Goal: Task Accomplishment & Management: Manage account settings

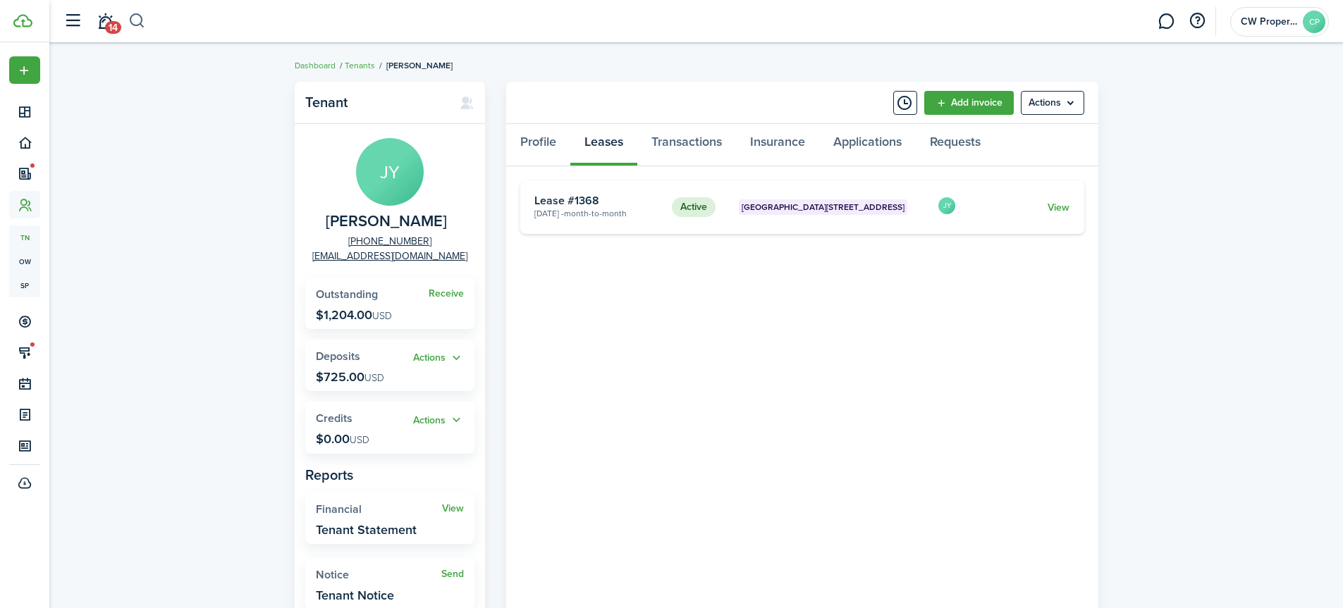
click at [133, 16] on button "button" at bounding box center [137, 21] width 18 height 24
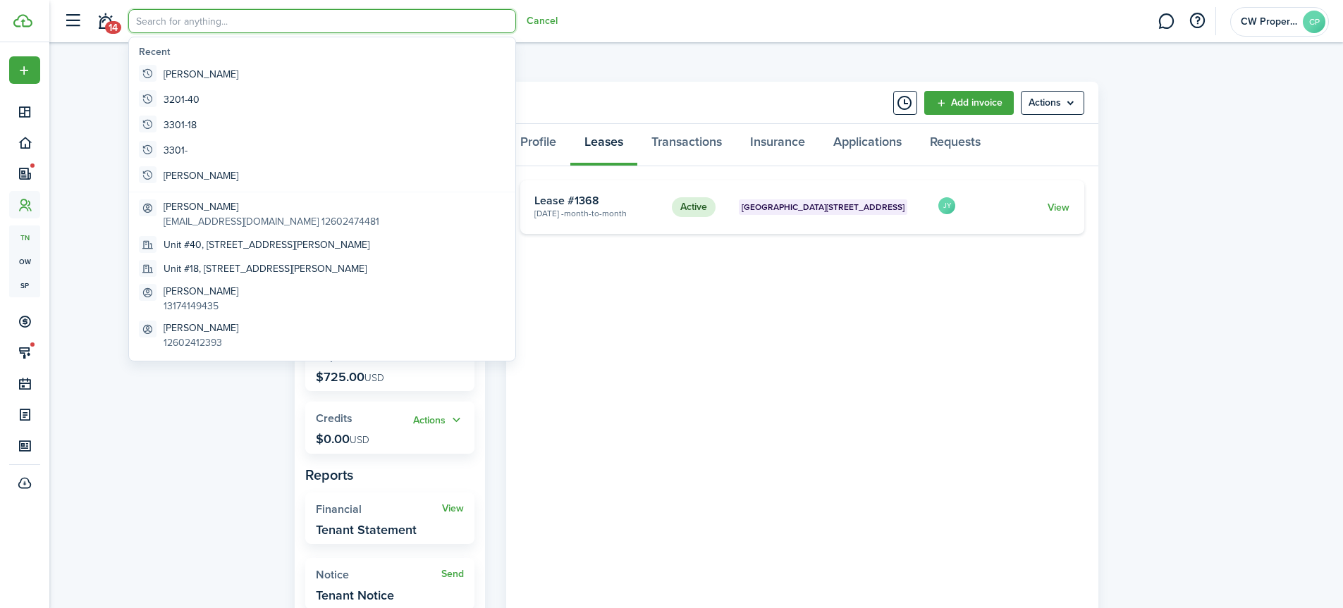
click at [197, 29] on input "search" at bounding box center [322, 21] width 388 height 24
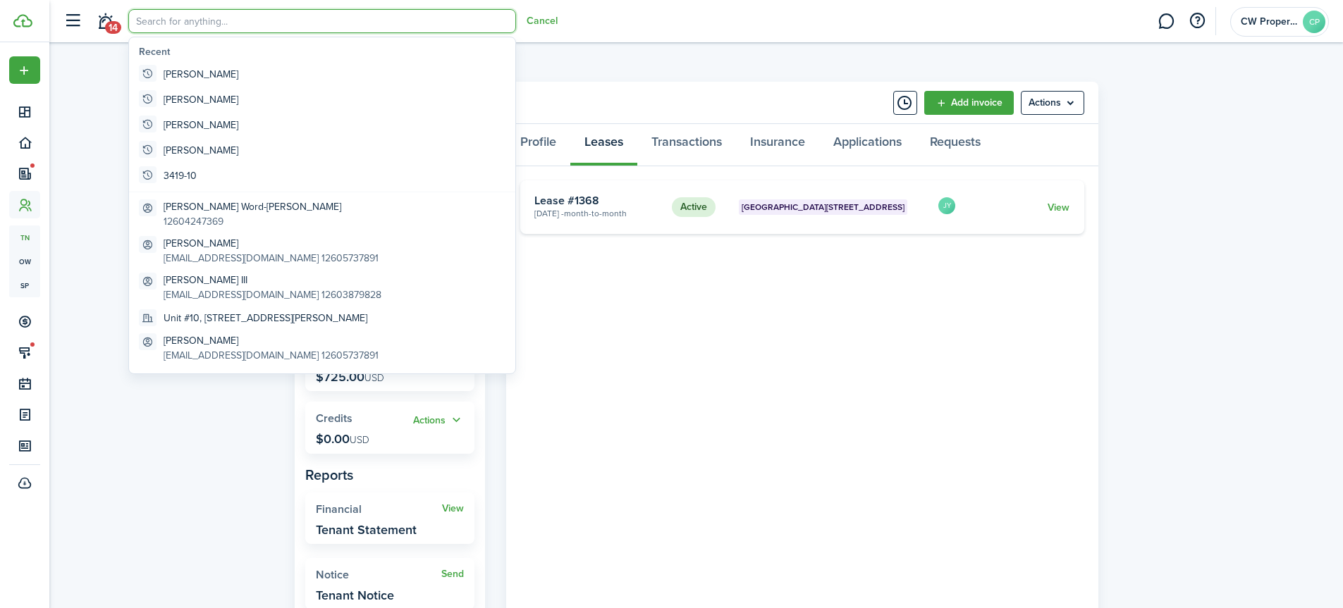
click at [187, 21] on input "search" at bounding box center [322, 21] width 388 height 24
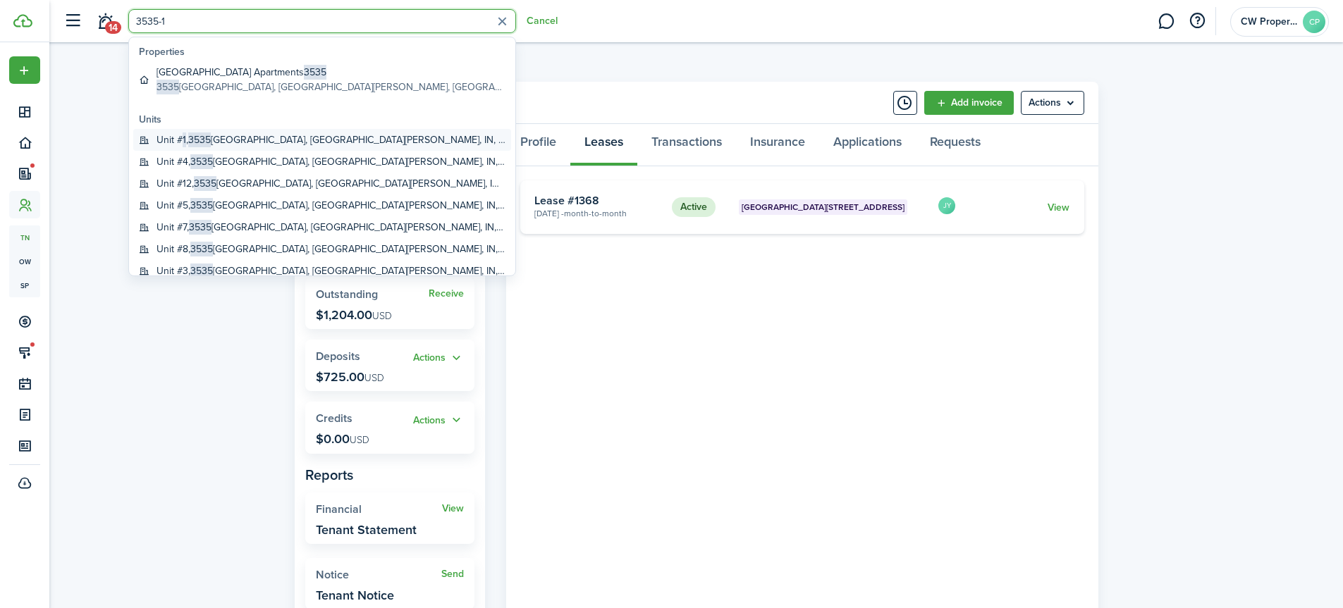
type input "3535-1"
click at [192, 141] on span "3535" at bounding box center [199, 140] width 23 height 15
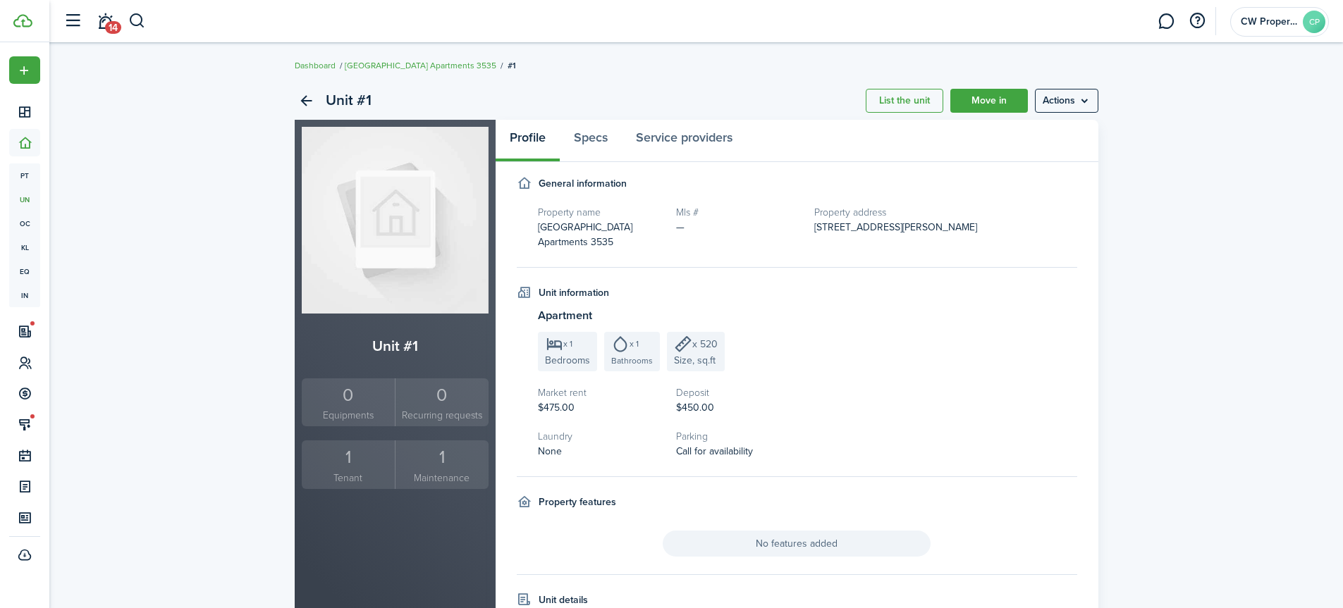
click at [351, 472] on small "Tenant" at bounding box center [348, 478] width 87 height 15
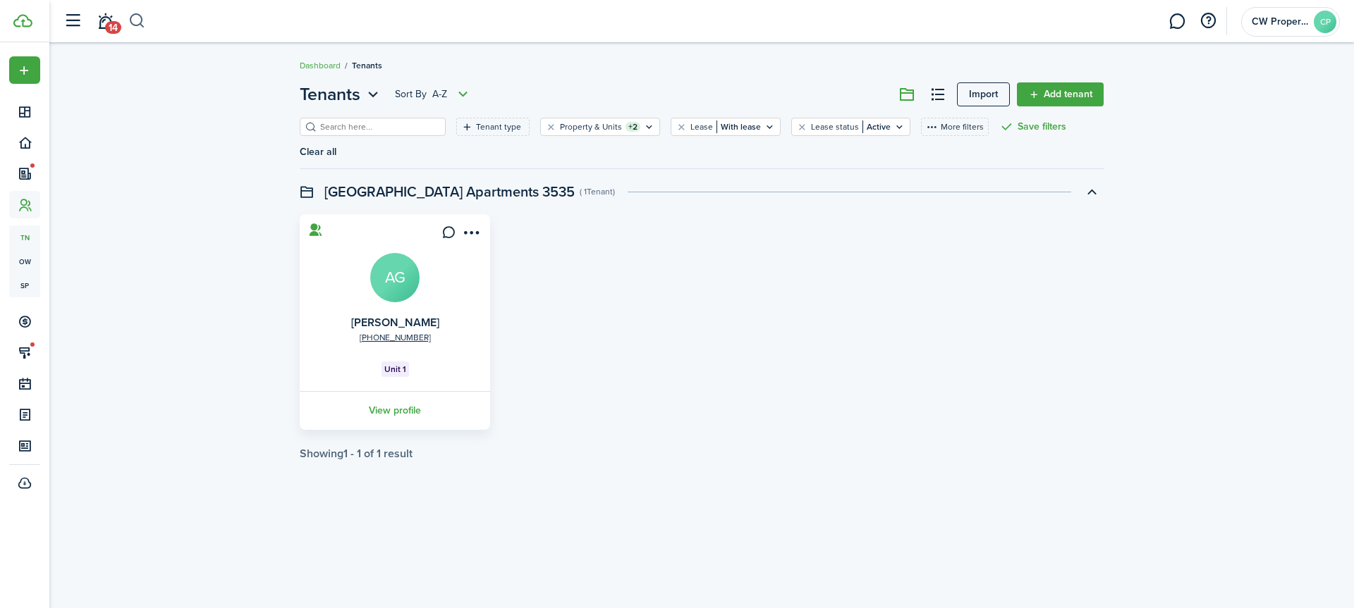
click at [137, 17] on button "button" at bounding box center [137, 21] width 18 height 24
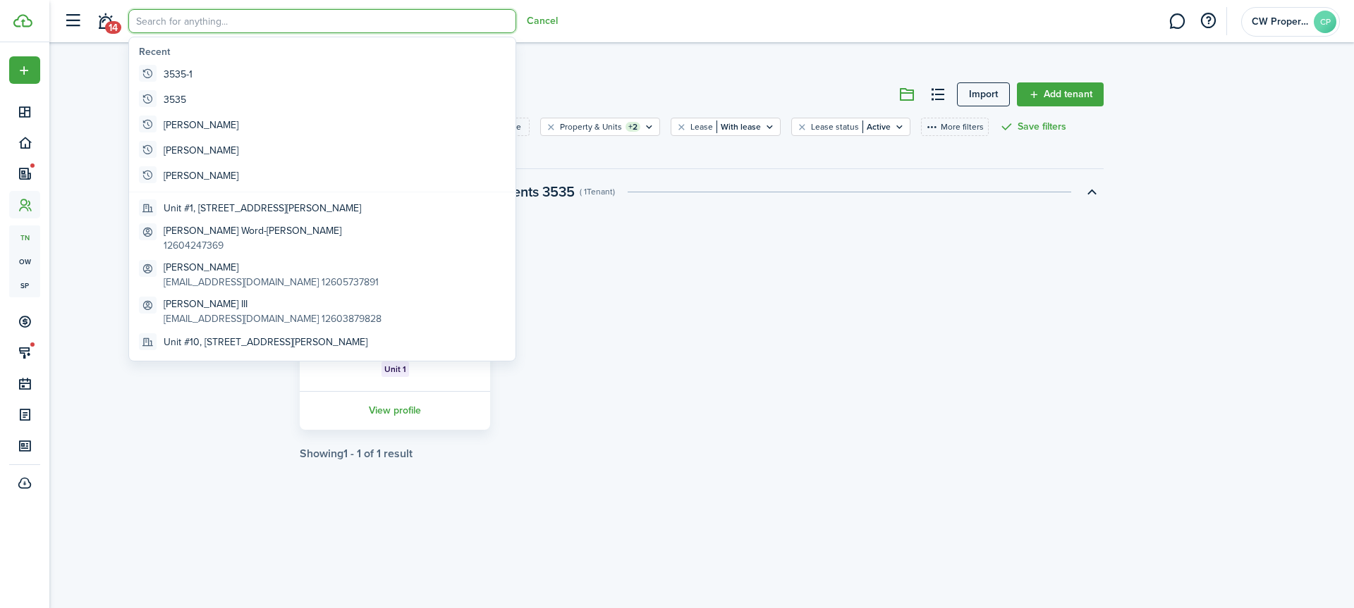
click at [185, 23] on input "search" at bounding box center [322, 21] width 388 height 24
click at [187, 20] on input "search" at bounding box center [322, 21] width 388 height 24
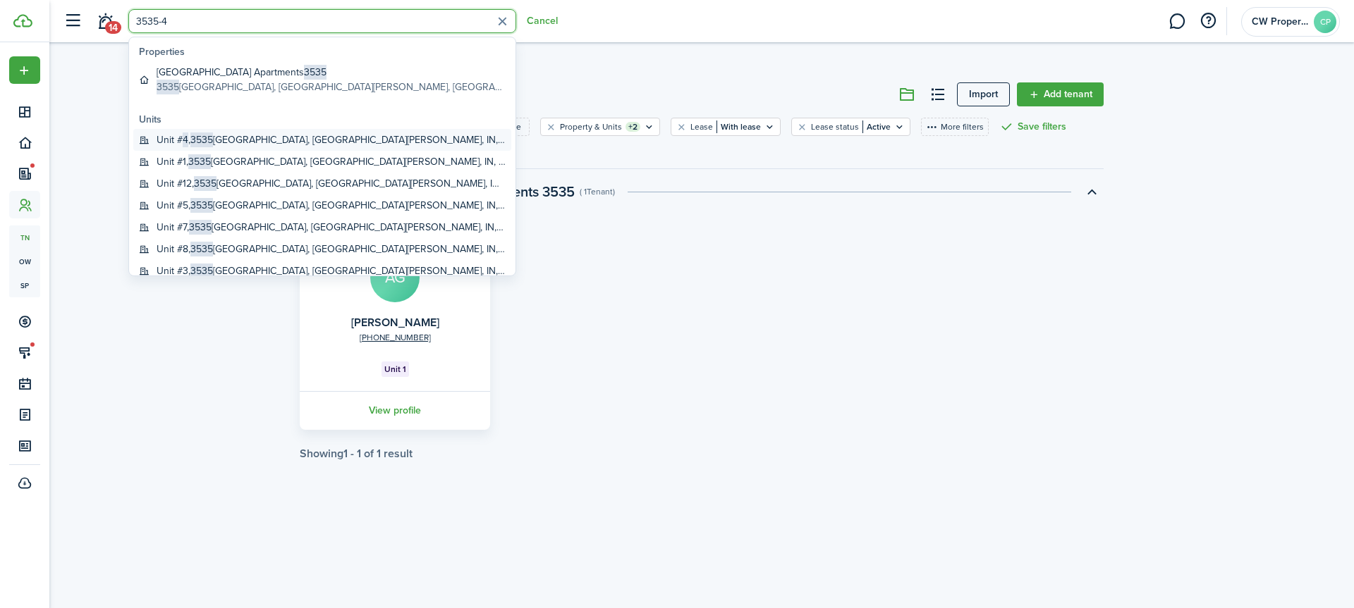
type input "3535-4"
click at [200, 135] on span "3535" at bounding box center [201, 140] width 23 height 15
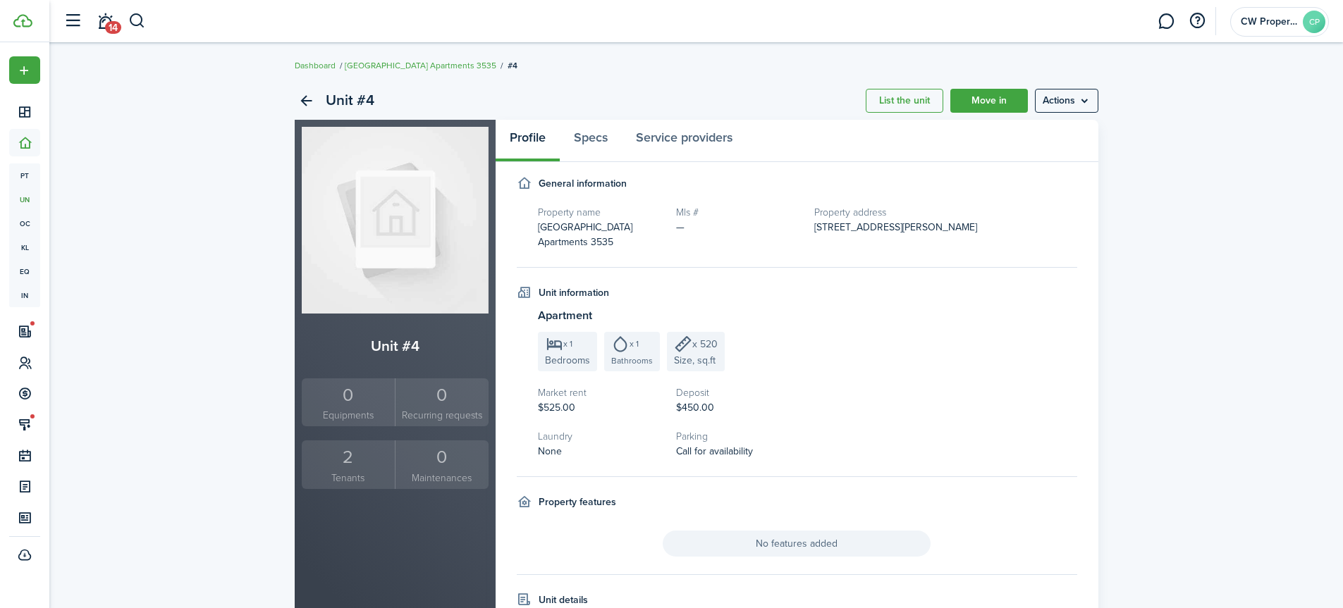
click at [347, 465] on div "2" at bounding box center [348, 457] width 87 height 27
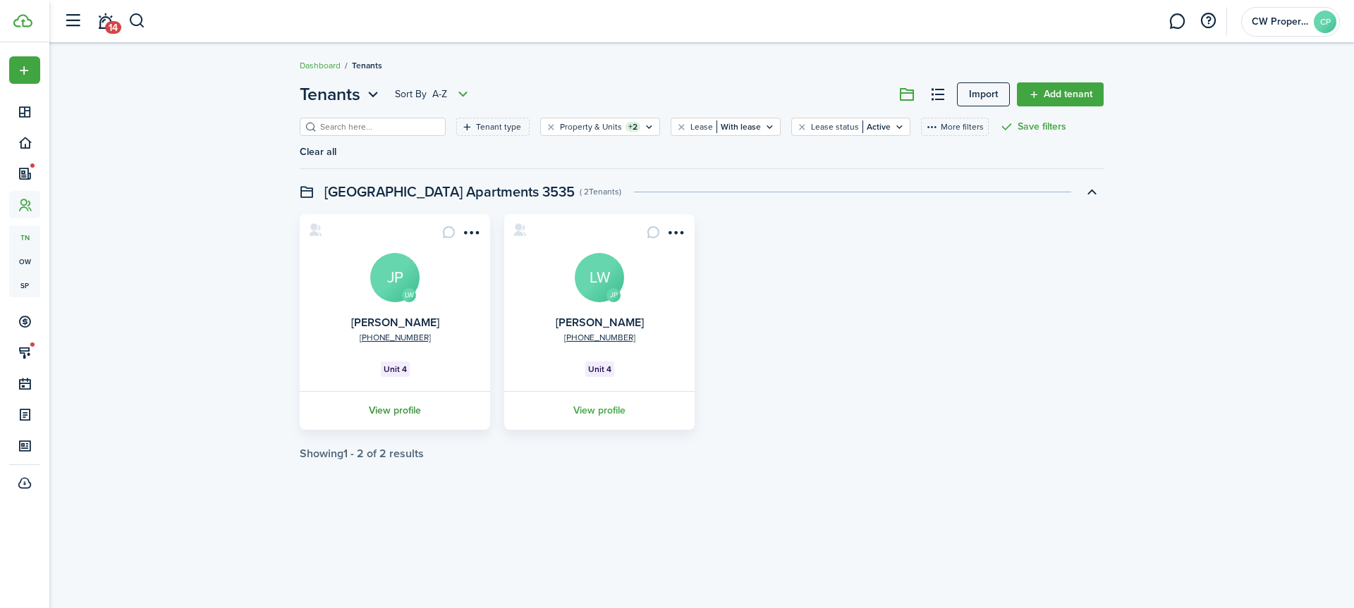
click at [400, 391] on link "View profile" at bounding box center [395, 410] width 195 height 39
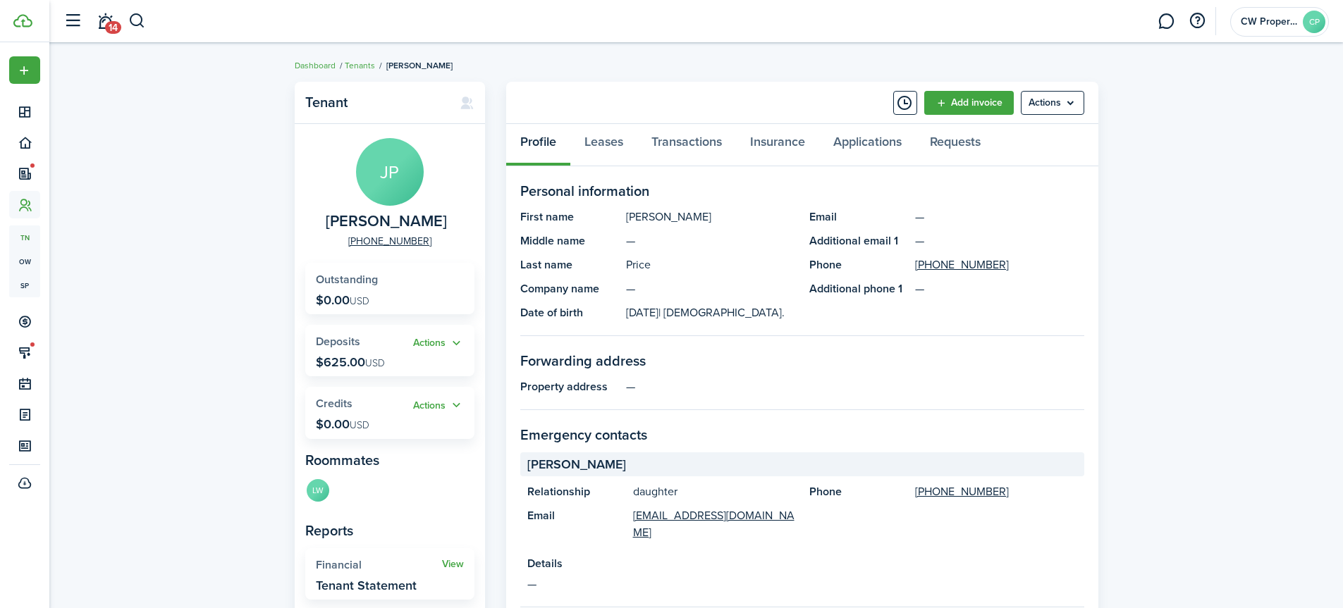
click at [132, 105] on div "Tenant [PERSON_NAME] [PHONE_NUMBER] Outstanding $0.00 USD Actions Deposits $625…" at bounding box center [696, 529] width 1294 height 909
click at [140, 20] on button "button" at bounding box center [137, 21] width 18 height 24
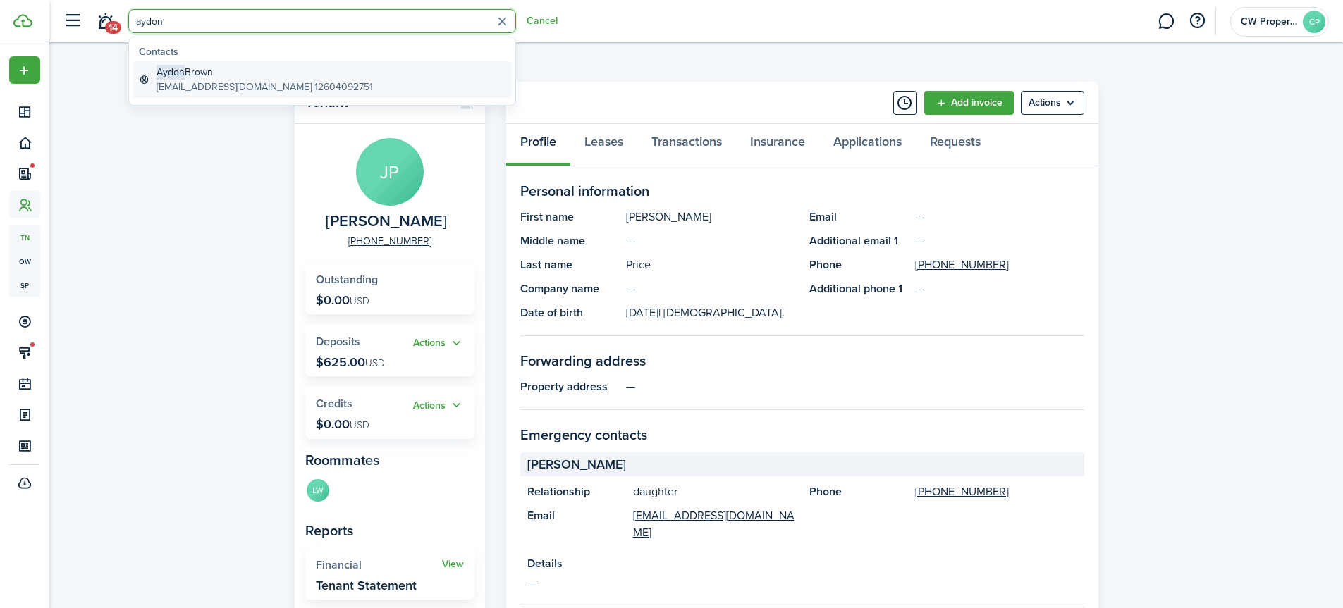
type input "aydon"
click at [216, 74] on global-search-item-title "[PERSON_NAME]" at bounding box center [265, 72] width 216 height 15
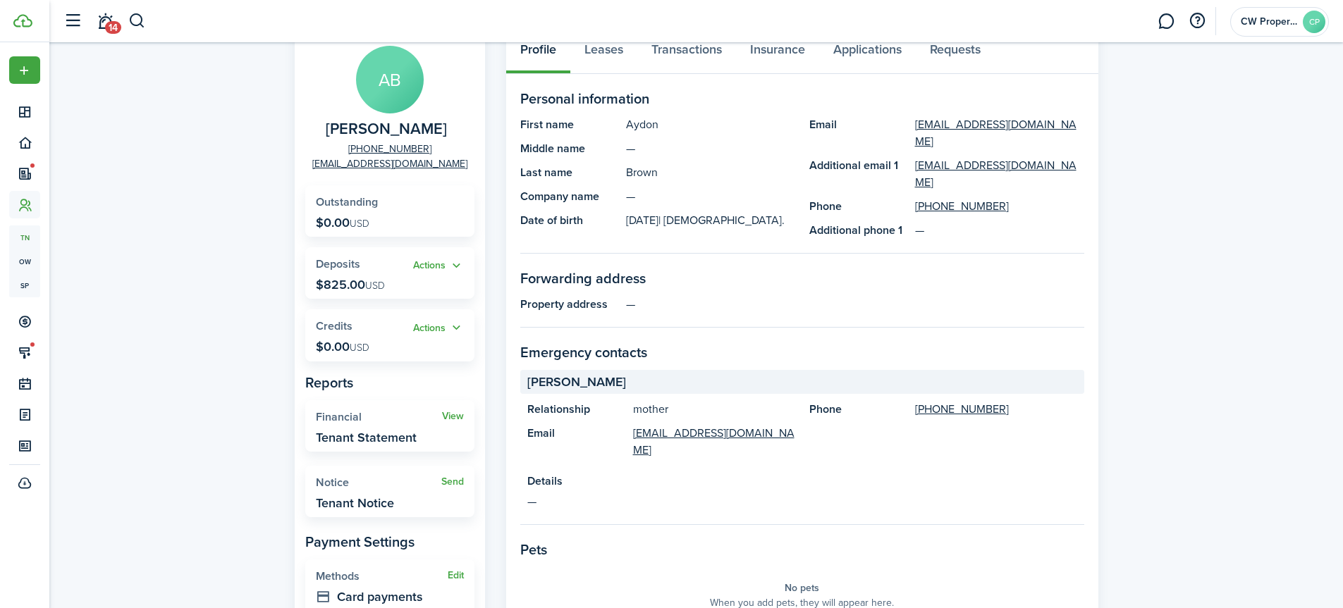
scroll to position [212, 0]
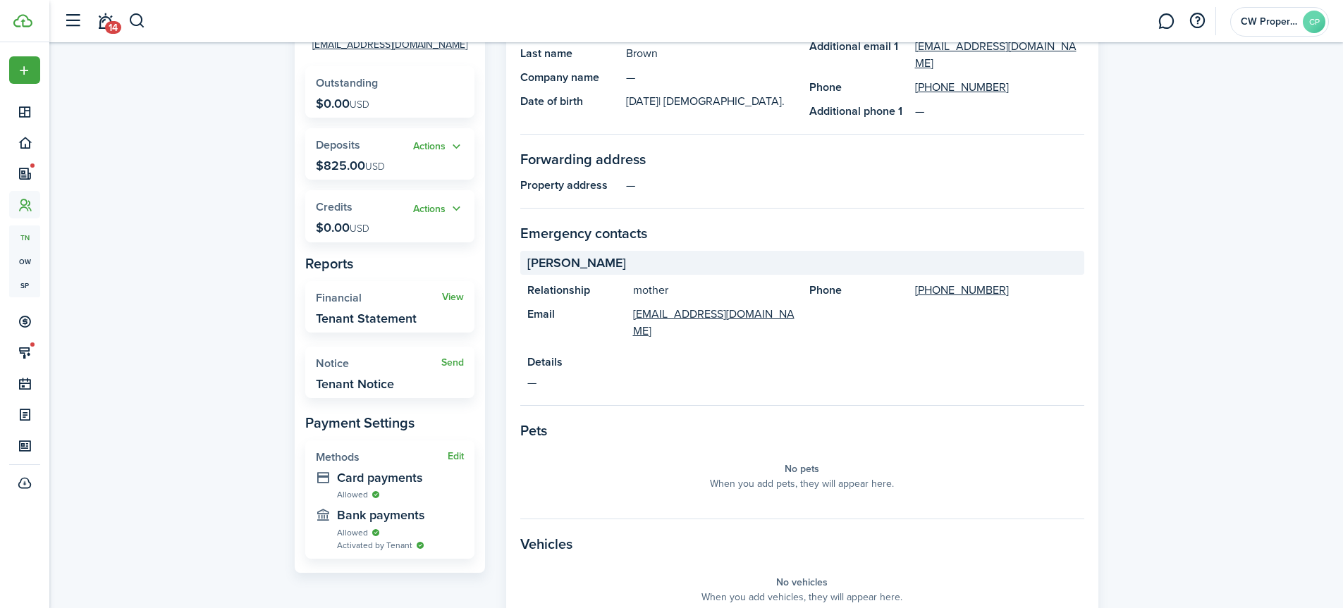
drag, startPoint x: 148, startPoint y: 123, endPoint x: 157, endPoint y: 106, distance: 18.6
click at [149, 123] on div "Tenant AB [PERSON_NAME] [PHONE_NUMBER] [EMAIL_ADDRESS][DOMAIN_NAME] Outstanding…" at bounding box center [696, 322] width 1294 height 919
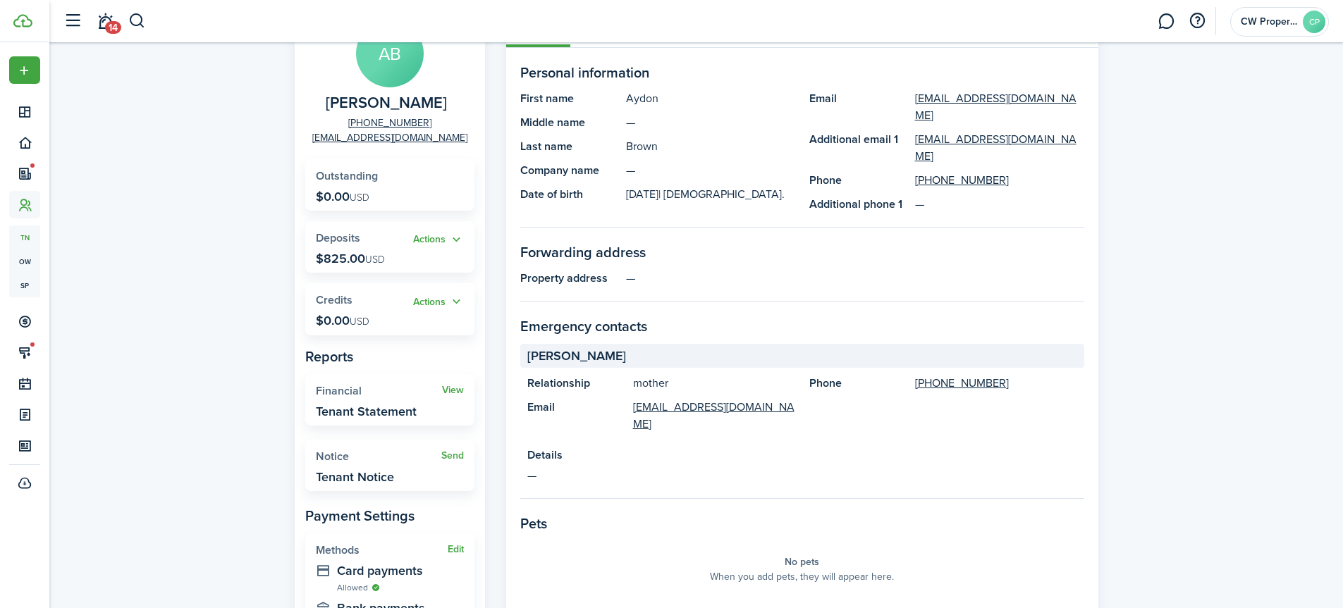
scroll to position [0, 0]
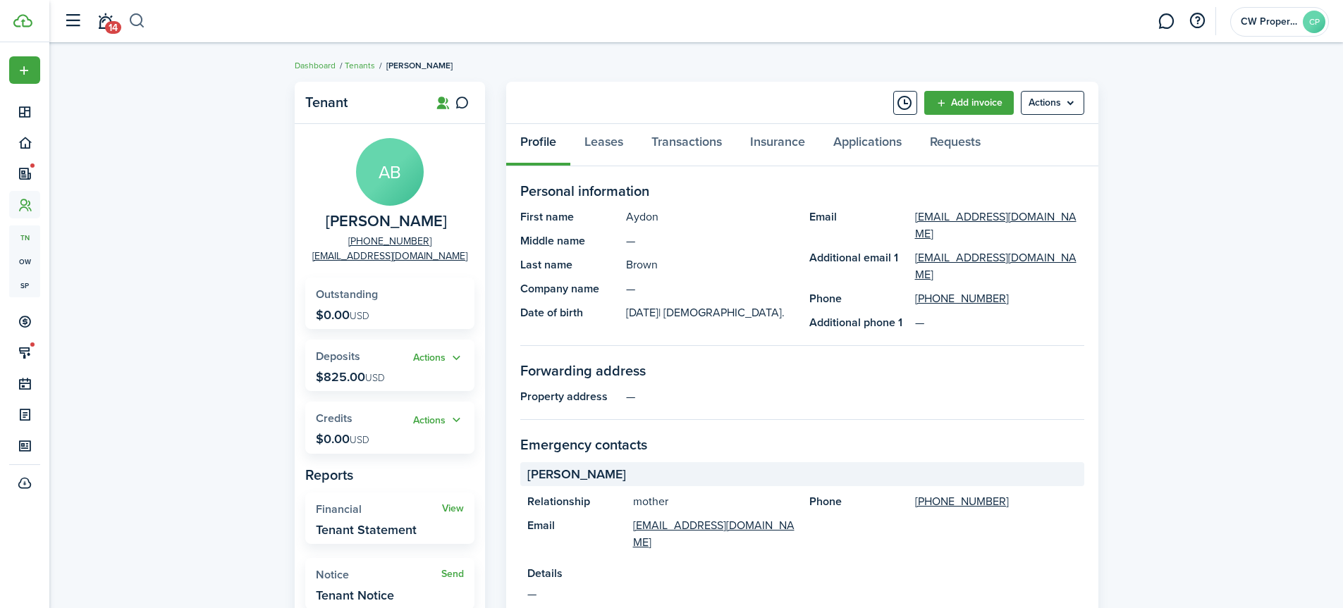
click at [137, 15] on button "button" at bounding box center [137, 21] width 18 height 24
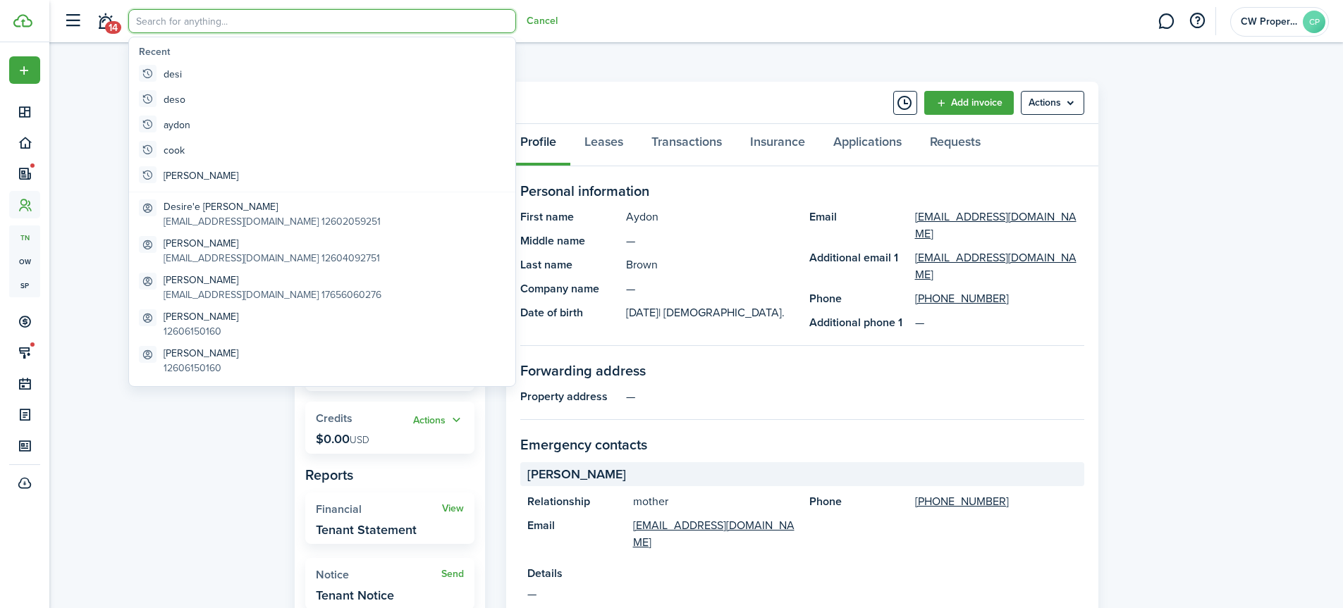
click at [224, 23] on input "search" at bounding box center [322, 21] width 388 height 24
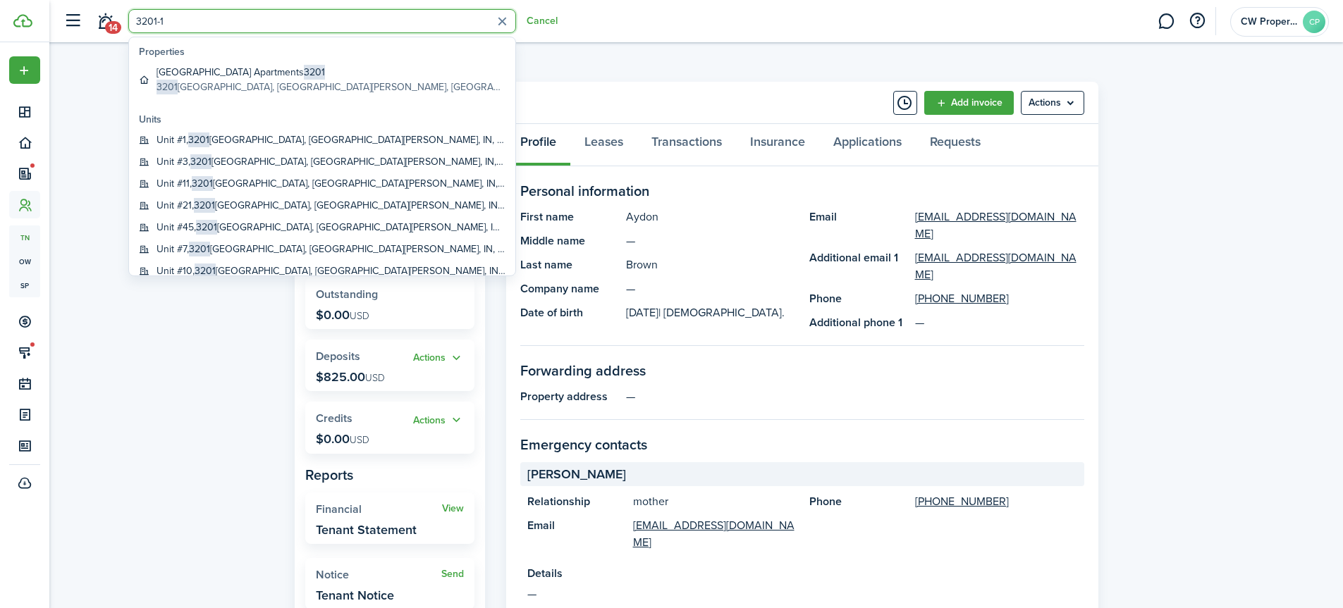
type input "3201-1"
click at [221, 135] on global-search-item-title "Unit # 1 , [STREET_ADDRESS][PERSON_NAME]" at bounding box center [331, 140] width 349 height 15
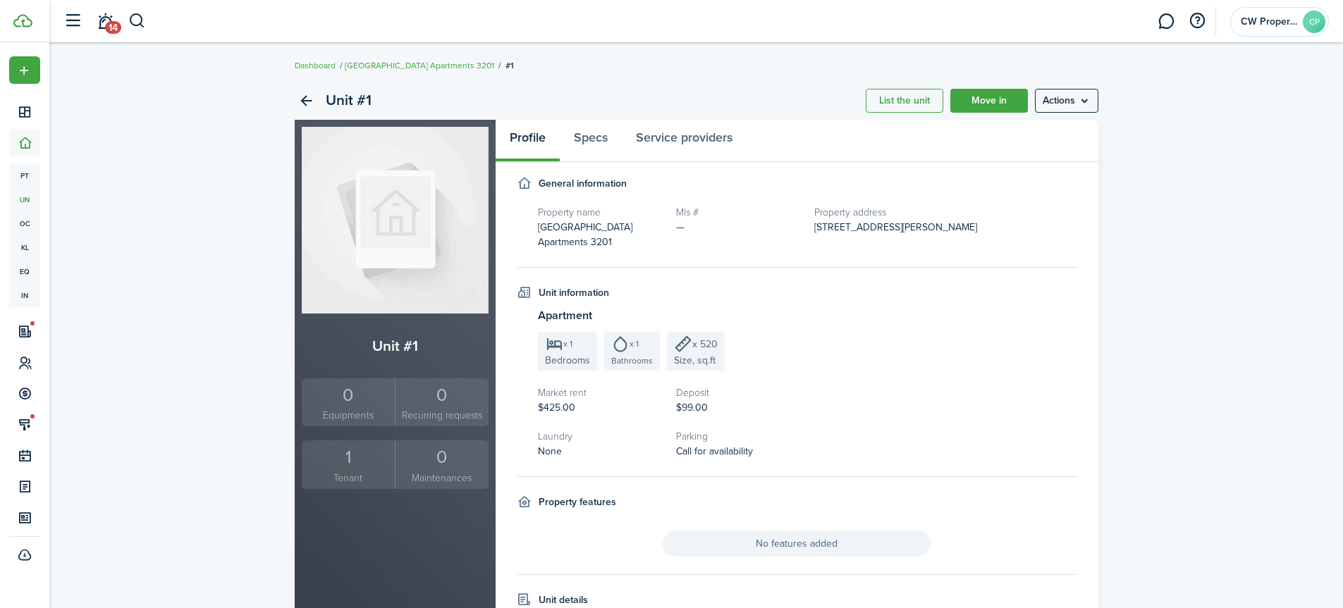
click at [335, 464] on div "1" at bounding box center [348, 457] width 87 height 27
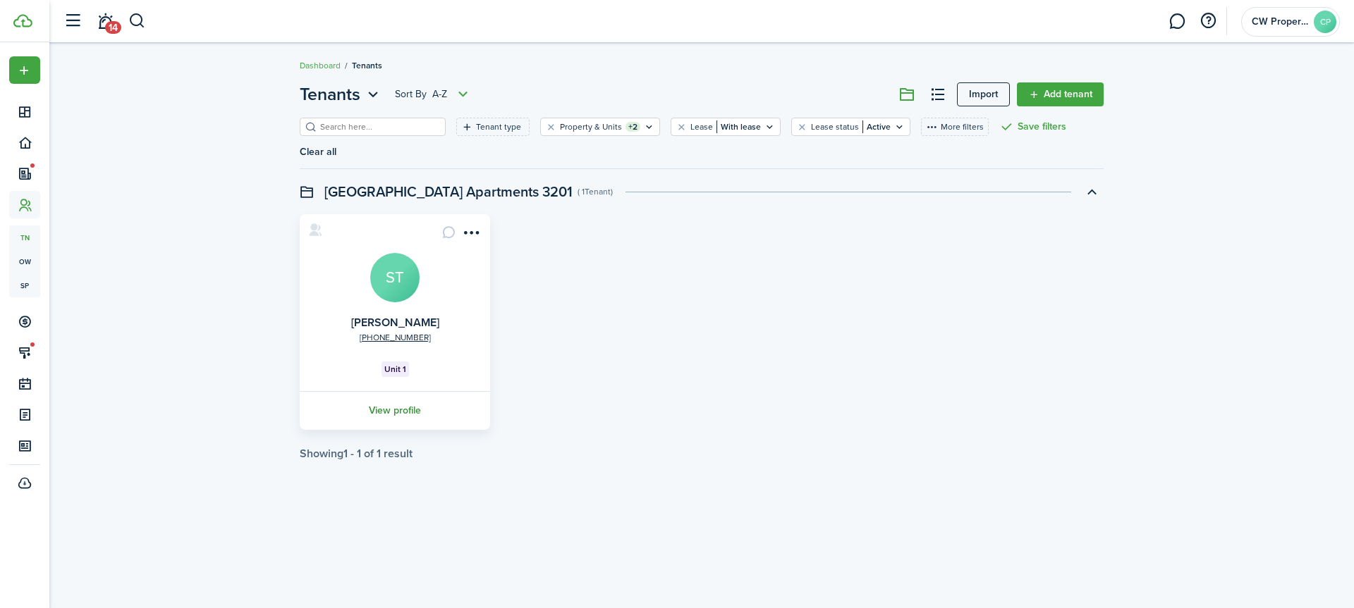
click at [391, 391] on link "View profile" at bounding box center [395, 410] width 195 height 39
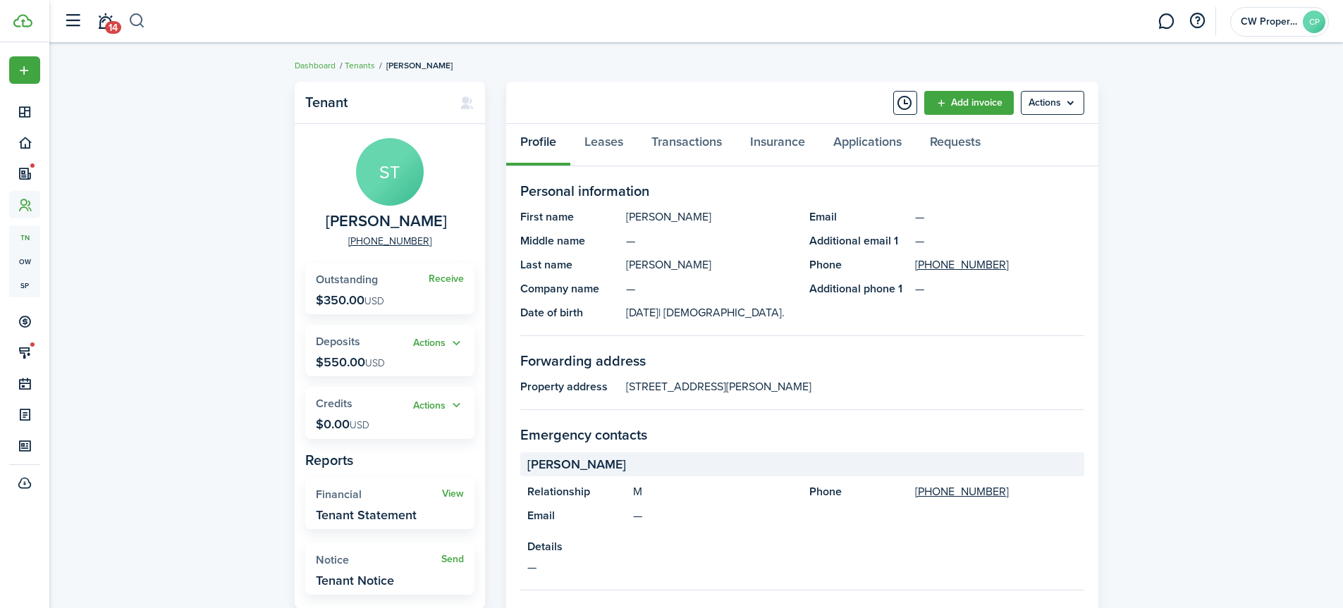
click at [135, 17] on button "button" at bounding box center [137, 21] width 18 height 24
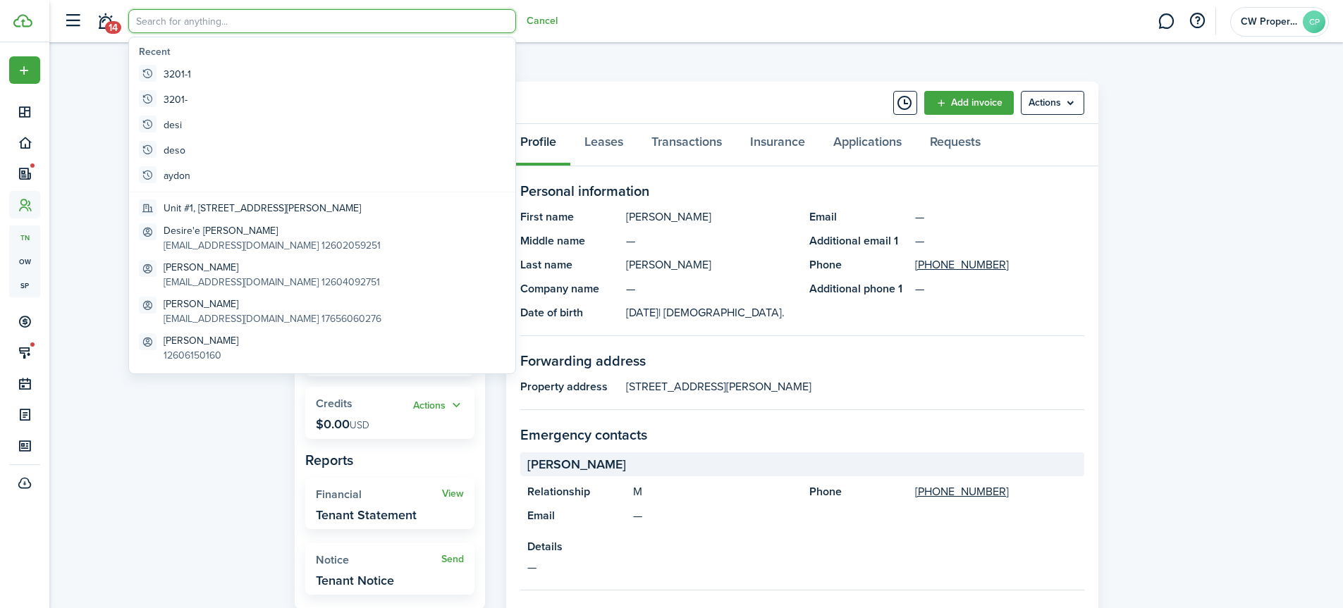
click at [257, 23] on input "search" at bounding box center [322, 21] width 388 height 24
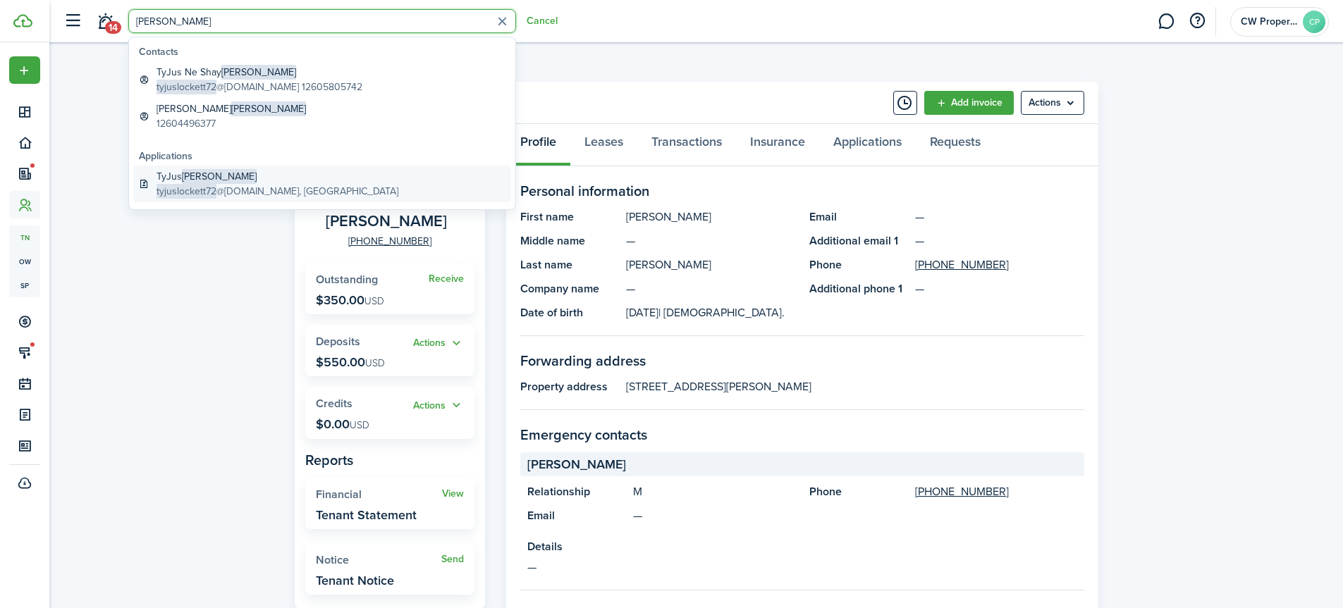
type input "[PERSON_NAME]"
click at [235, 181] on global-search-item-title "[PERSON_NAME]" at bounding box center [278, 176] width 242 height 15
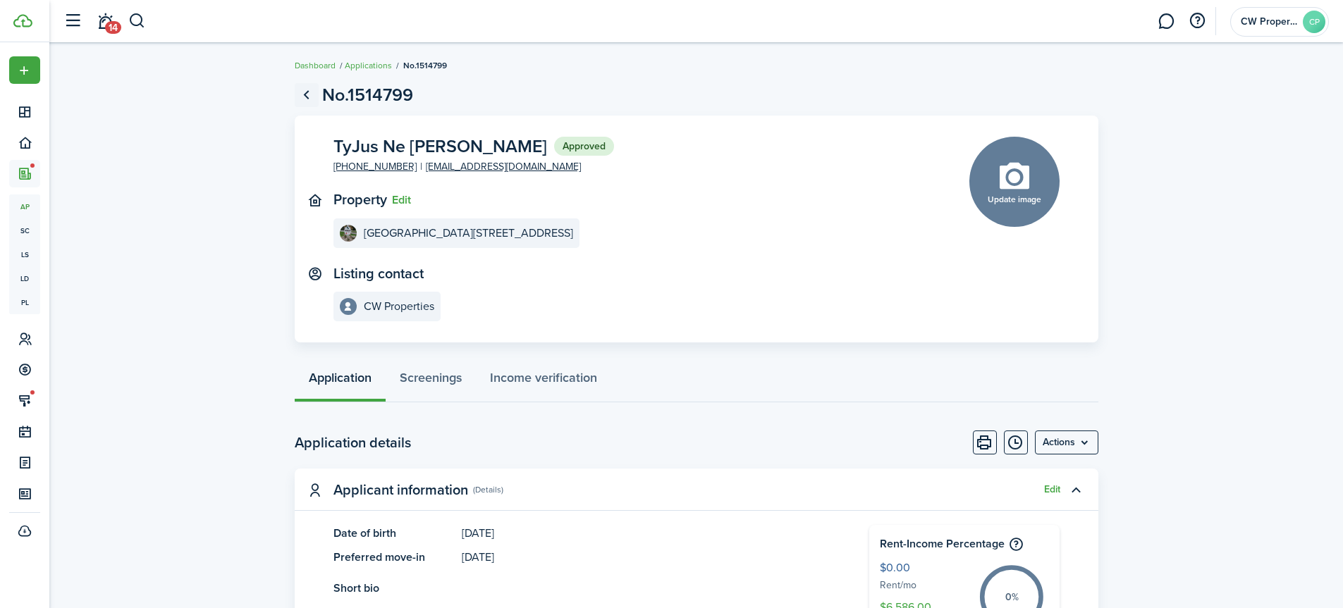
click at [305, 95] on link "Go back" at bounding box center [307, 95] width 24 height 24
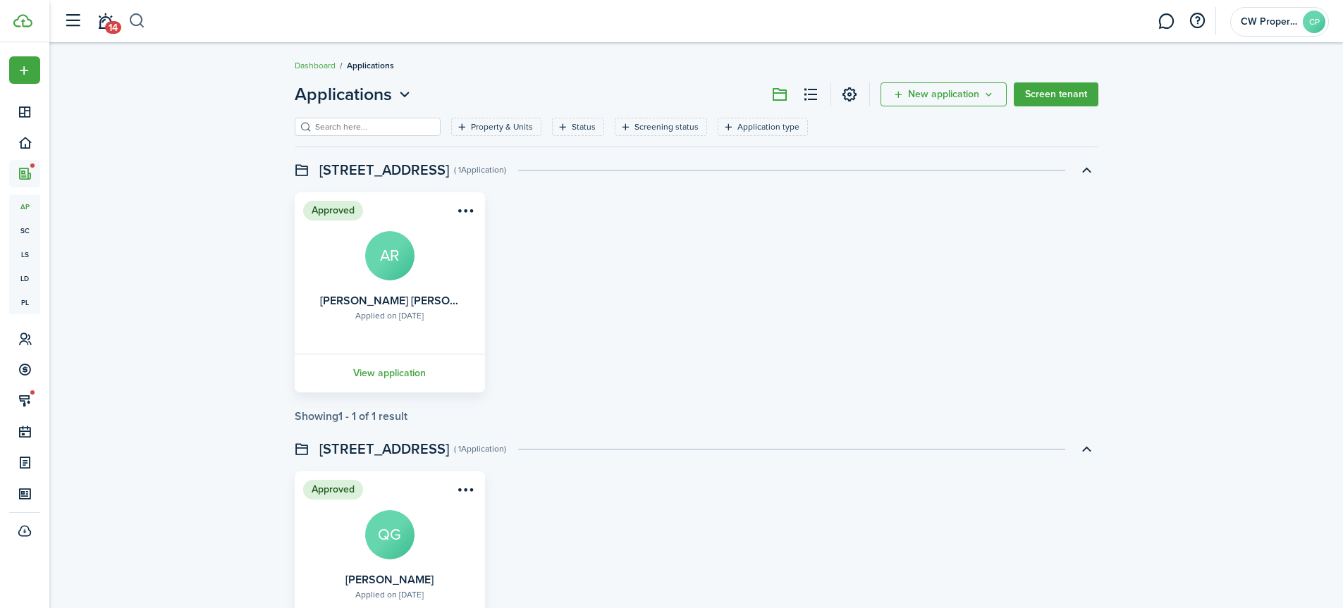
click at [136, 21] on button "button" at bounding box center [137, 21] width 18 height 24
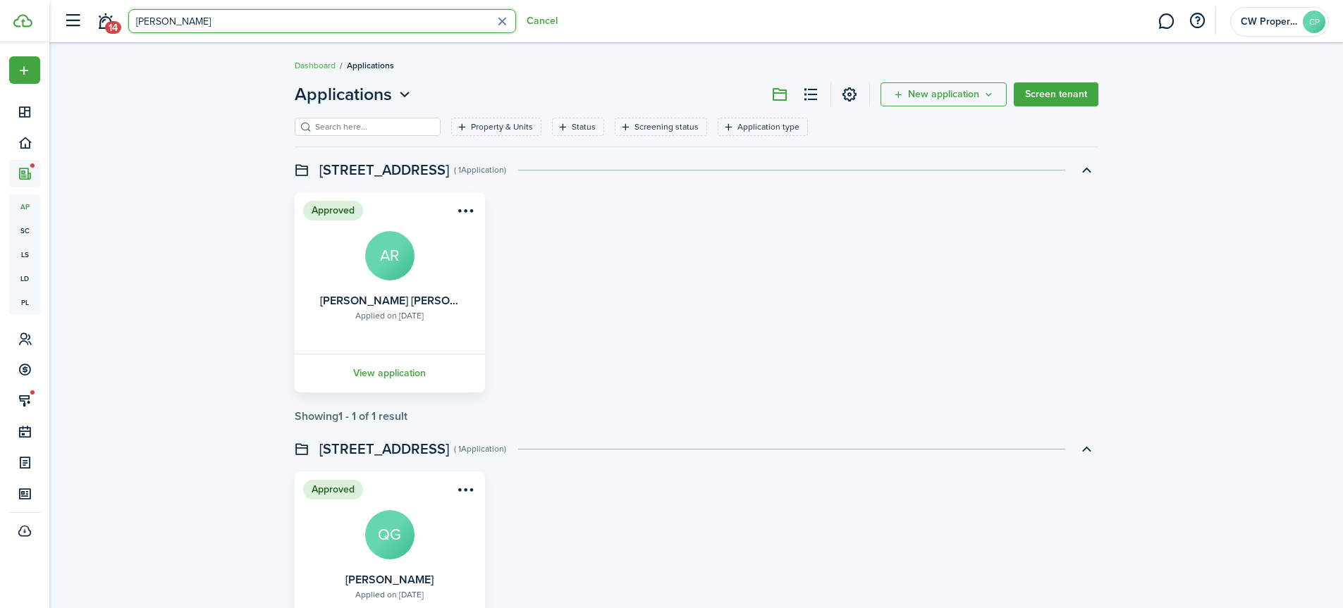
type input "[PERSON_NAME]"
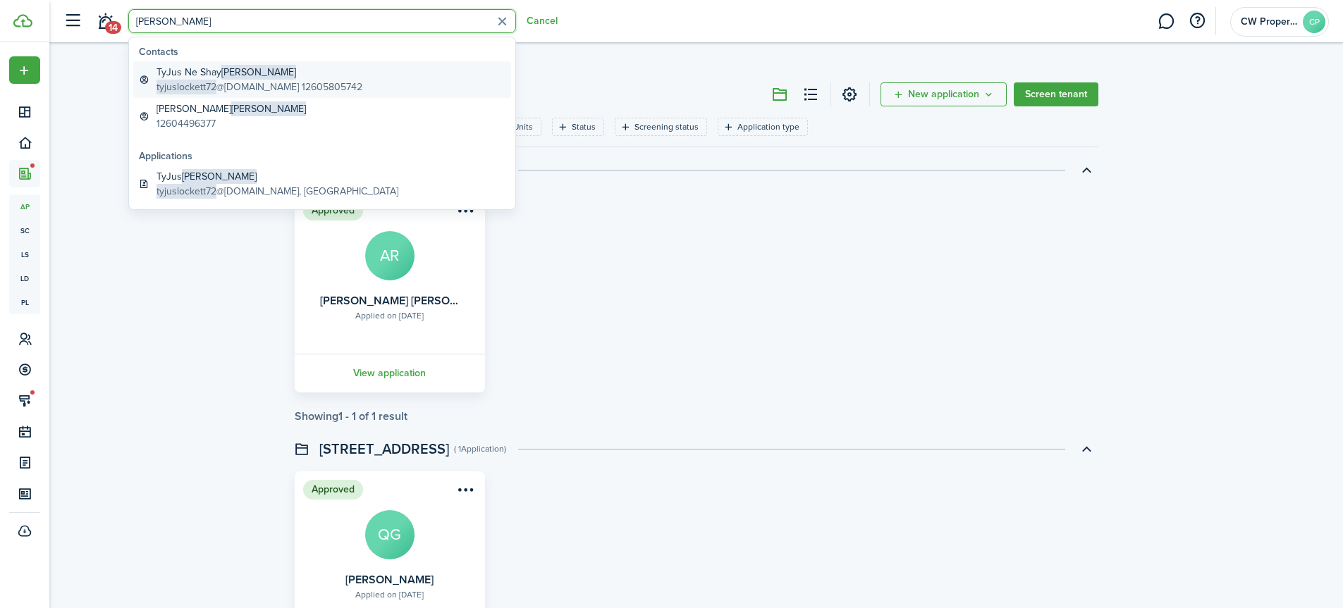
click at [174, 73] on global-search-item-title "TyJus Ne [PERSON_NAME]" at bounding box center [260, 72] width 206 height 15
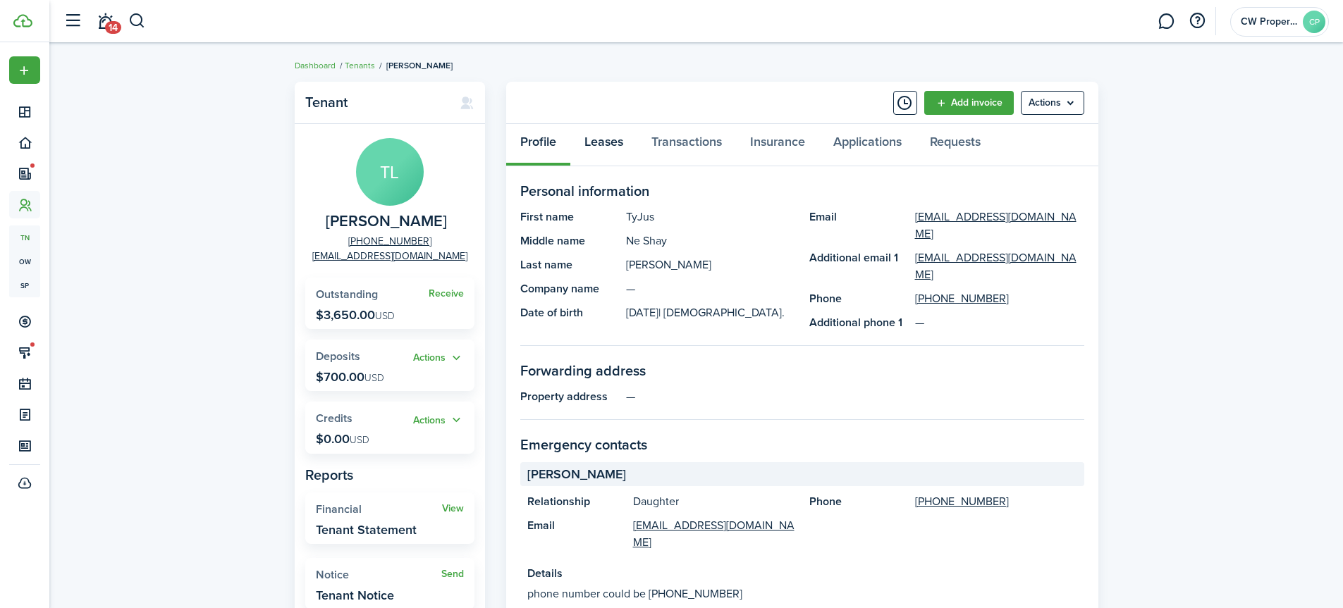
click at [611, 143] on link "Leases" at bounding box center [603, 145] width 67 height 42
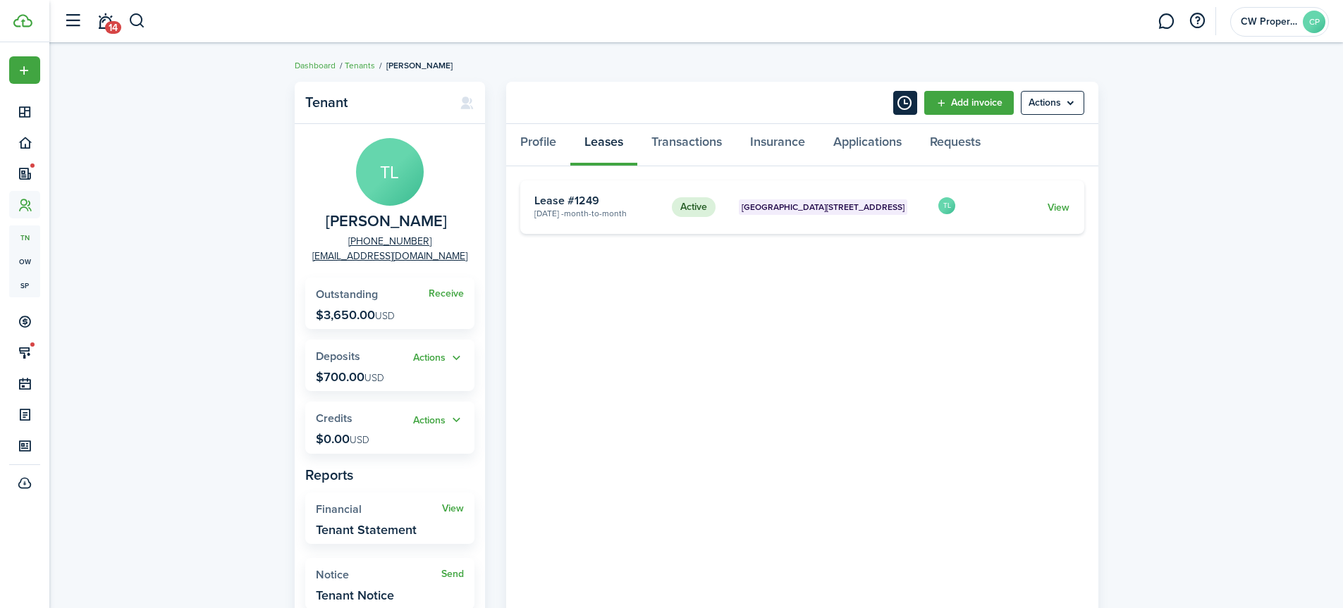
click at [900, 102] on button "Timeline" at bounding box center [905, 103] width 24 height 24
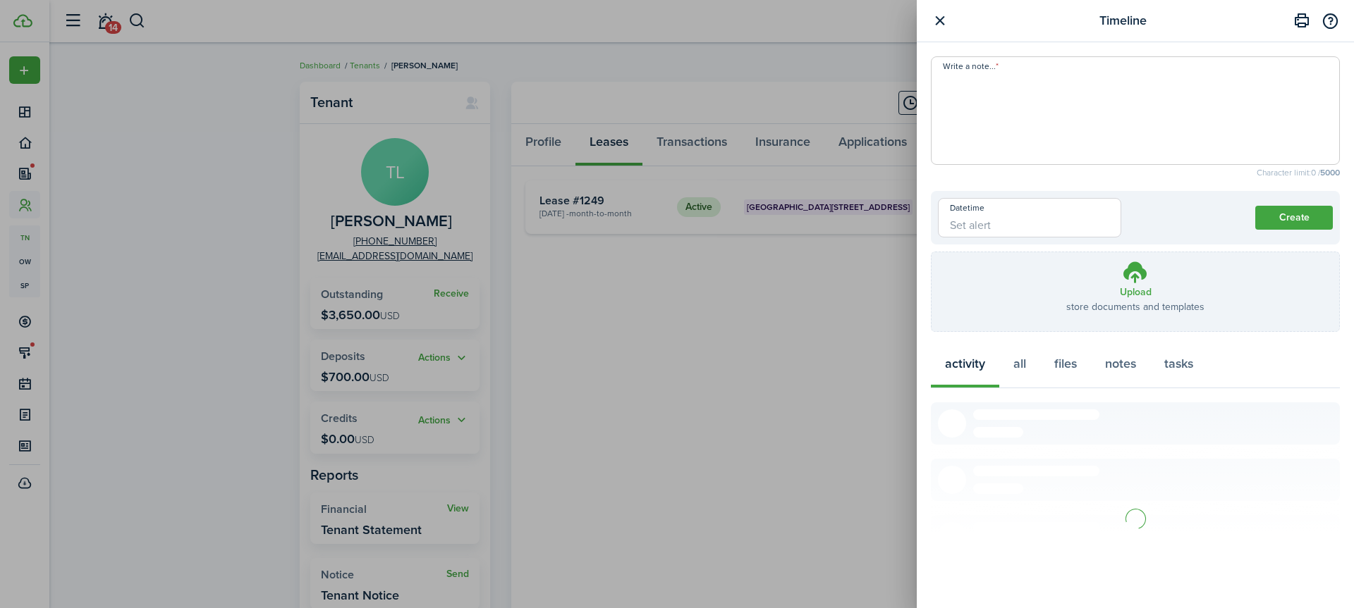
click at [966, 95] on textarea "Write a note..." at bounding box center [1135, 115] width 408 height 85
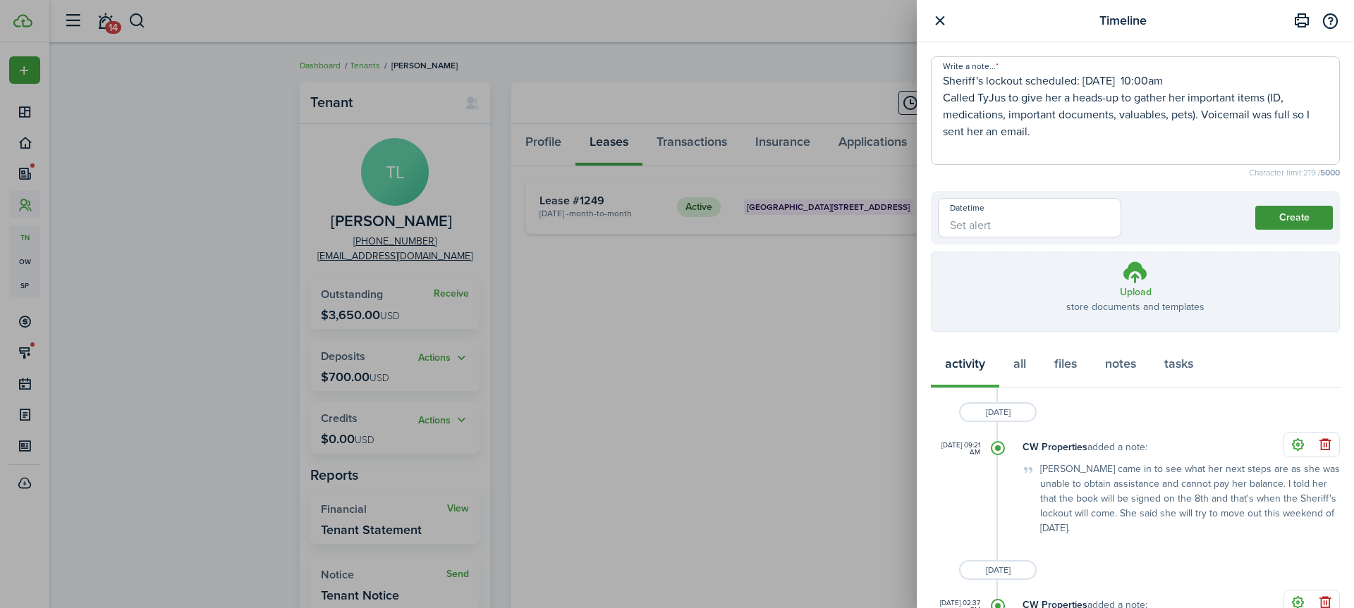
type textarea "Sheriff's lockout scheduled: [DATE] 10:00am Called TyJus to give her a heads-up…"
click at [1275, 214] on button "Create" at bounding box center [1294, 218] width 78 height 24
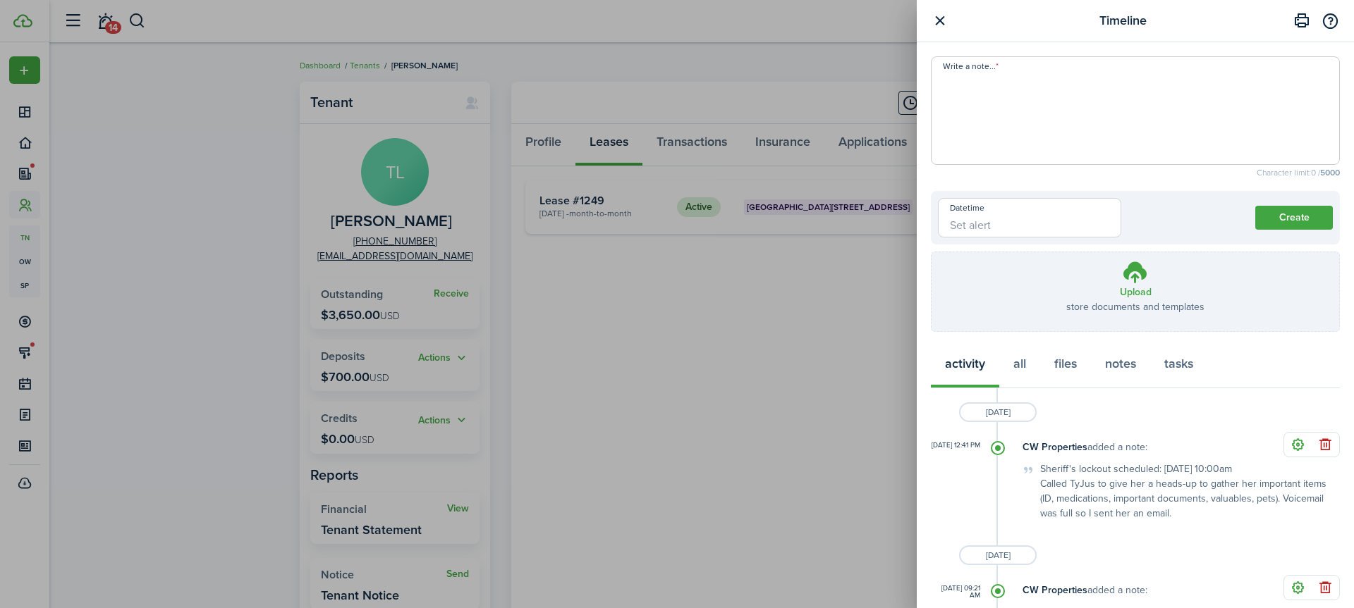
click at [937, 22] on button "button" at bounding box center [940, 21] width 18 height 18
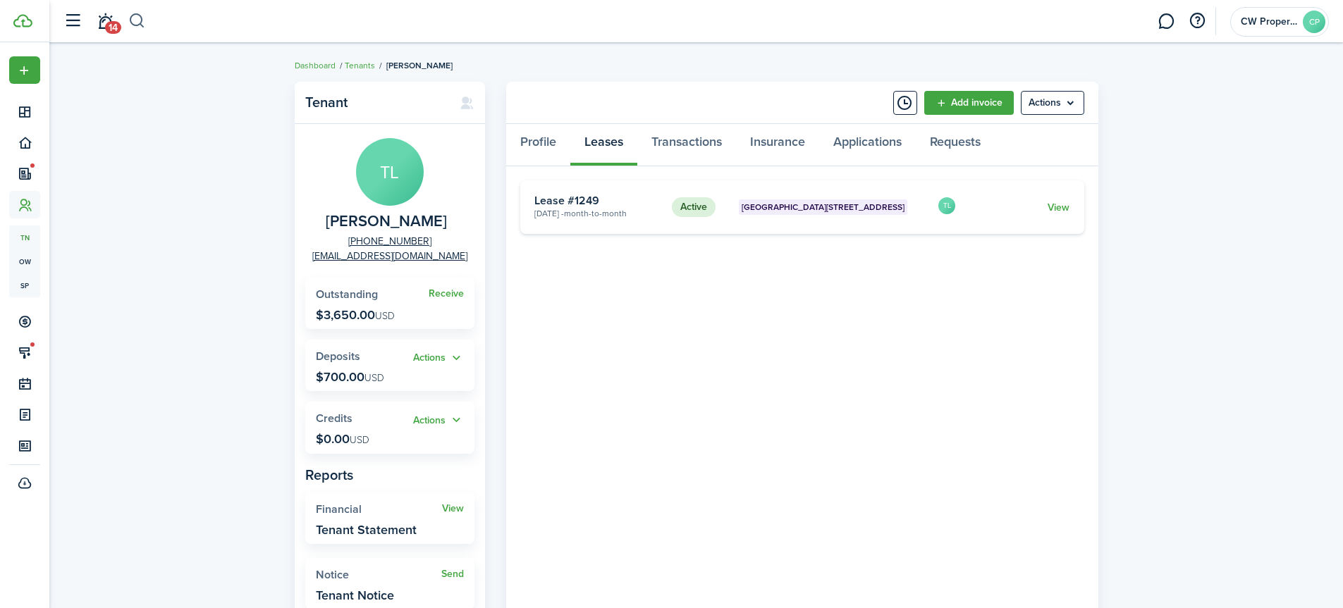
click at [137, 19] on button "button" at bounding box center [137, 21] width 18 height 24
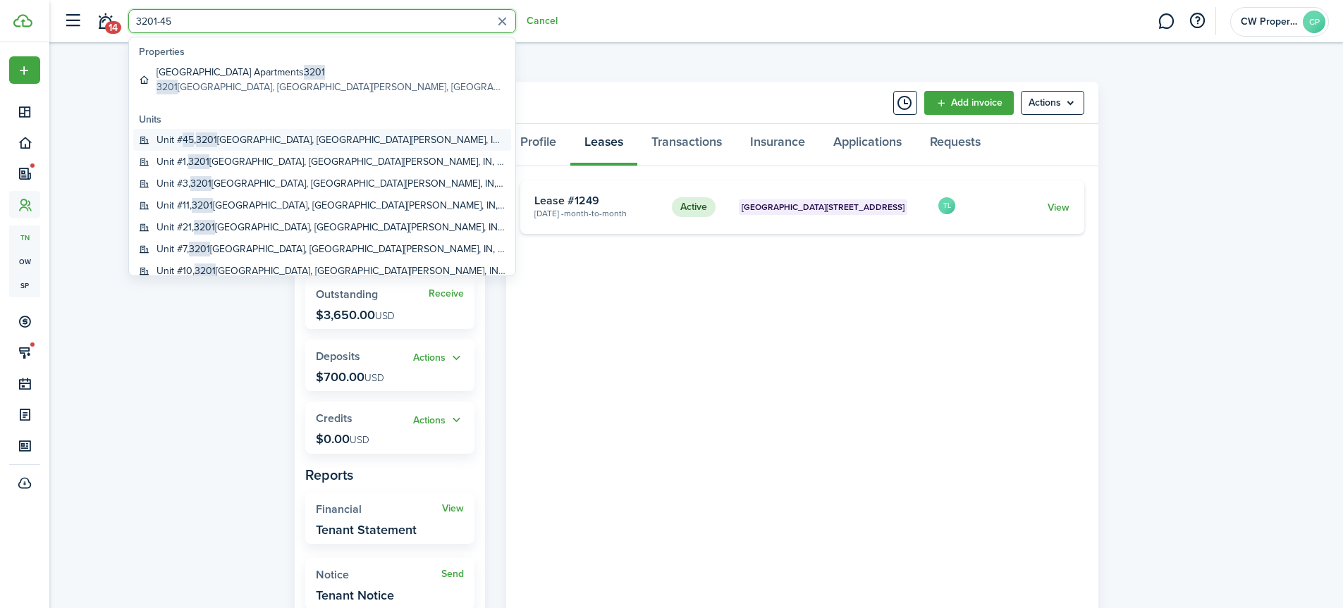
type input "3201-45"
click at [224, 138] on global-search-item-title "Unit # 45 , [STREET_ADDRESS][PERSON_NAME]" at bounding box center [331, 140] width 349 height 15
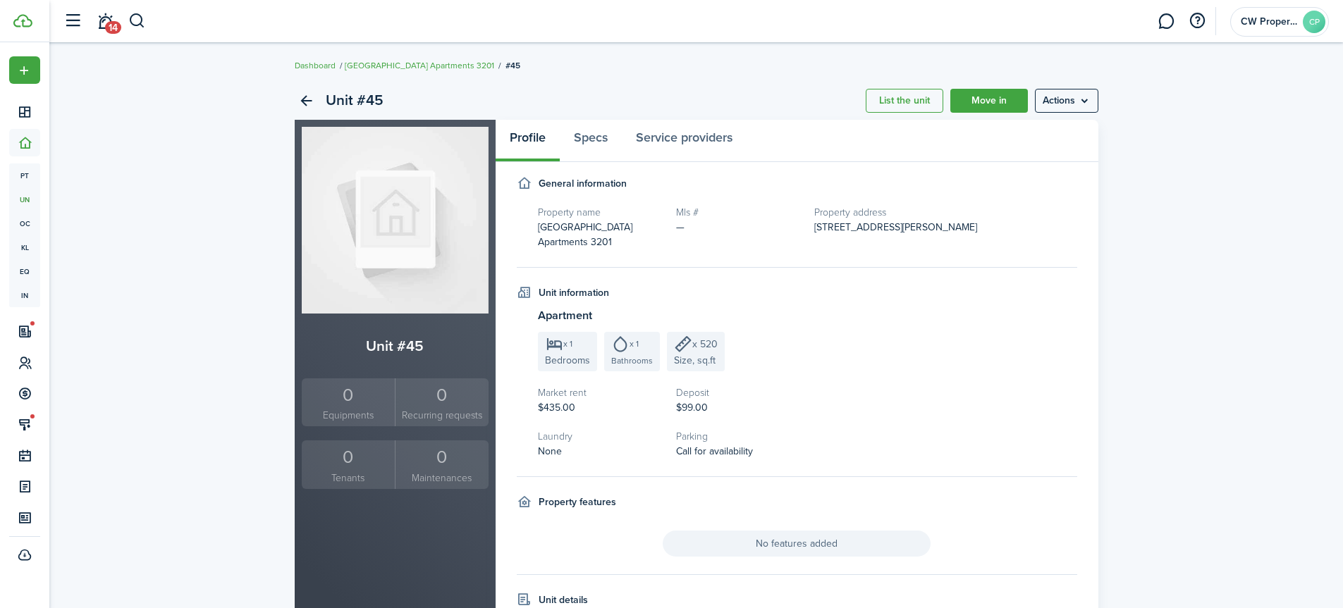
click at [357, 462] on div "0" at bounding box center [348, 457] width 87 height 27
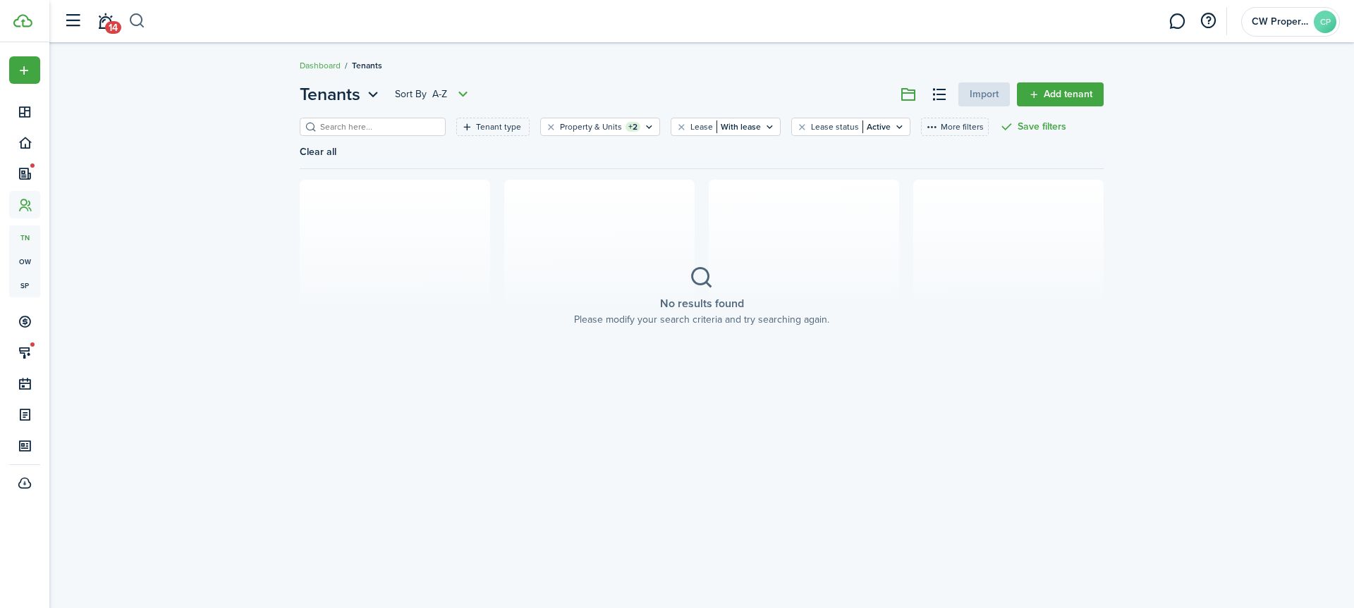
click at [142, 18] on button "button" at bounding box center [137, 21] width 18 height 24
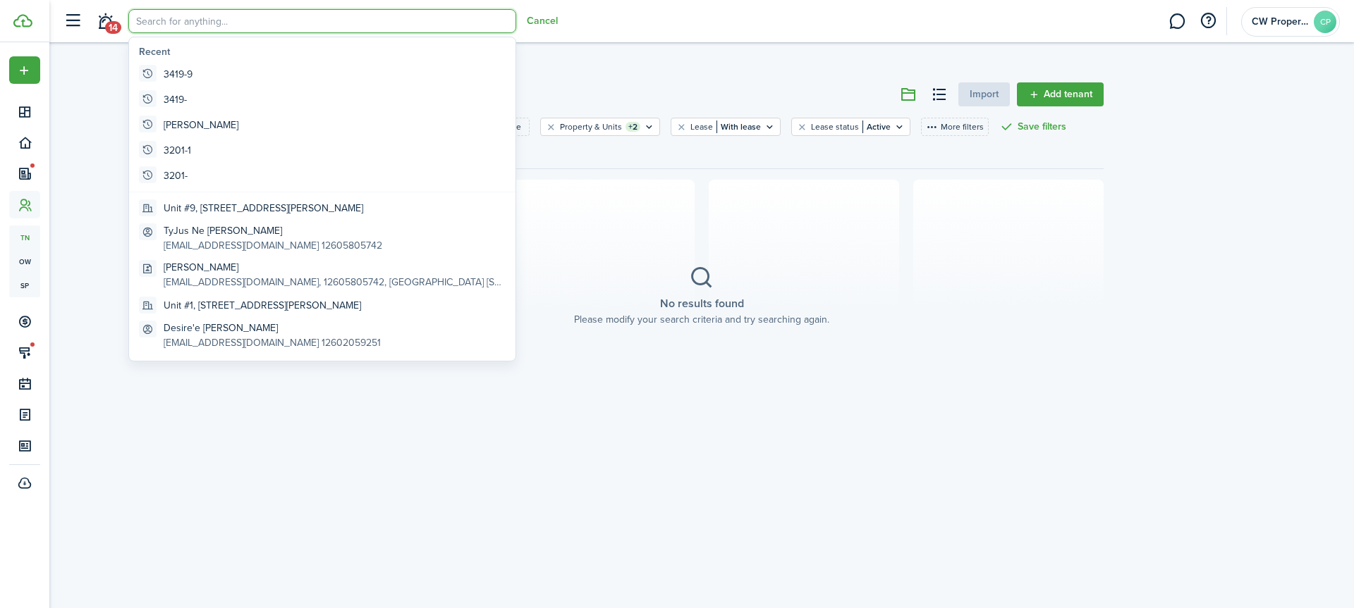
drag, startPoint x: 308, startPoint y: 16, endPoint x: 360, endPoint y: 21, distance: 51.7
click at [310, 16] on input "search" at bounding box center [322, 21] width 388 height 24
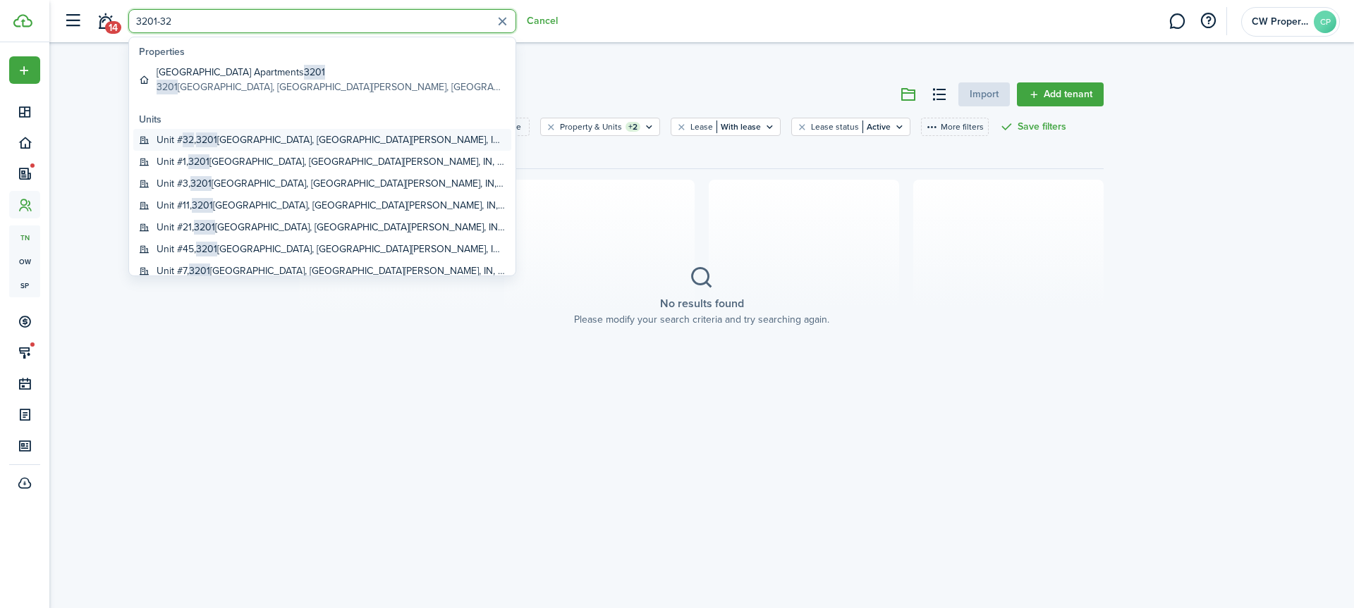
type input "3201-32"
click at [288, 140] on global-search-item-title "Unit # 32 , [STREET_ADDRESS][PERSON_NAME]" at bounding box center [331, 140] width 349 height 15
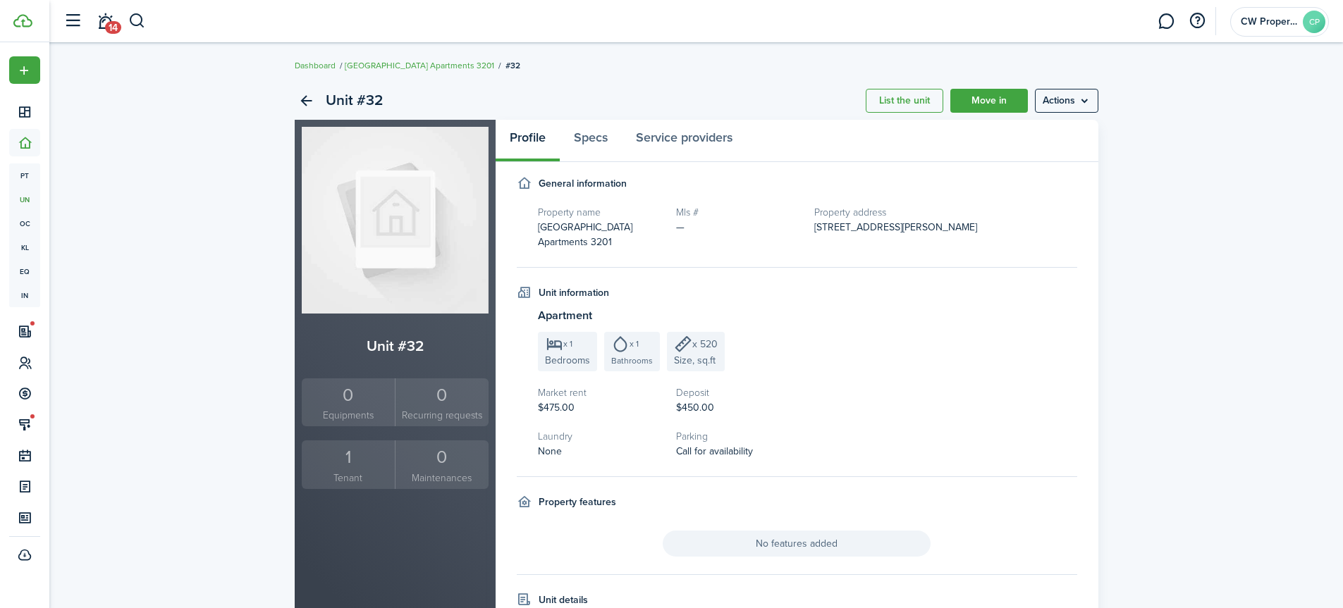
click at [353, 464] on div "1" at bounding box center [348, 457] width 87 height 27
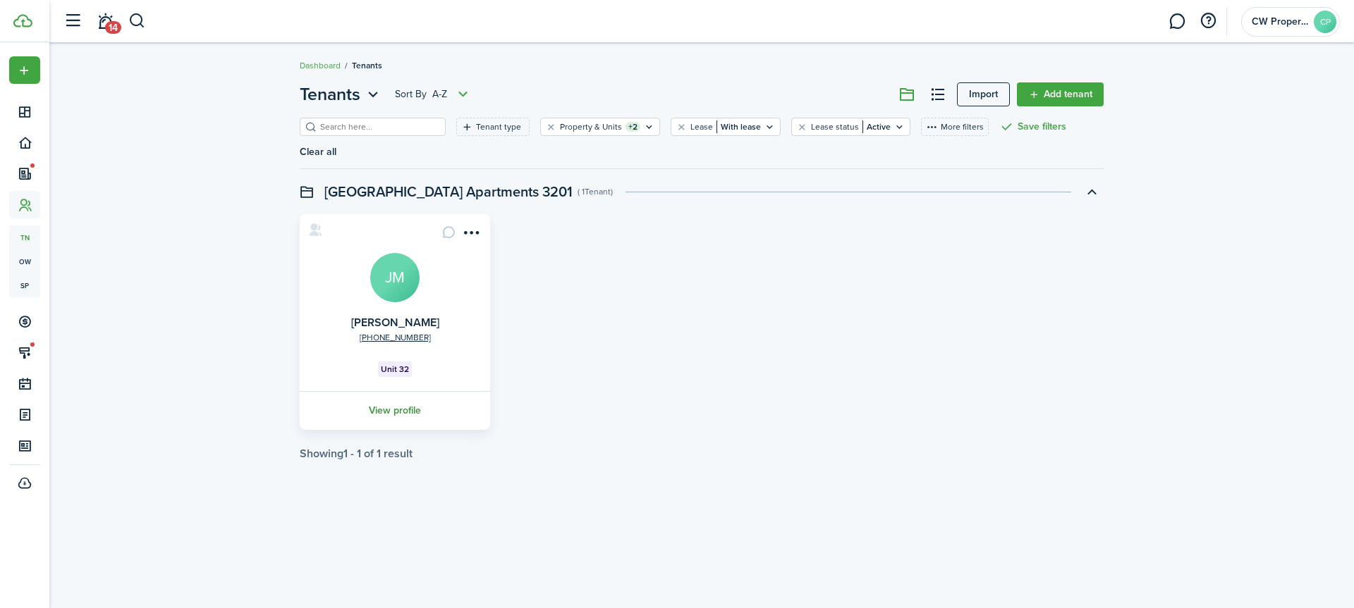
click at [386, 391] on link "View profile" at bounding box center [395, 410] width 195 height 39
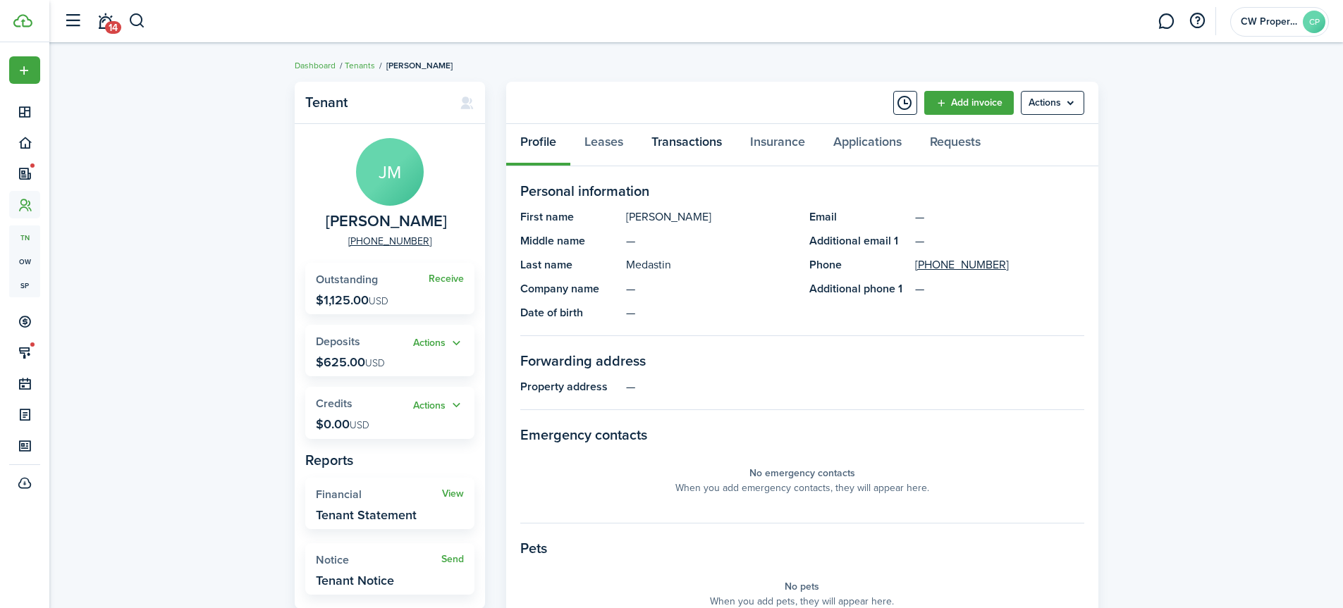
click at [669, 144] on link "Transactions" at bounding box center [686, 145] width 99 height 42
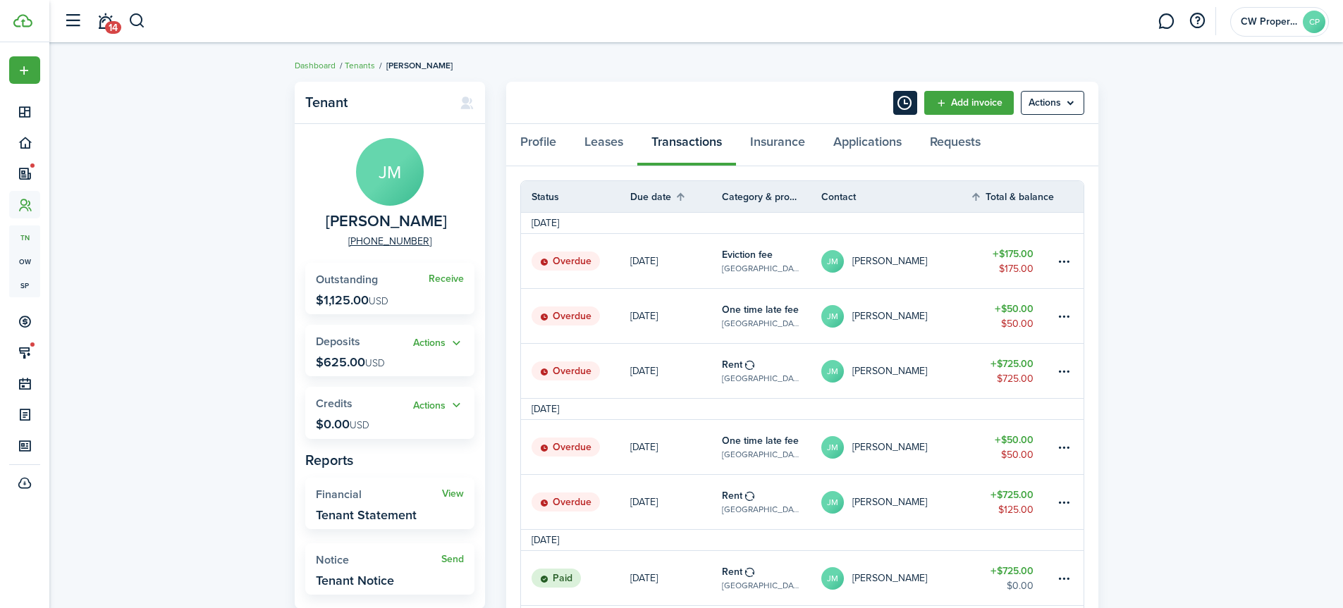
click at [900, 109] on button "Timeline" at bounding box center [905, 103] width 24 height 24
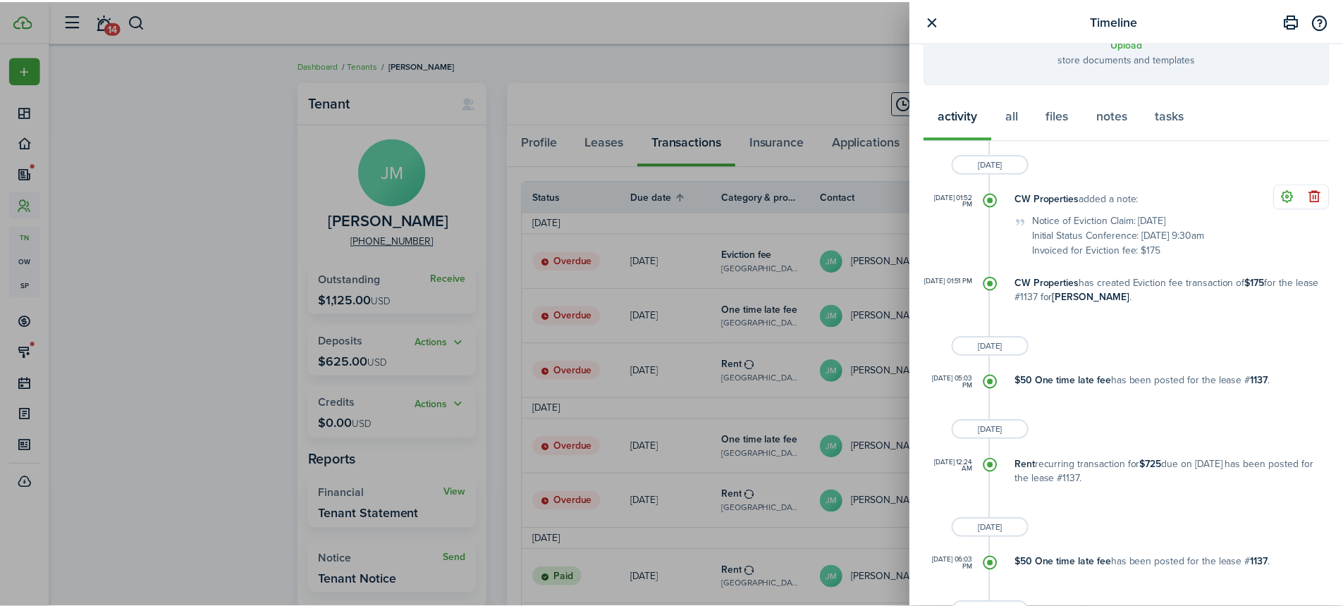
scroll to position [282, 0]
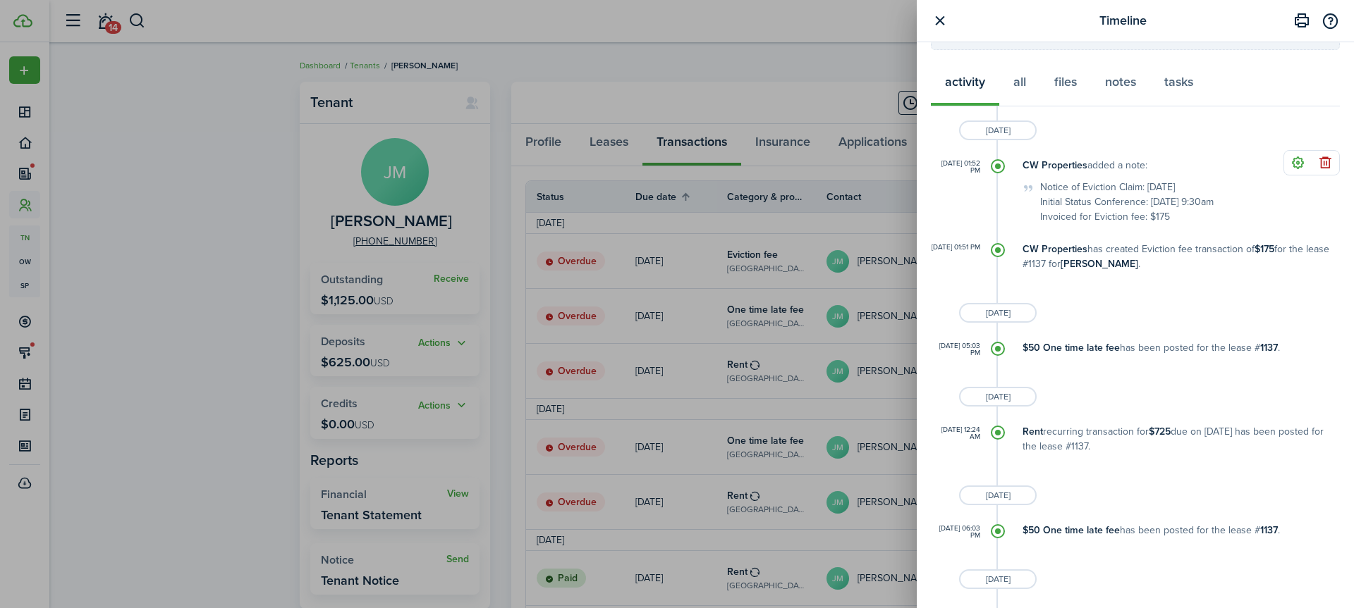
click at [942, 22] on button "button" at bounding box center [940, 21] width 18 height 18
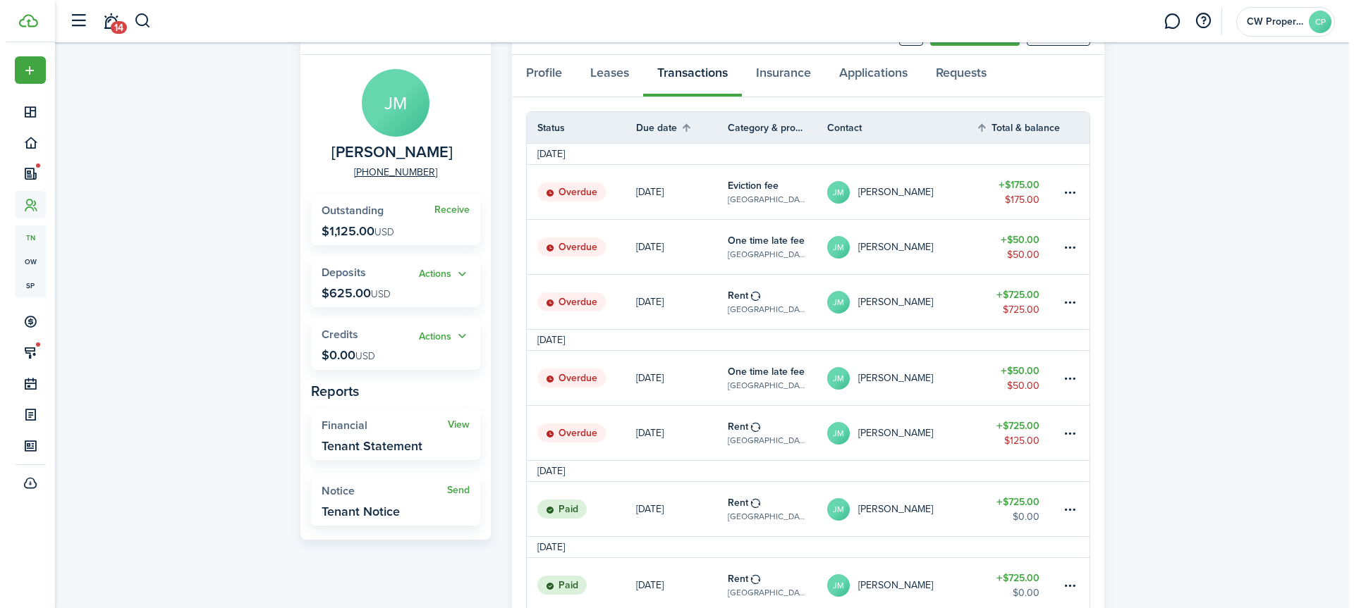
scroll to position [0, 0]
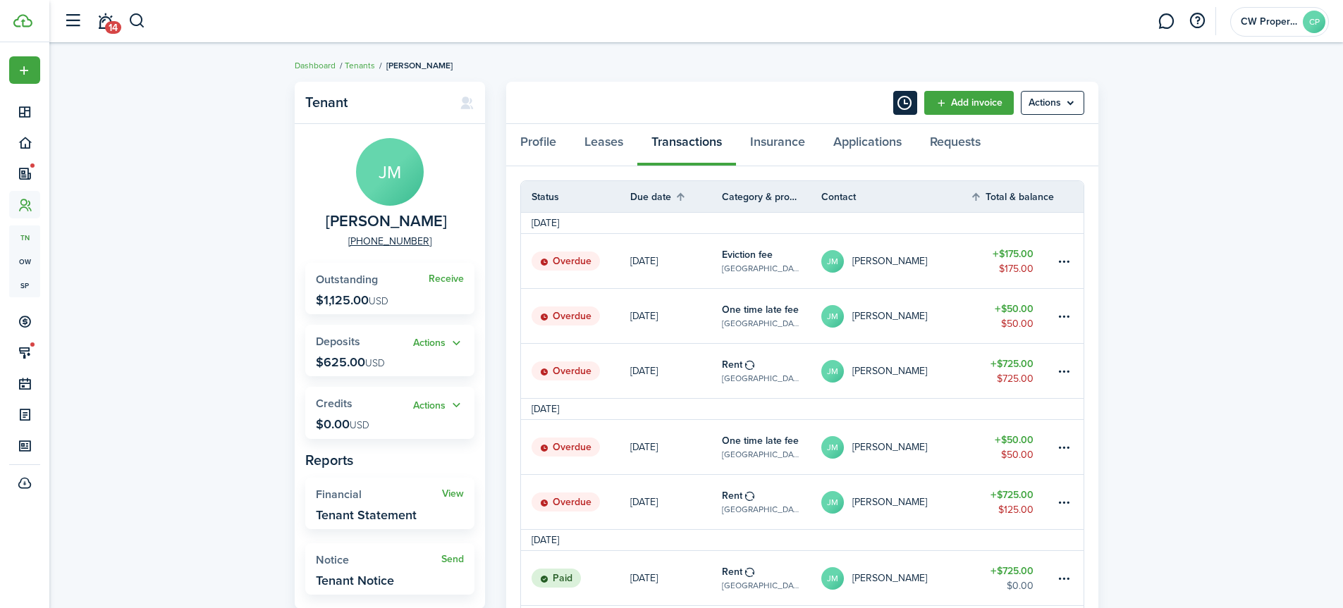
click at [899, 104] on button "Timeline" at bounding box center [905, 103] width 24 height 24
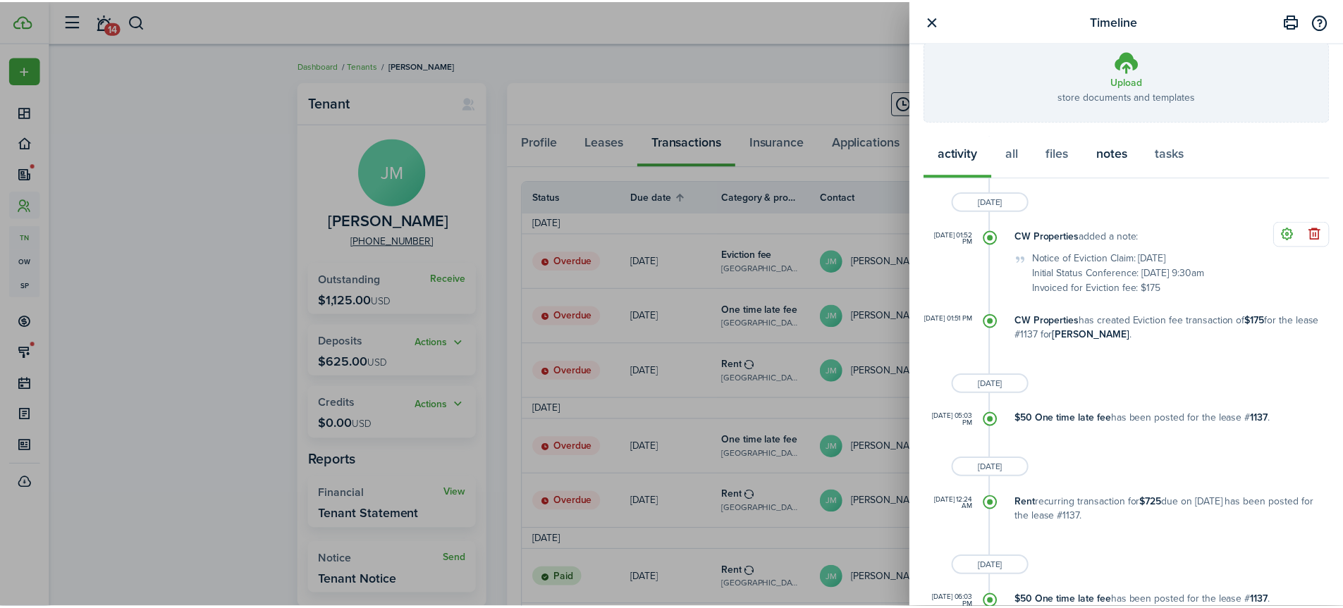
scroll to position [212, 0]
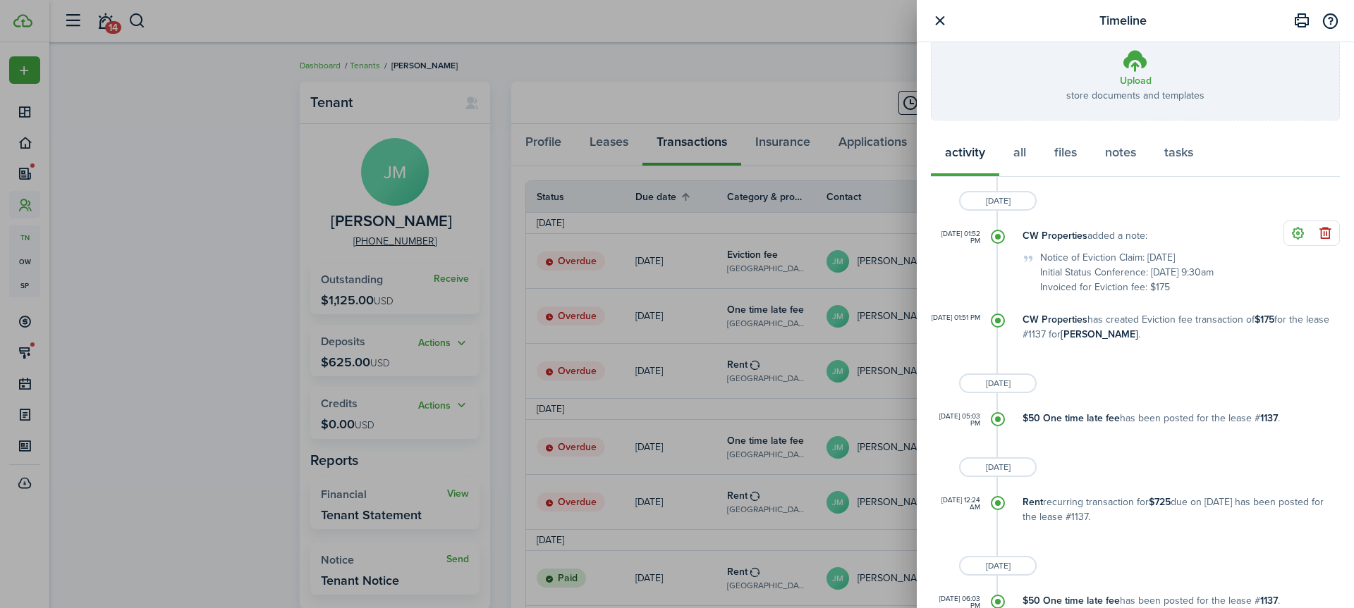
click at [649, 88] on div "Timeline Write a note... Character limit: 0 / 5000 Datetime Create Upload store…" at bounding box center [677, 304] width 1354 height 608
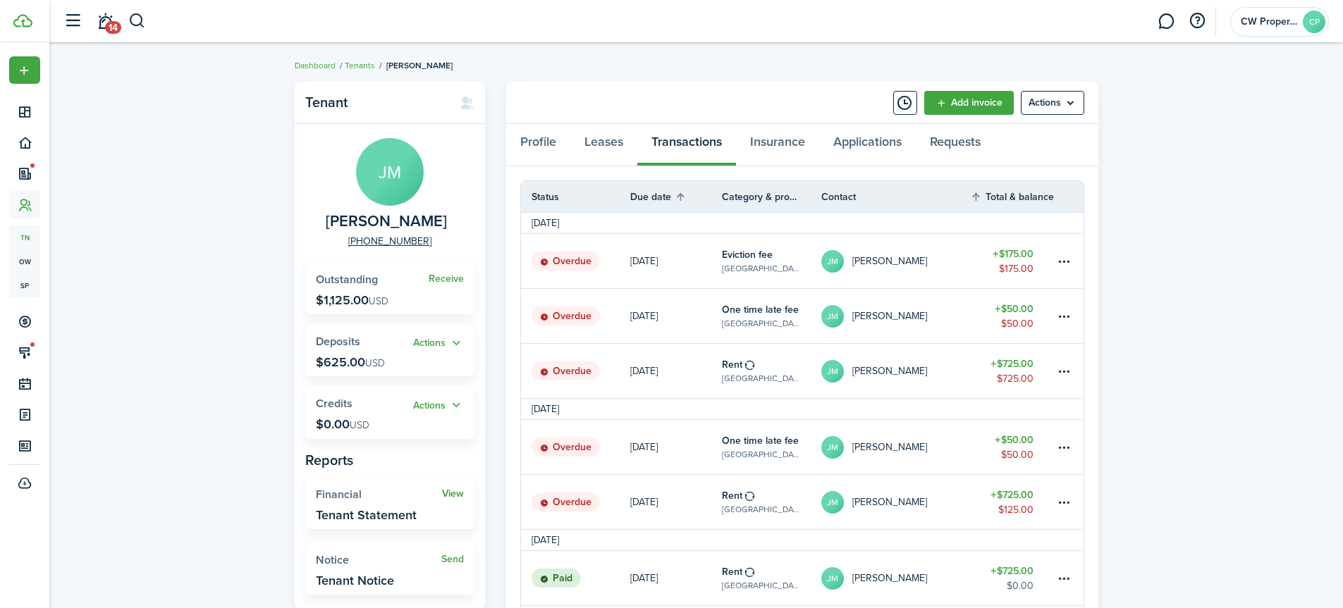
click at [454, 494] on link "View" at bounding box center [453, 494] width 22 height 11
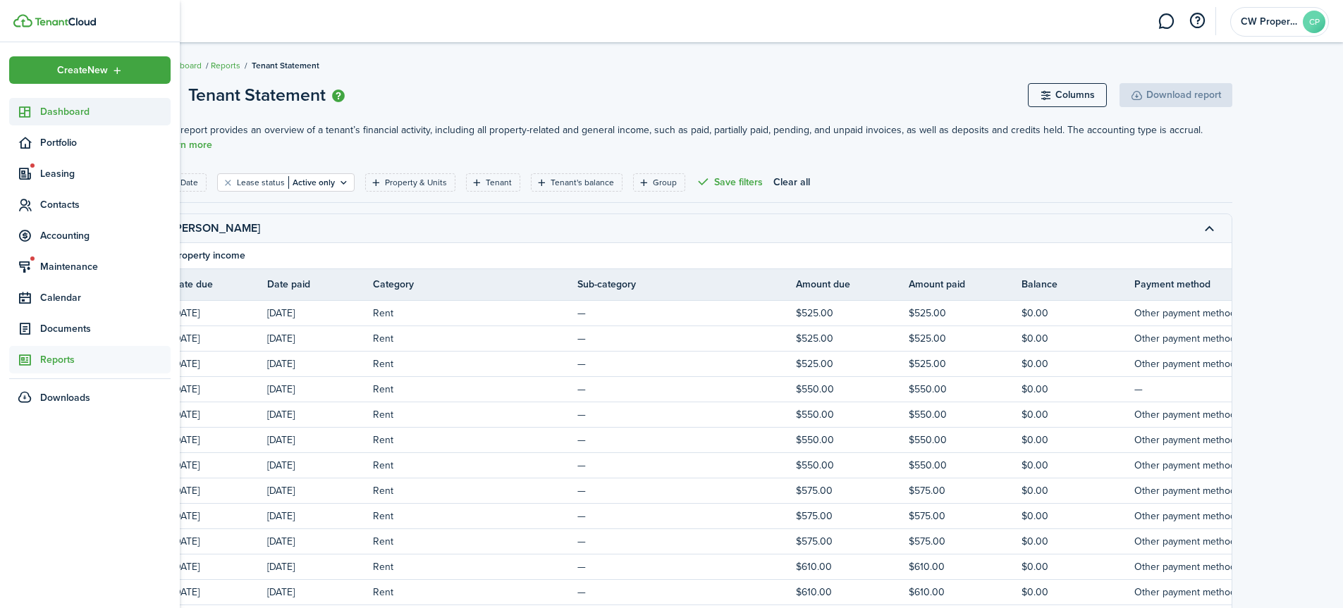
click at [47, 109] on span "Dashboard" at bounding box center [105, 111] width 130 height 15
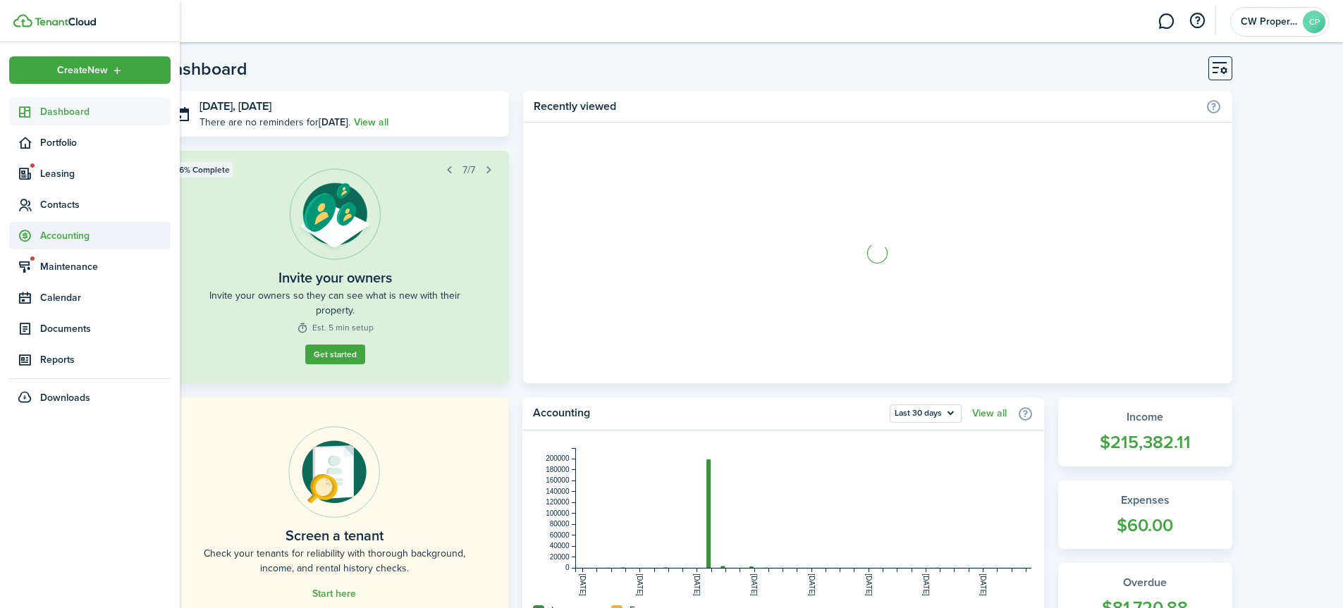
click at [77, 236] on span "Accounting" at bounding box center [105, 235] width 130 height 15
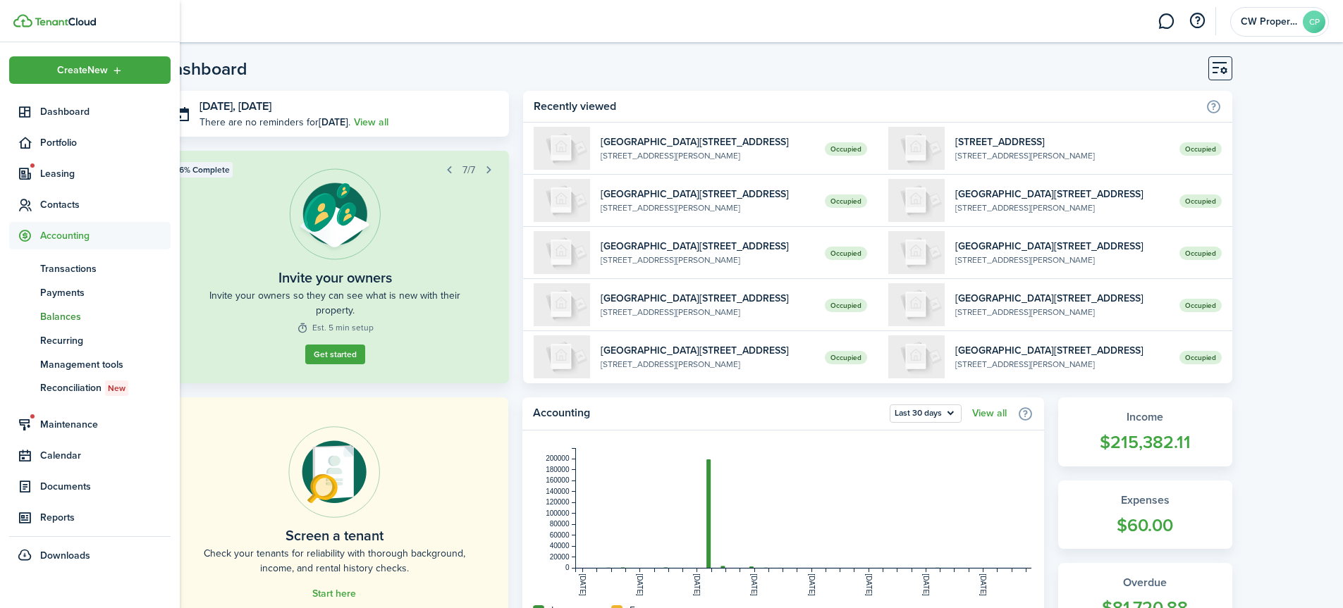
click at [65, 317] on span "Balances" at bounding box center [105, 317] width 130 height 15
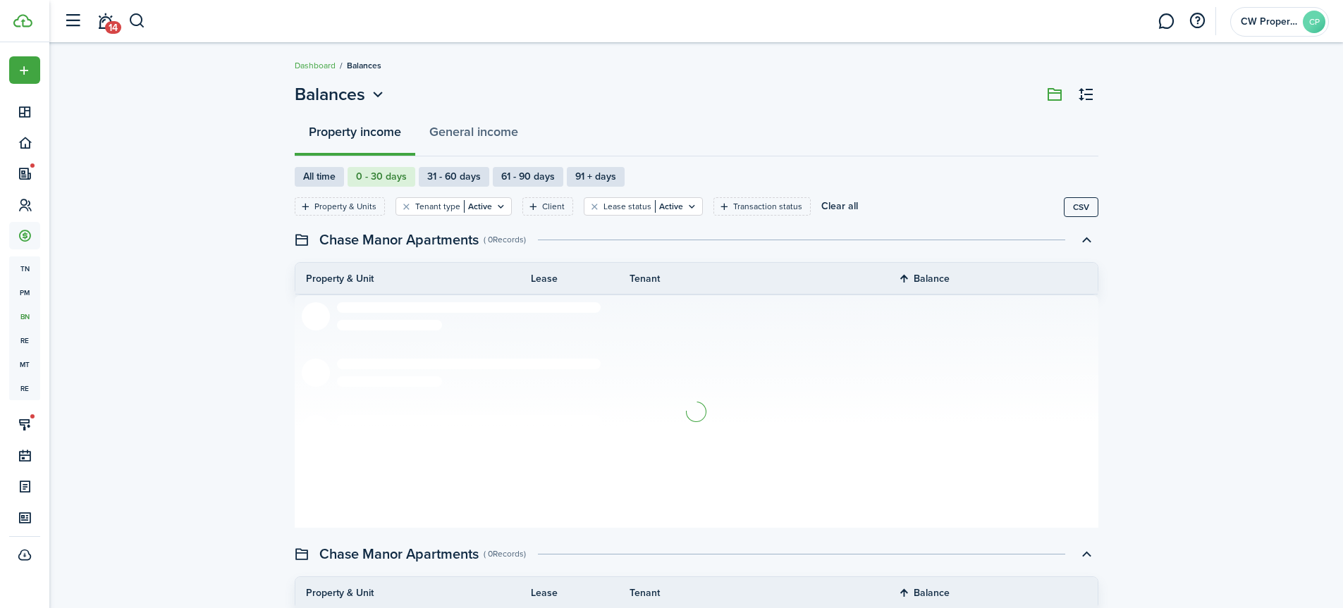
drag, startPoint x: 226, startPoint y: 29, endPoint x: 176, endPoint y: 29, distance: 50.8
click at [225, 29] on header-wrapper "14 CW Properties CP" at bounding box center [692, 21] width 1273 height 42
click at [137, 18] on button "button" at bounding box center [137, 21] width 18 height 24
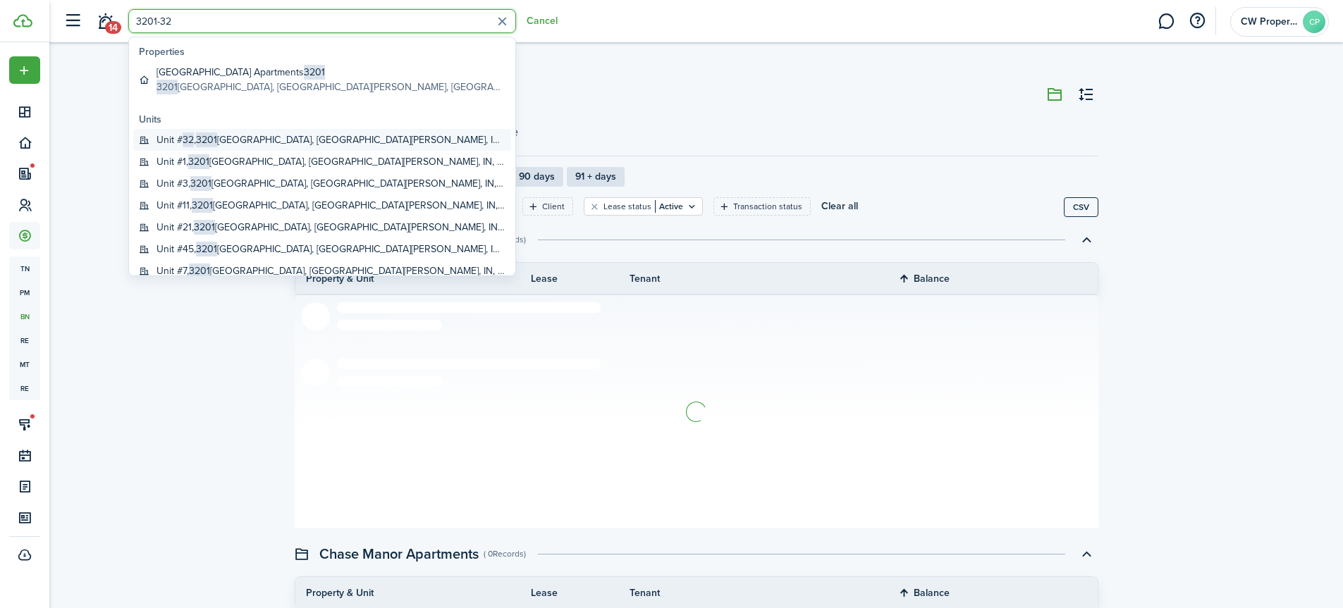
type input "3201-32"
click at [227, 137] on global-search-item-title "Unit # 32 , [STREET_ADDRESS][PERSON_NAME]" at bounding box center [331, 140] width 349 height 15
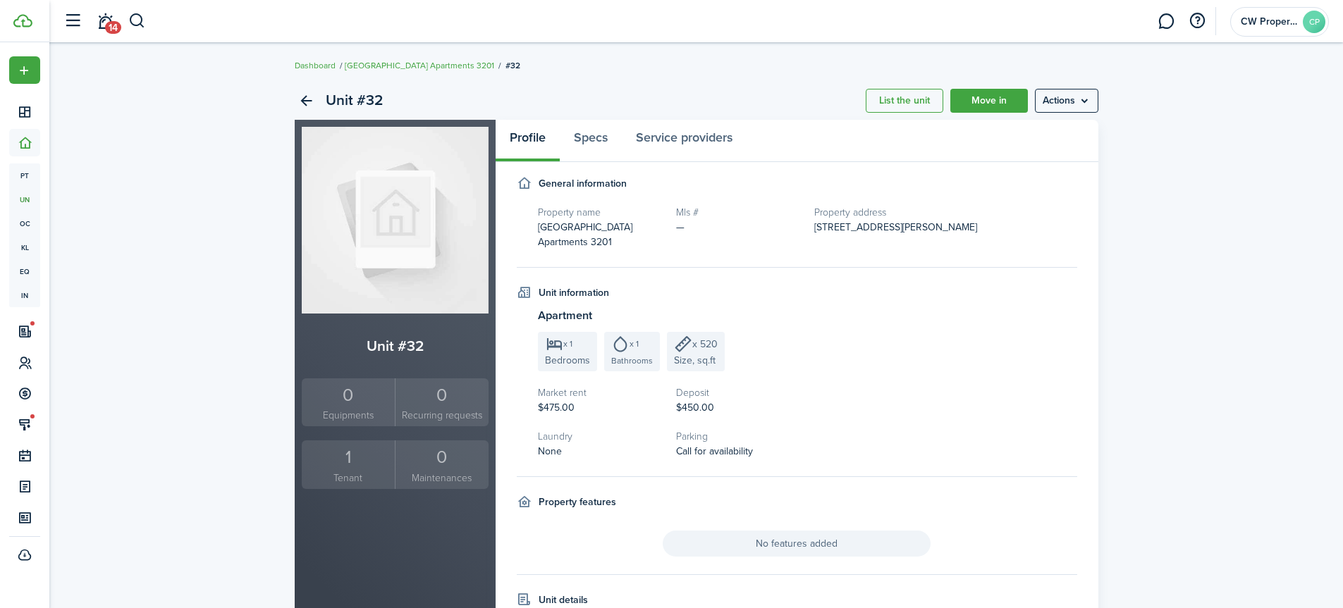
click at [347, 474] on small "Tenant" at bounding box center [348, 478] width 87 height 15
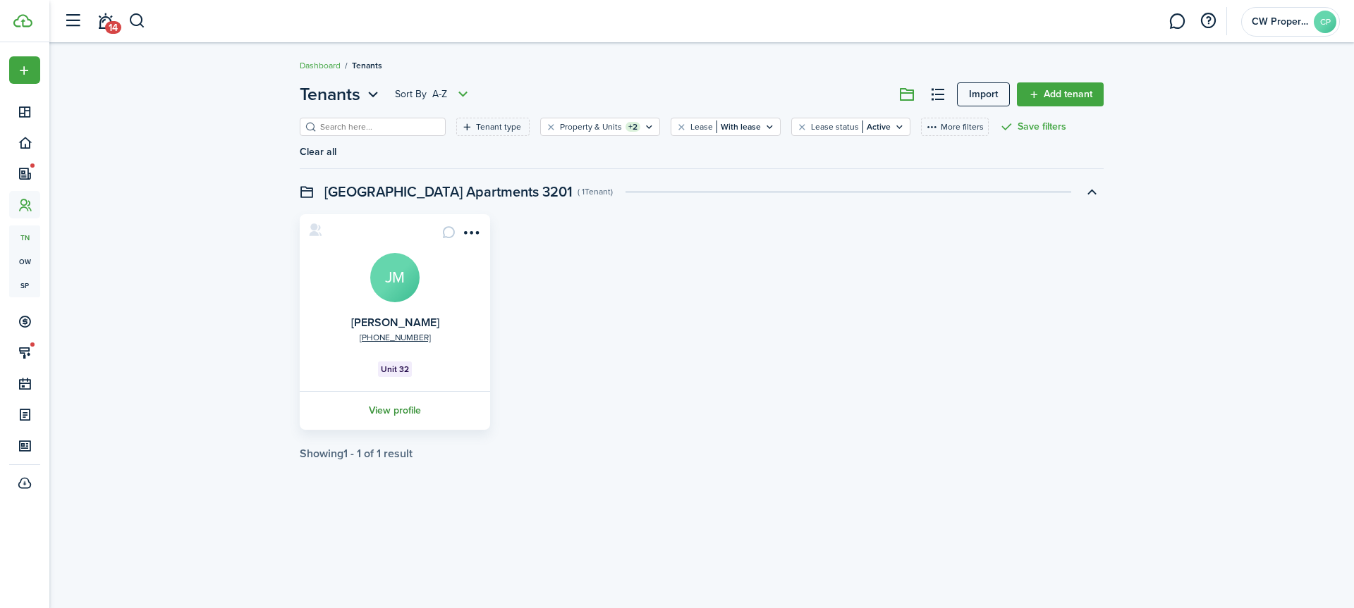
click at [396, 391] on link "View profile" at bounding box center [395, 410] width 195 height 39
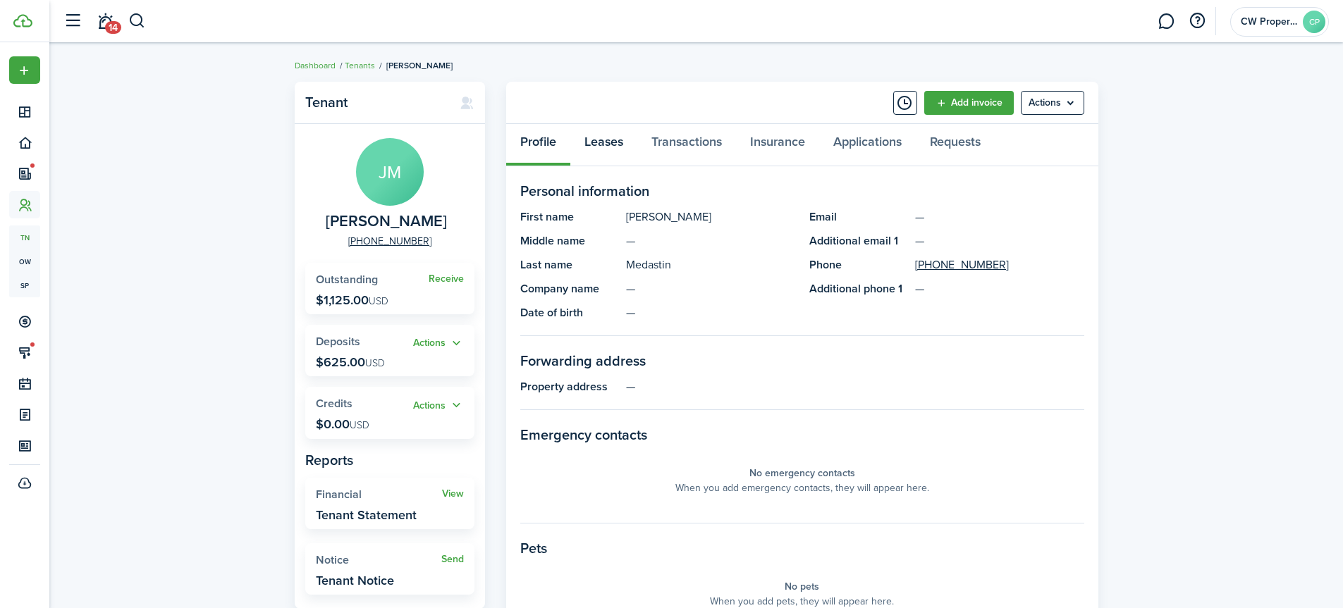
click at [606, 142] on link "Leases" at bounding box center [603, 145] width 67 height 42
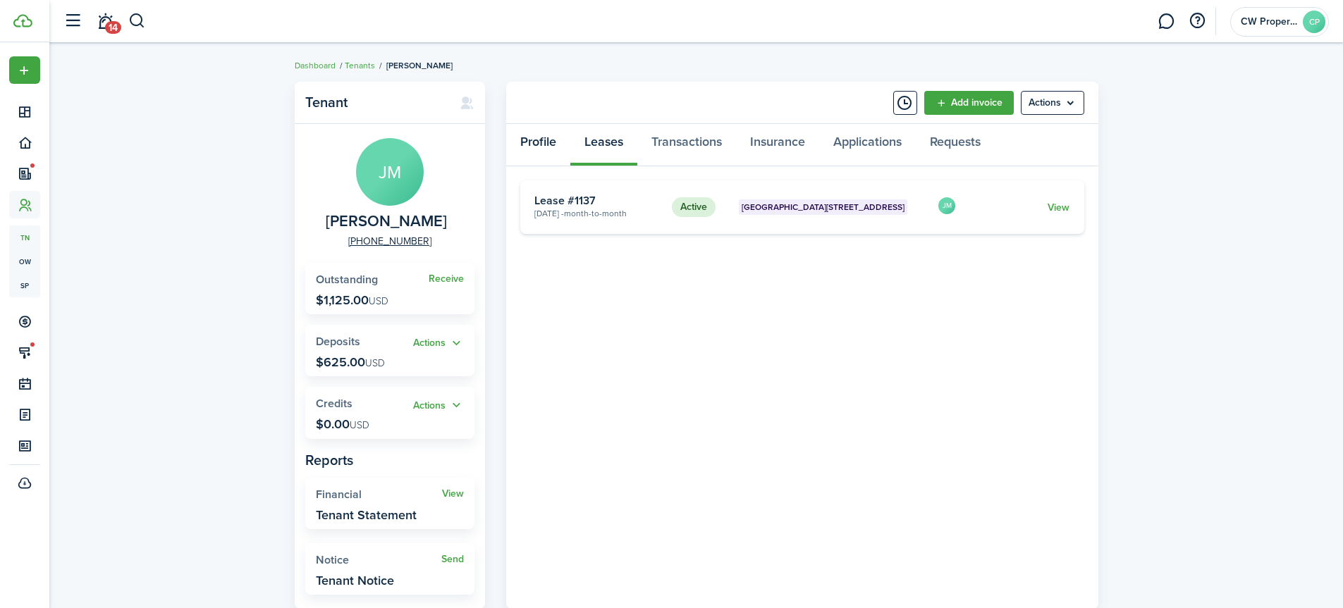
click at [552, 140] on link "Profile" at bounding box center [538, 145] width 64 height 42
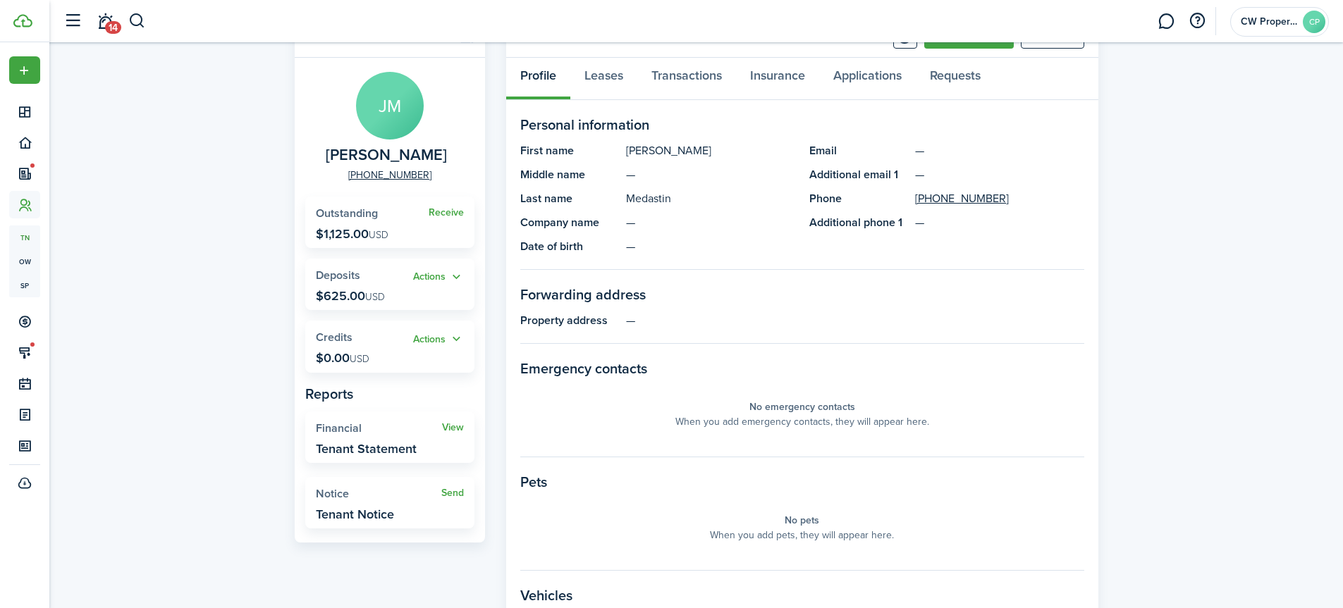
scroll to position [41, 0]
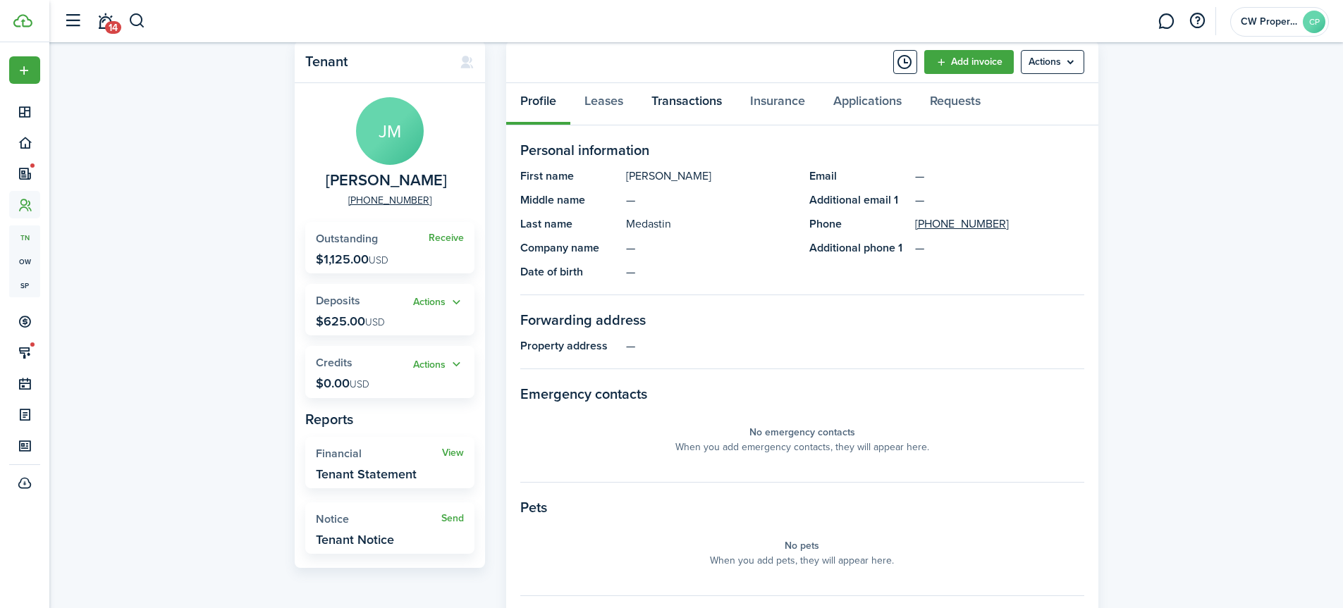
click at [678, 105] on link "Transactions" at bounding box center [686, 104] width 99 height 42
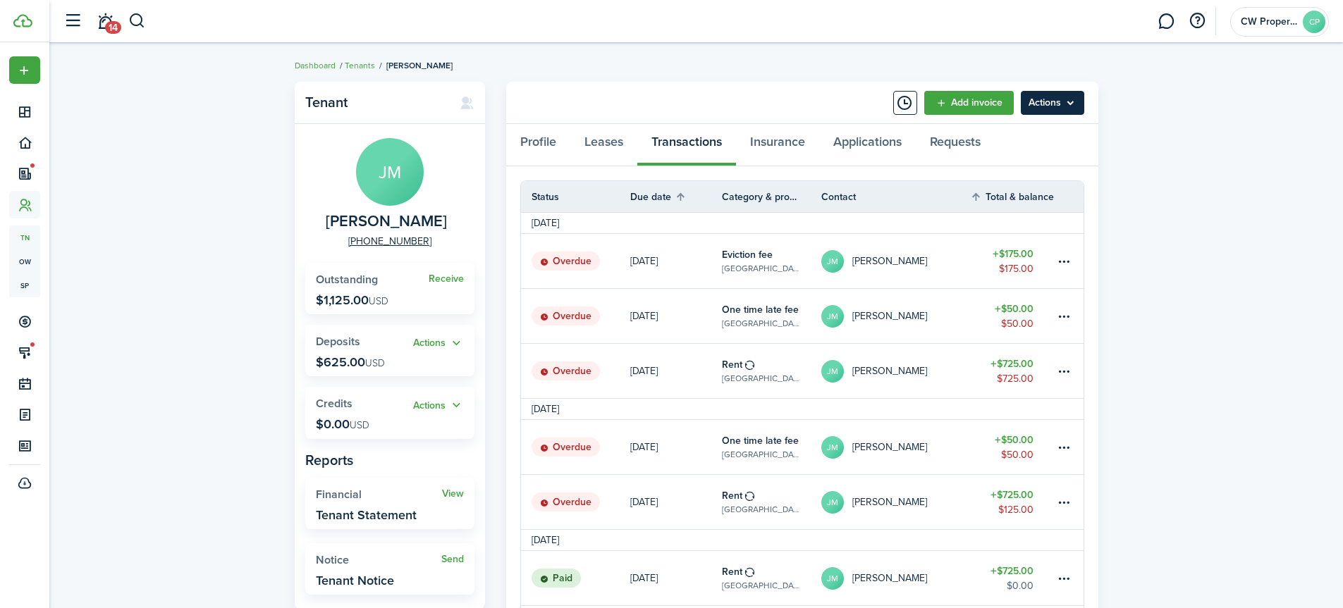
click at [1055, 106] on menu-btn "Actions" at bounding box center [1052, 103] width 63 height 24
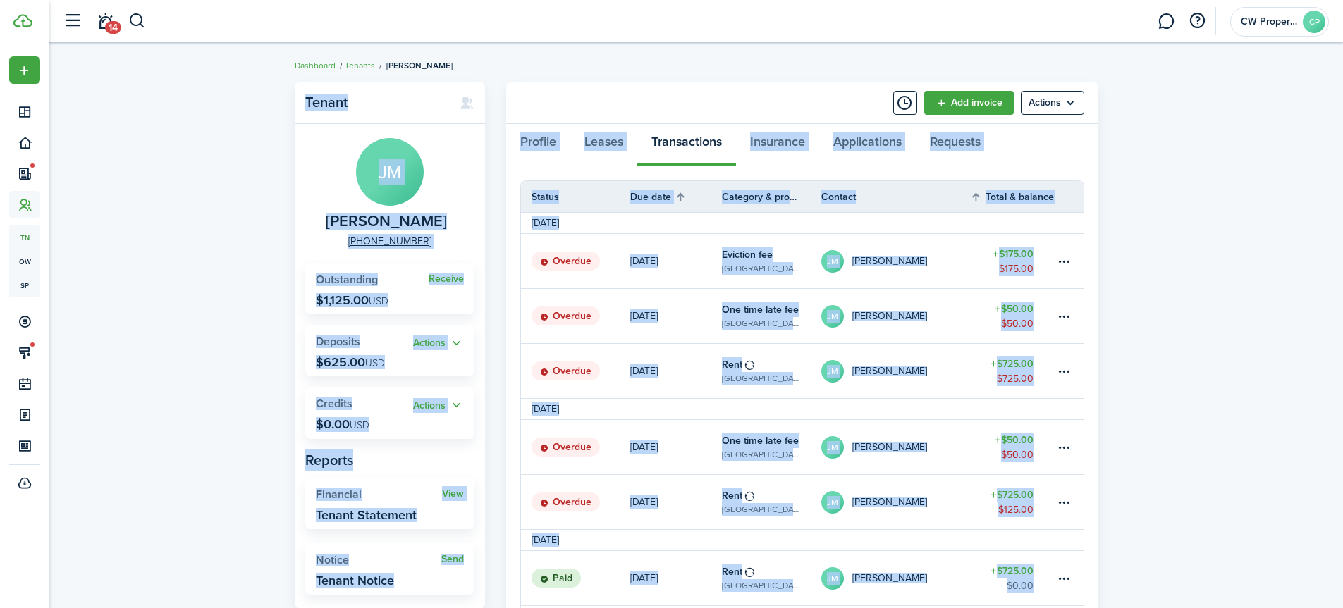
drag, startPoint x: 289, startPoint y: 85, endPoint x: 1156, endPoint y: 560, distance: 987.9
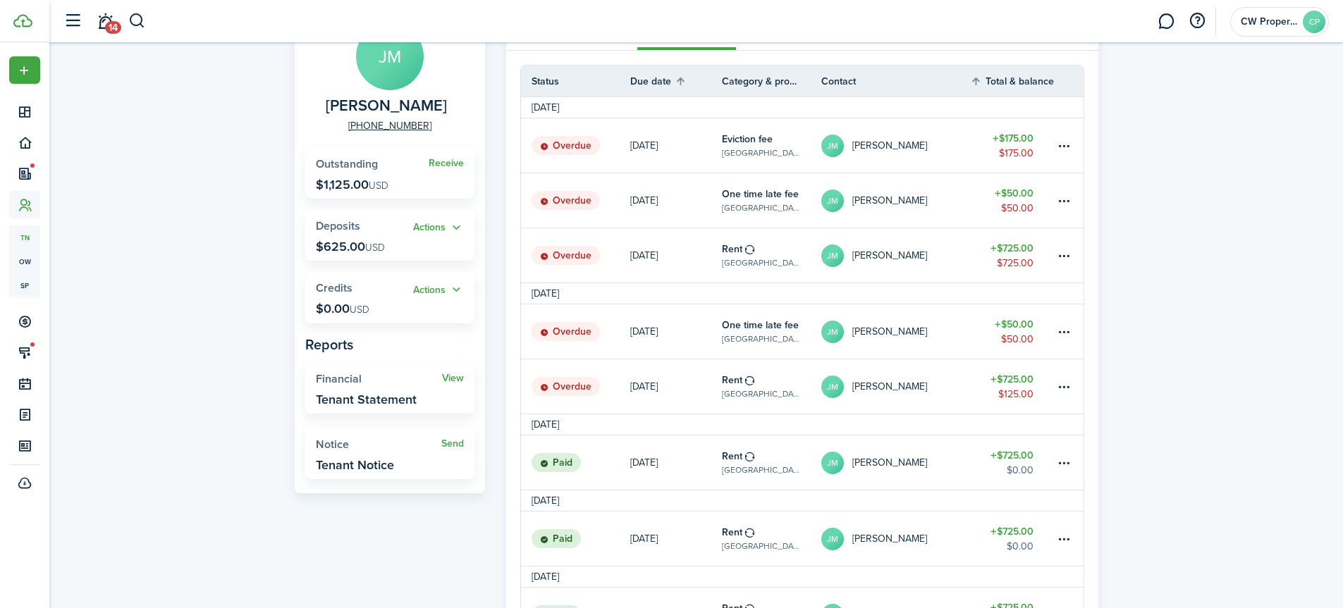
scroll to position [282, 0]
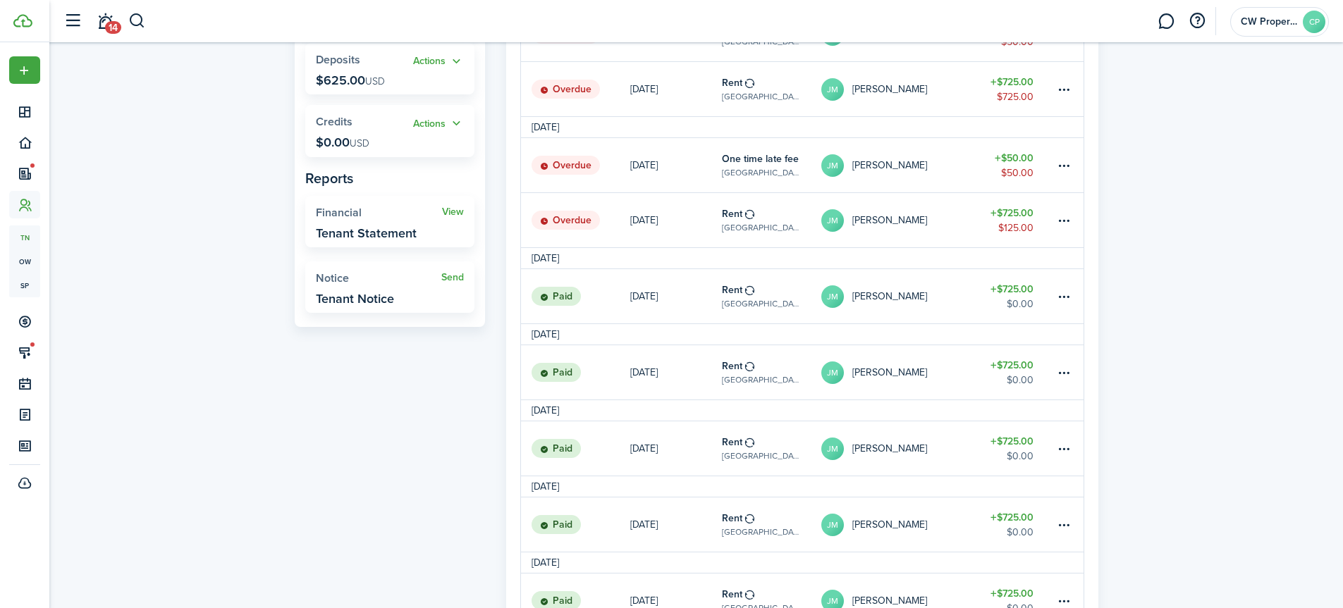
click at [600, 218] on link "Overdue" at bounding box center [575, 220] width 109 height 54
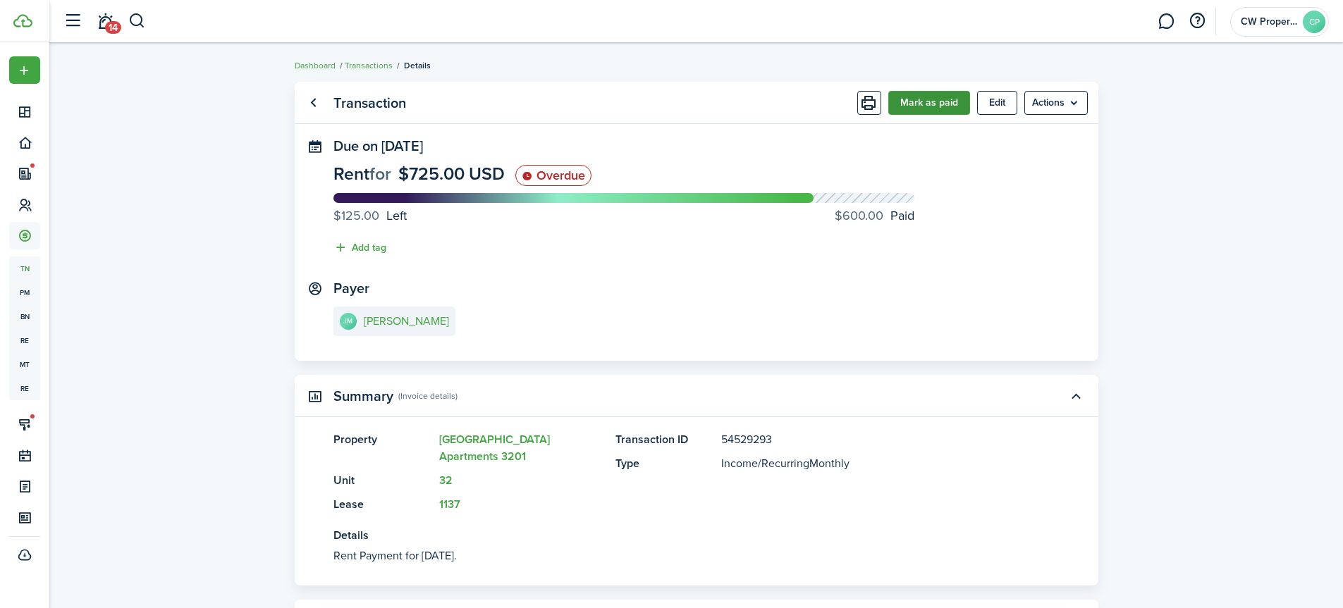
click at [915, 102] on button "Mark as paid" at bounding box center [929, 103] width 82 height 24
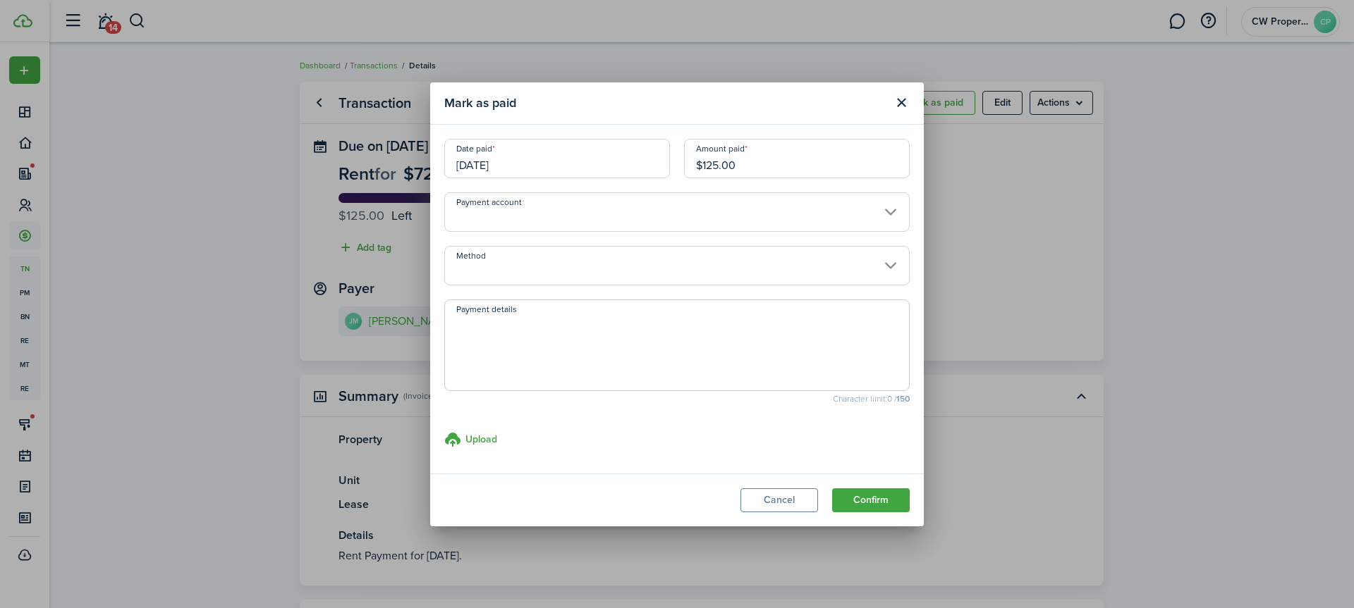
click at [499, 166] on input "[DATE]" at bounding box center [557, 158] width 226 height 39
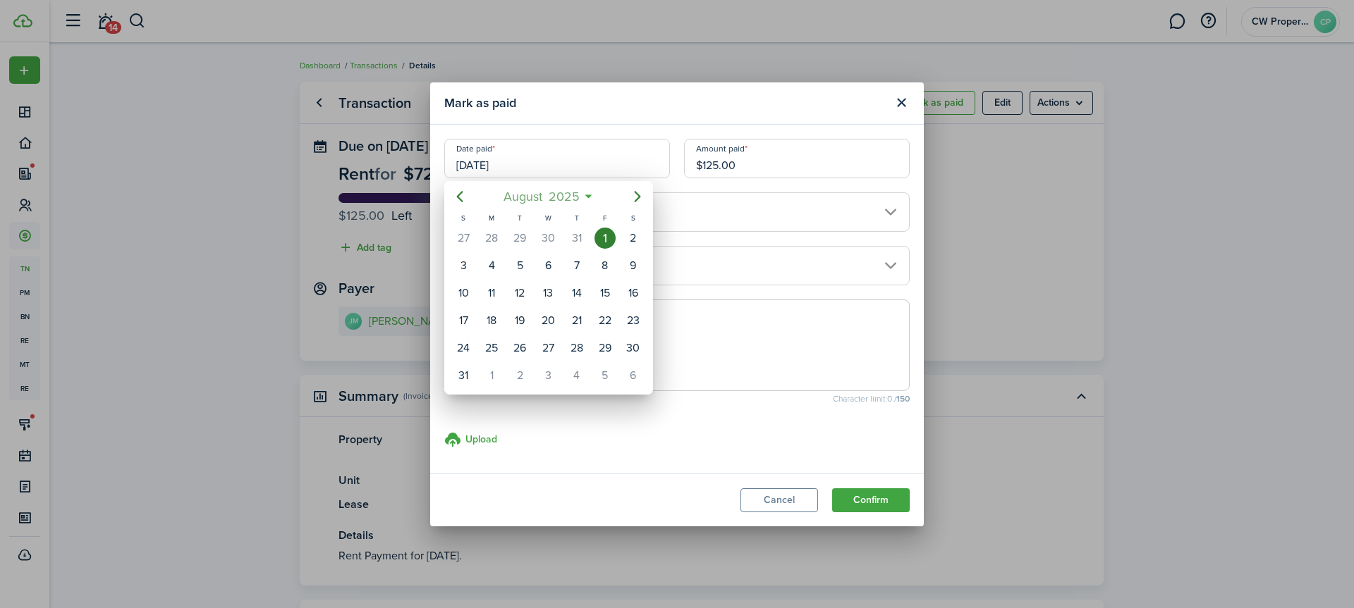
click at [531, 195] on span "August" at bounding box center [522, 196] width 45 height 25
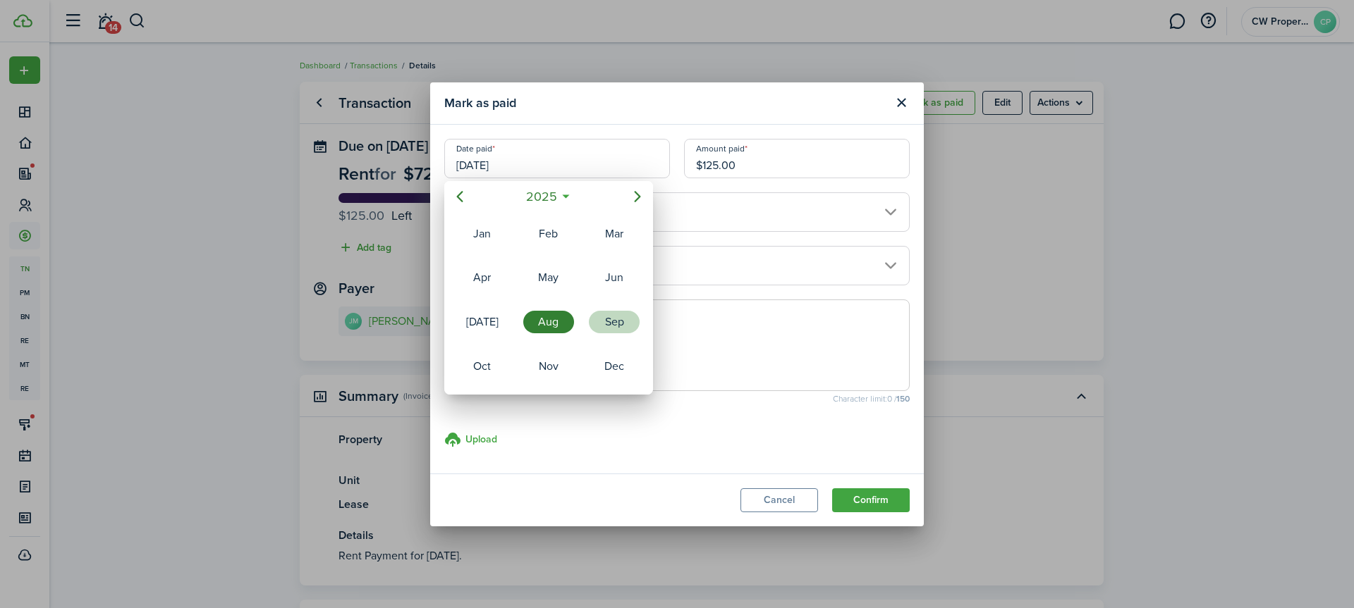
click at [596, 315] on div "Sep" at bounding box center [614, 322] width 51 height 23
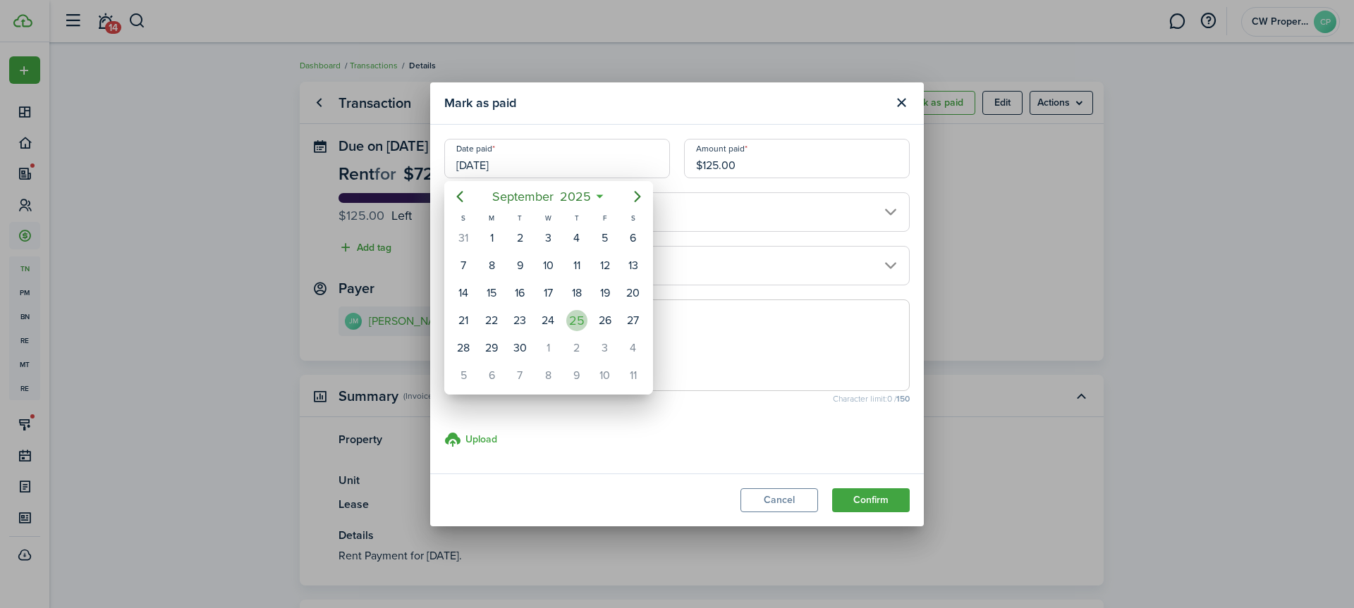
click at [572, 319] on div "25" at bounding box center [576, 320] width 21 height 21
type input "[DATE]"
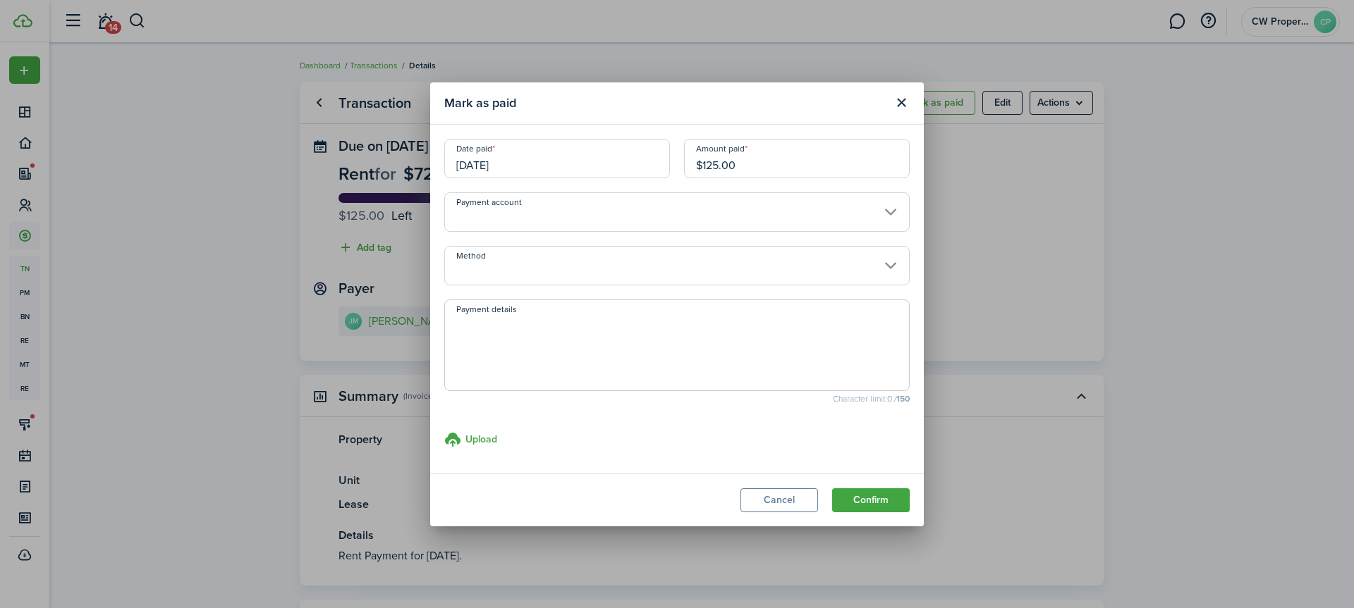
click at [503, 271] on input "Method" at bounding box center [676, 265] width 465 height 39
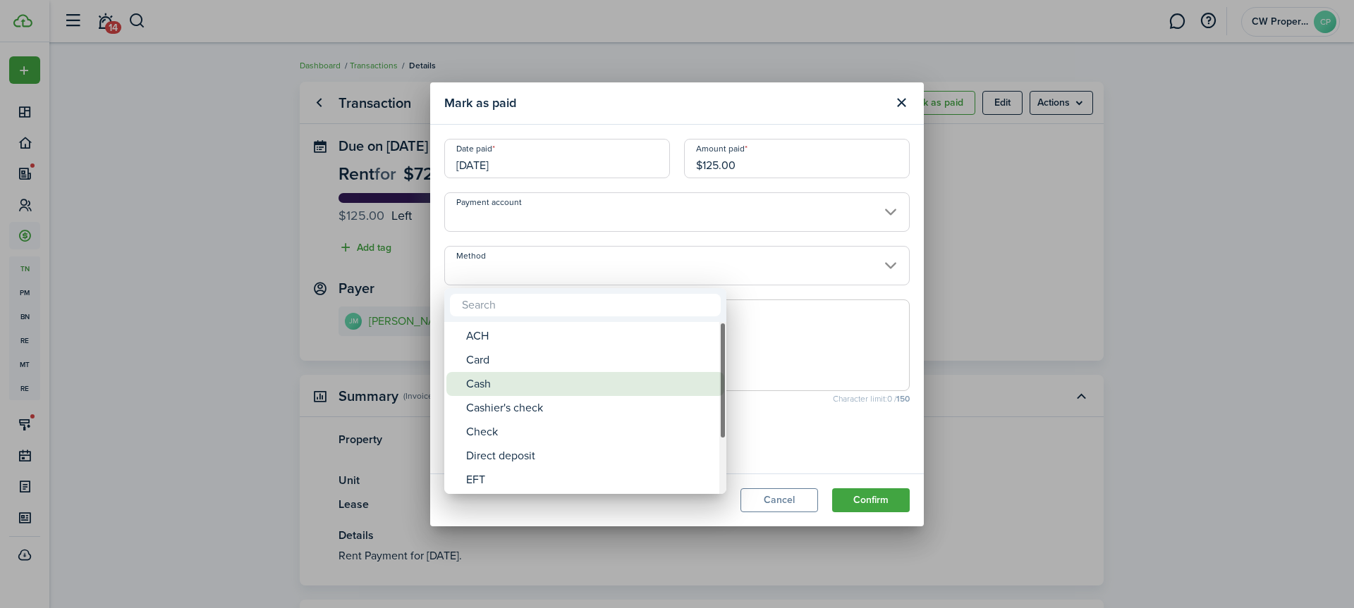
click at [499, 380] on div "Cash" at bounding box center [591, 384] width 250 height 24
type input "Cash"
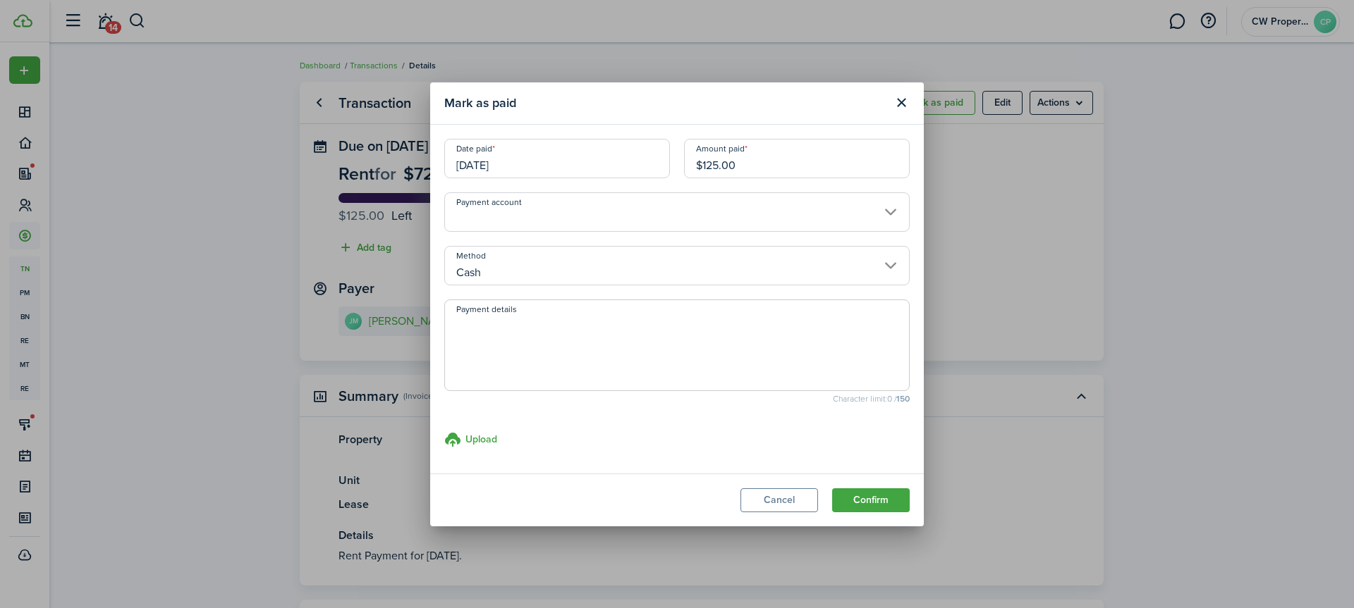
drag, startPoint x: 500, startPoint y: 341, endPoint x: 494, endPoint y: 336, distance: 7.5
click at [500, 339] on textarea "Payment details" at bounding box center [677, 350] width 464 height 68
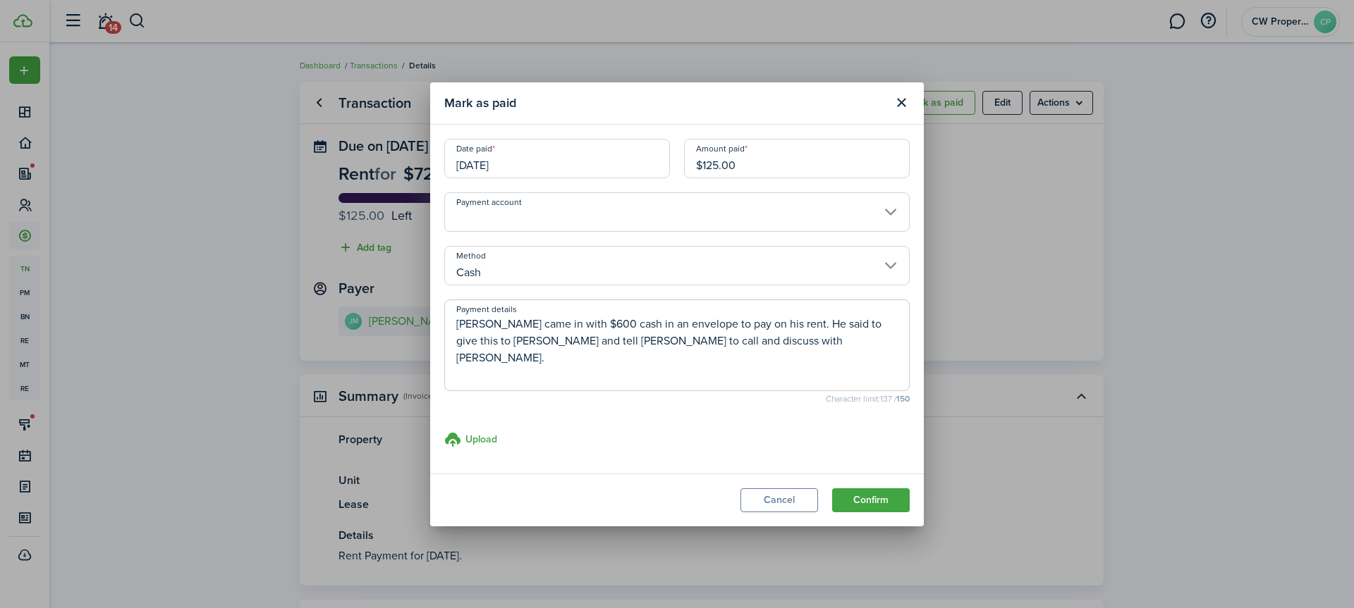
type textarea "[PERSON_NAME] came in with $600 cash in an envelope to pay on his rent. He said…"
drag, startPoint x: 704, startPoint y: 166, endPoint x: 717, endPoint y: 164, distance: 13.5
click at [717, 164] on input "$125.00" at bounding box center [797, 158] width 226 height 39
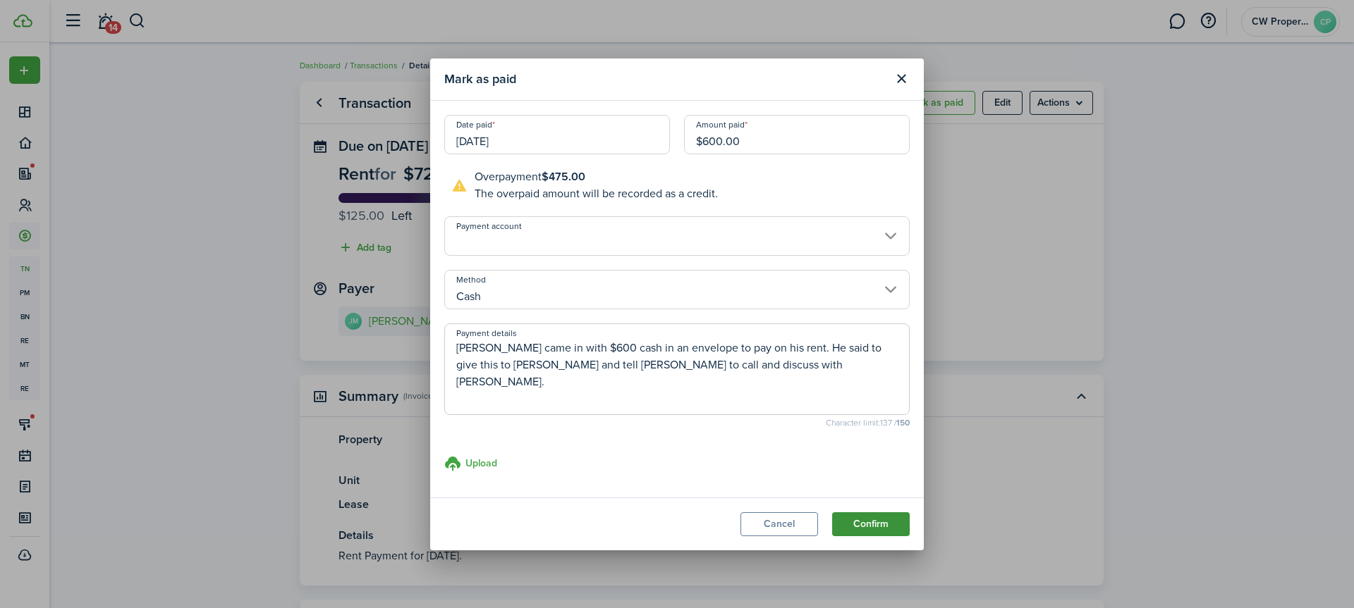
type input "$600.00"
click at [883, 523] on button "Confirm" at bounding box center [871, 525] width 78 height 24
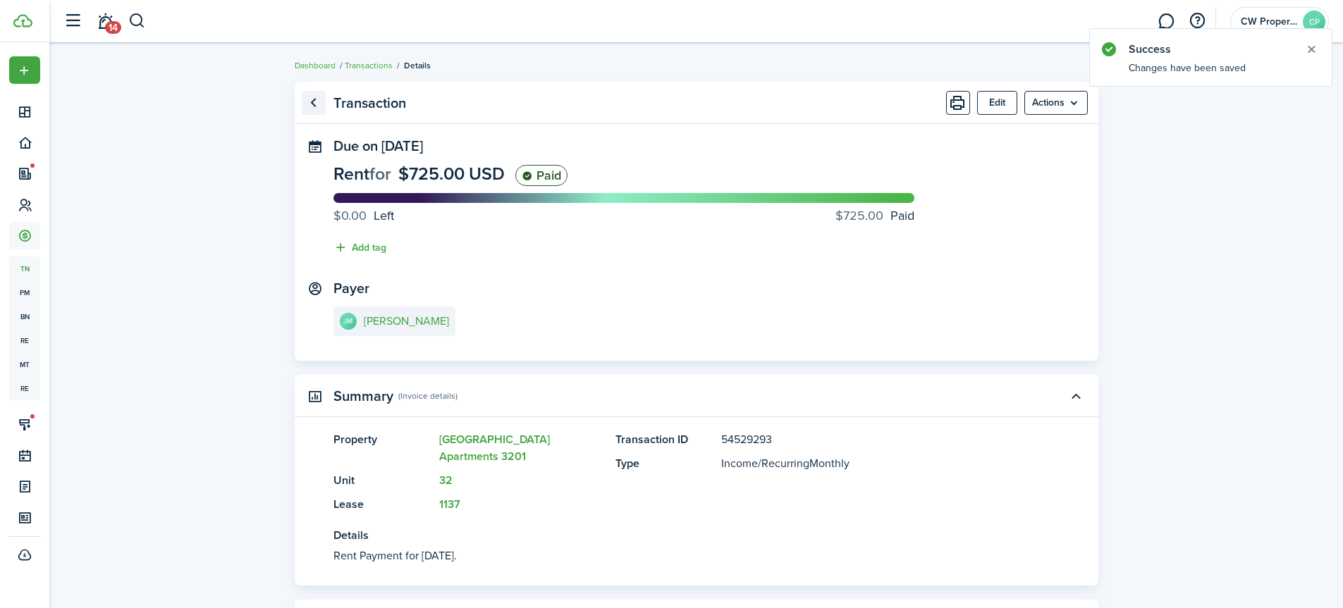
click at [307, 96] on link "Go back" at bounding box center [314, 103] width 24 height 24
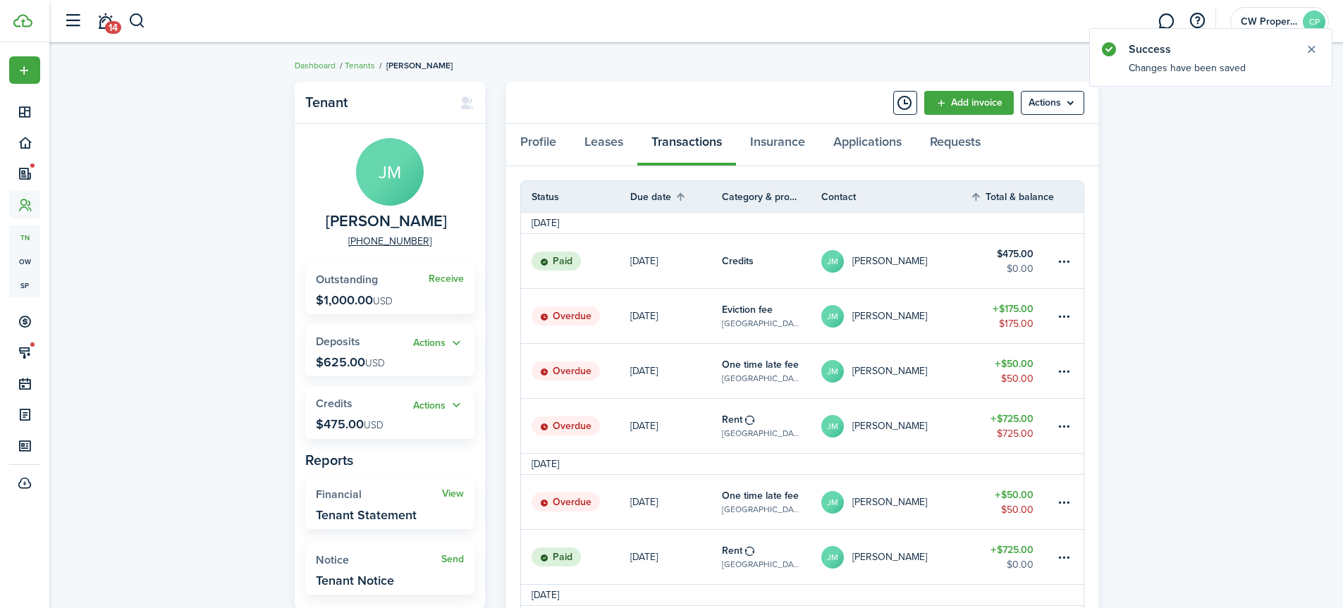
click at [594, 505] on status "Overdue" at bounding box center [566, 503] width 68 height 20
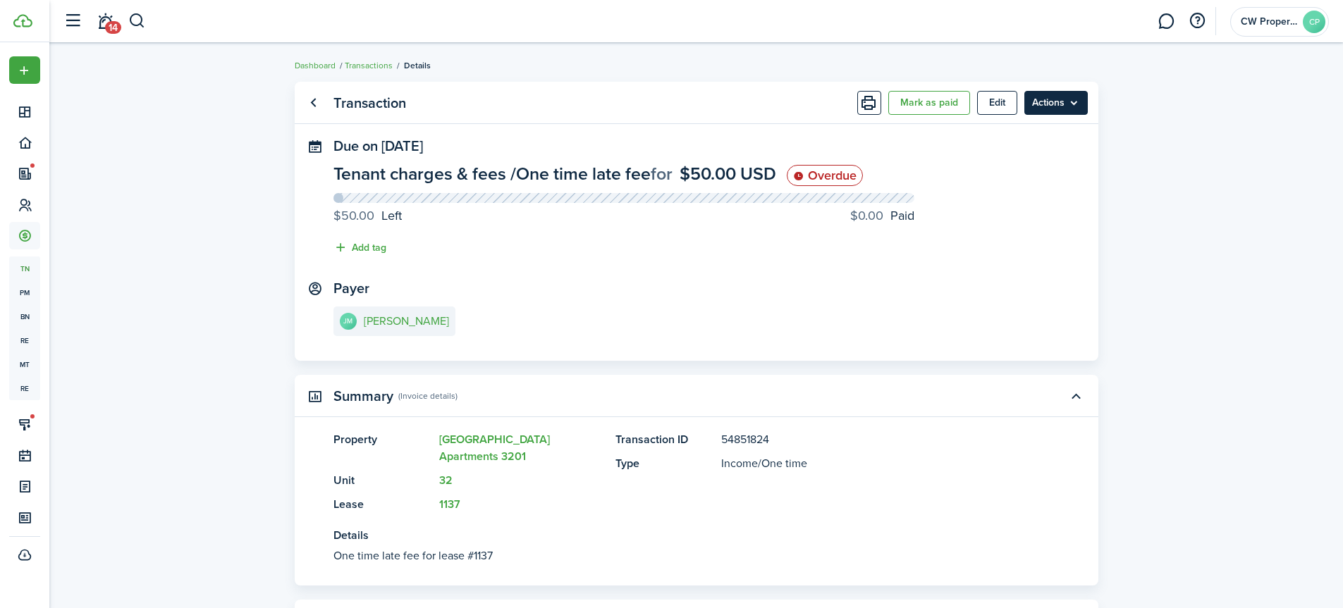
click at [1048, 102] on menu-btn "Actions" at bounding box center [1055, 103] width 63 height 24
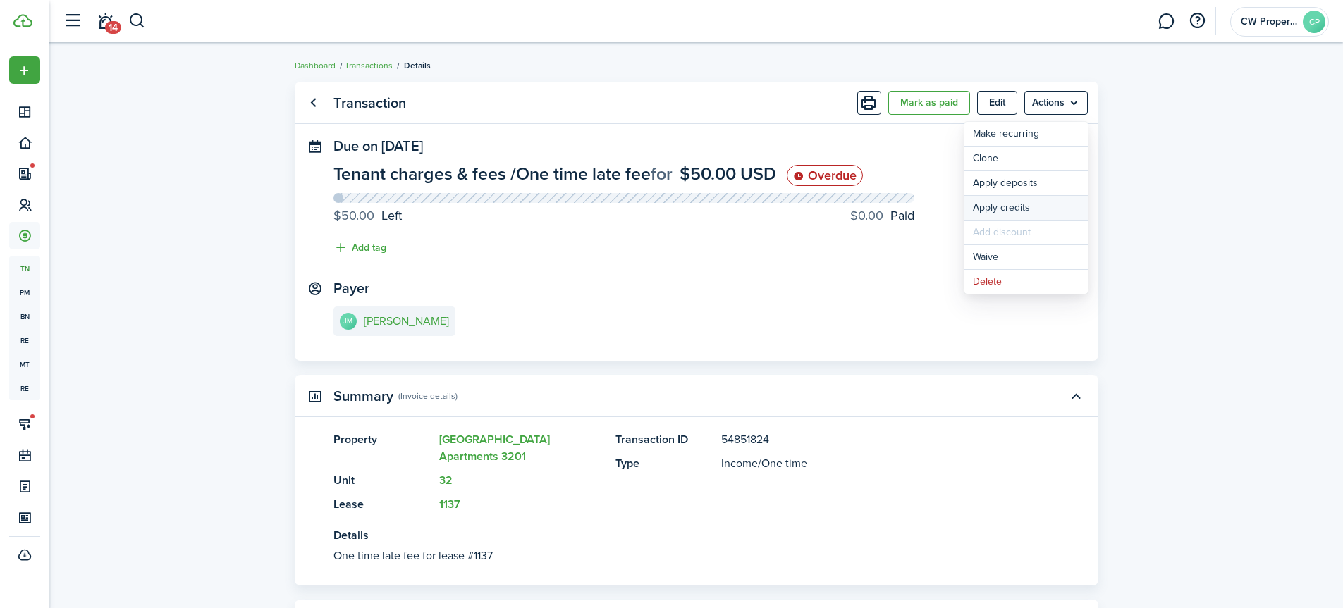
click at [1024, 204] on button "Apply credits" at bounding box center [1025, 208] width 123 height 24
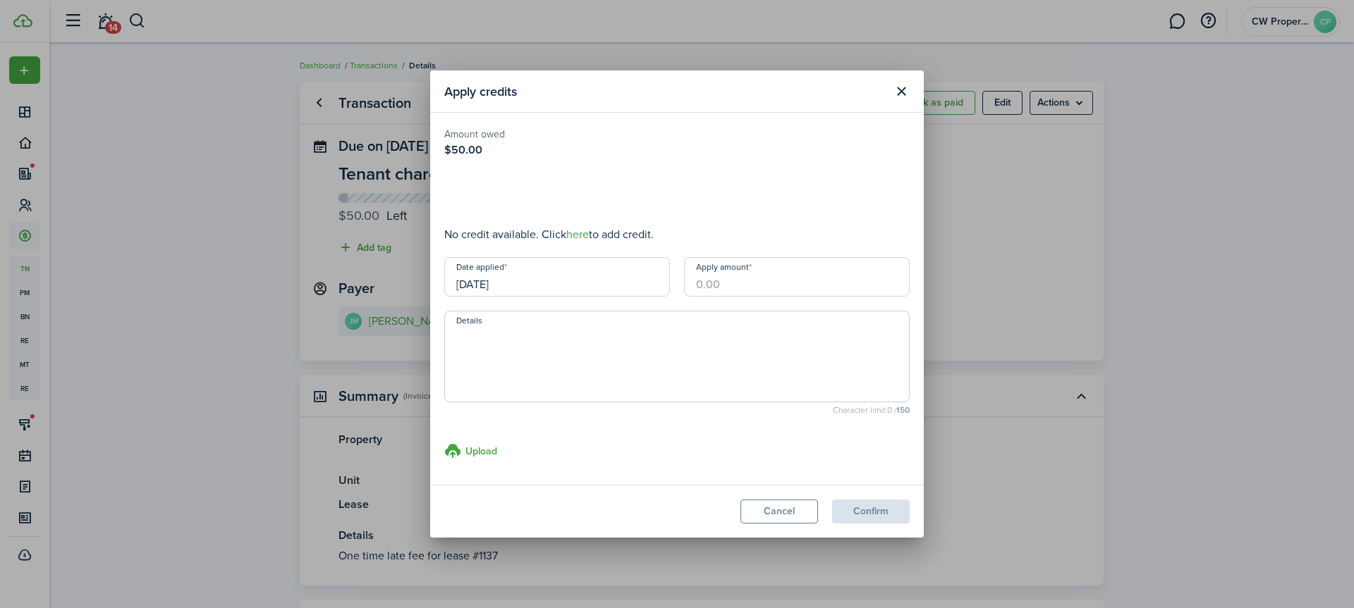
type input "$50.00"
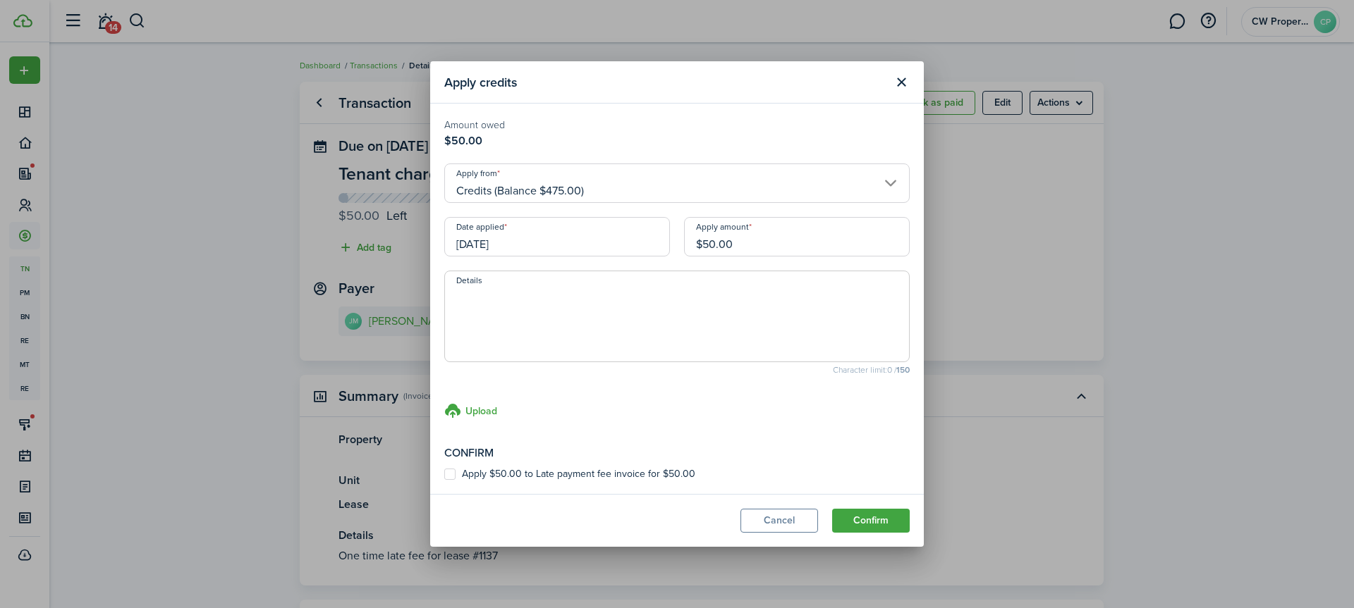
click at [517, 241] on input "[DATE]" at bounding box center [557, 236] width 226 height 39
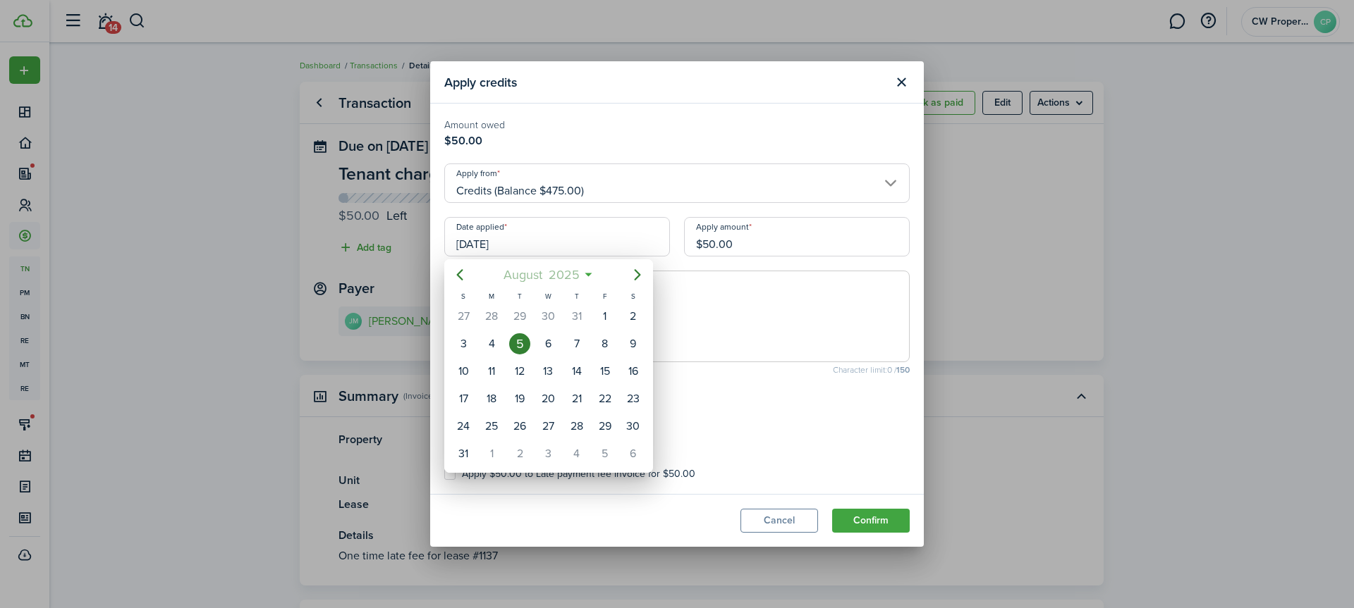
click at [549, 277] on span "2025" at bounding box center [563, 274] width 37 height 25
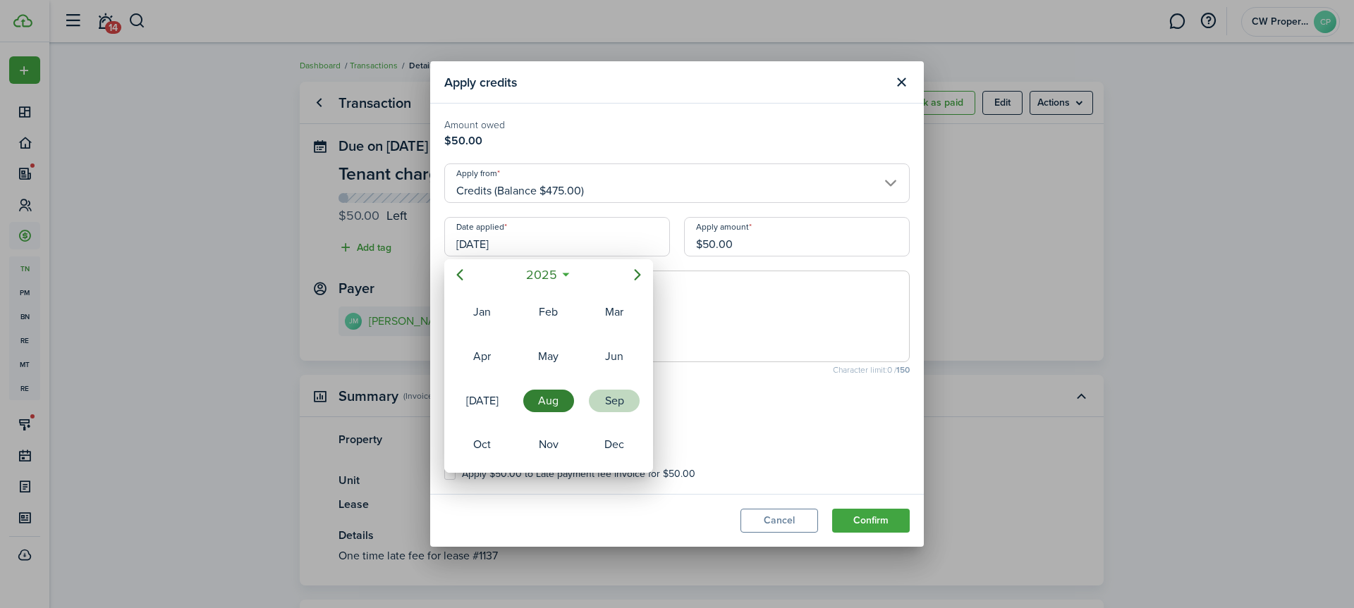
click at [608, 393] on div "Sep" at bounding box center [614, 401] width 51 height 23
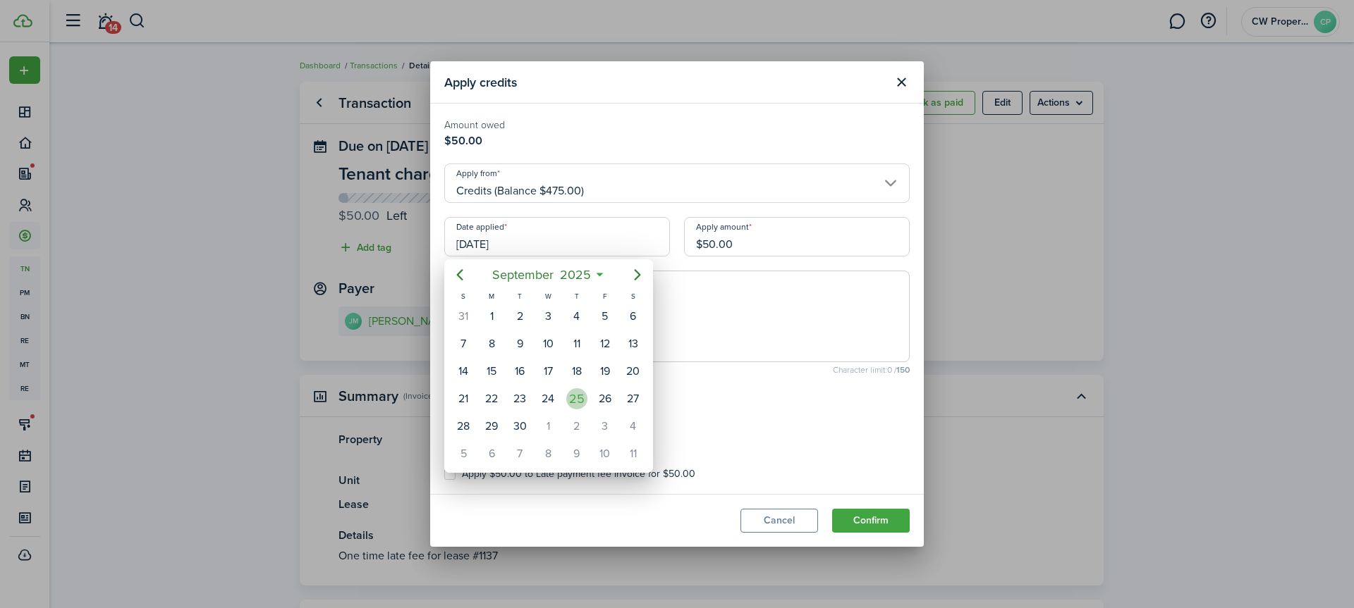
click at [579, 395] on div "25" at bounding box center [576, 398] width 21 height 21
type input "[DATE]"
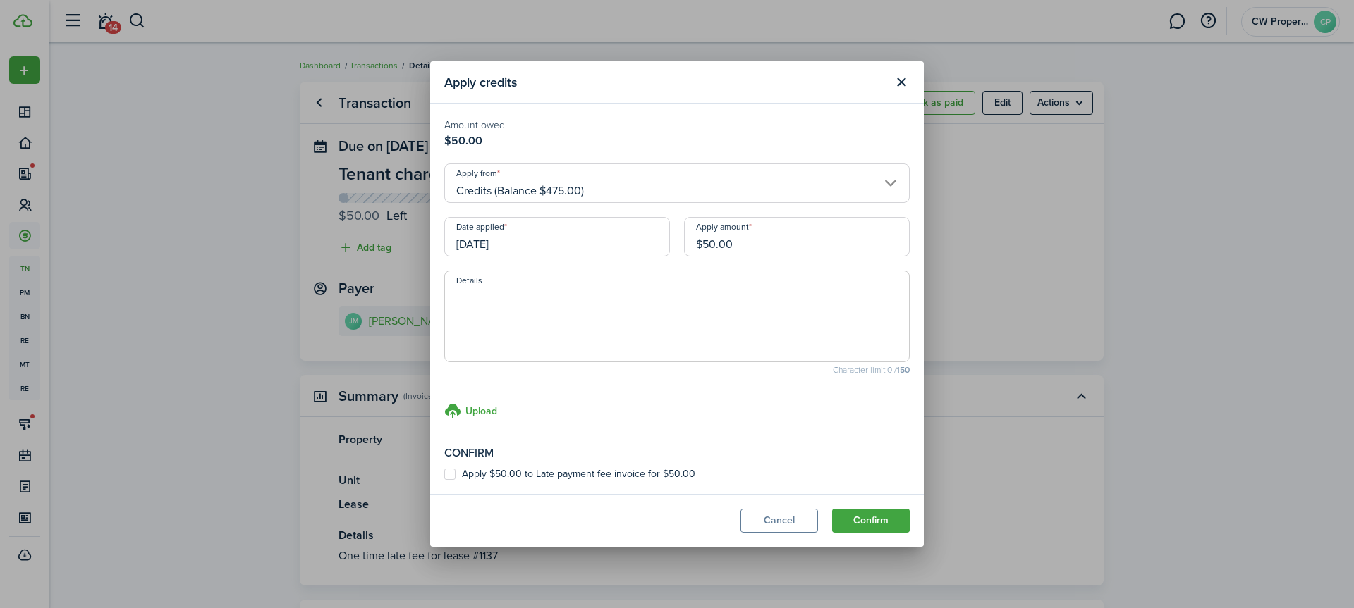
click at [491, 307] on textarea "Details" at bounding box center [677, 321] width 464 height 68
click at [795, 517] on button "Cancel" at bounding box center [779, 521] width 78 height 24
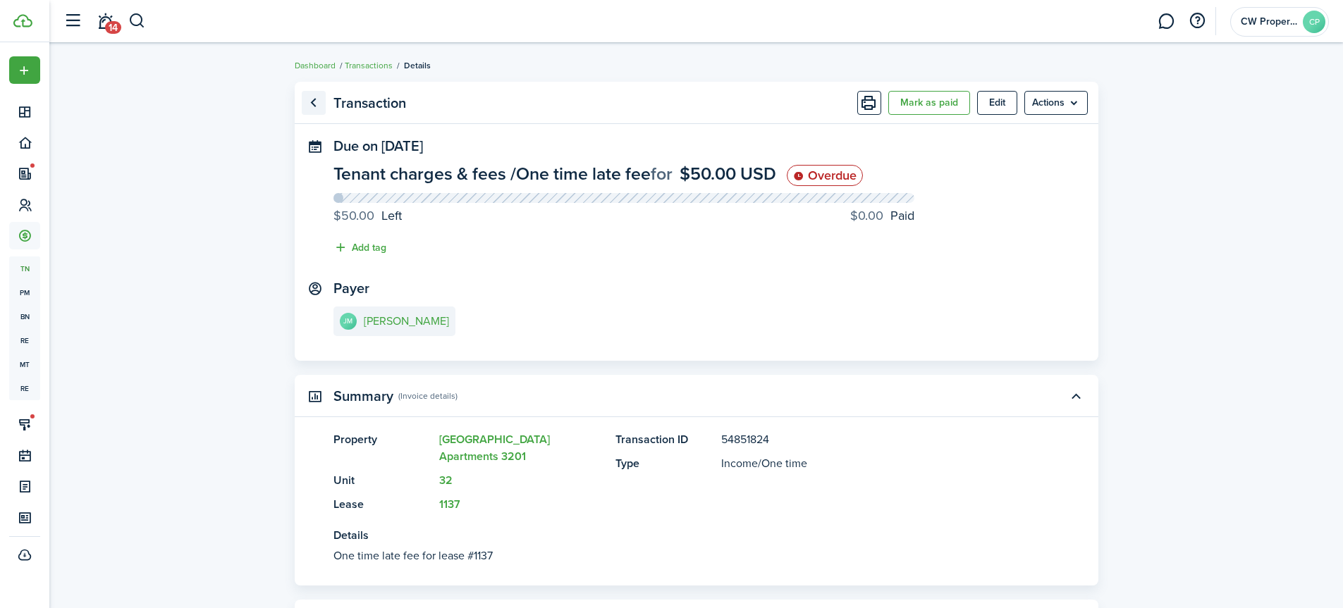
click at [310, 102] on link "Go back" at bounding box center [314, 103] width 24 height 24
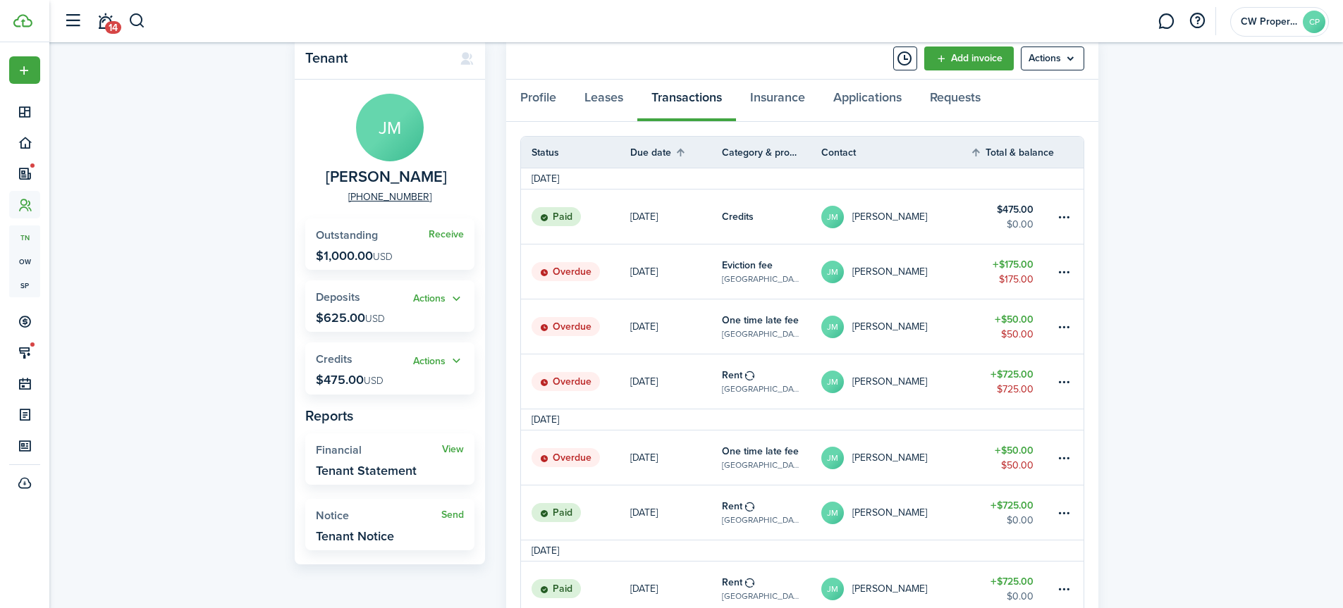
scroll to position [68, 0]
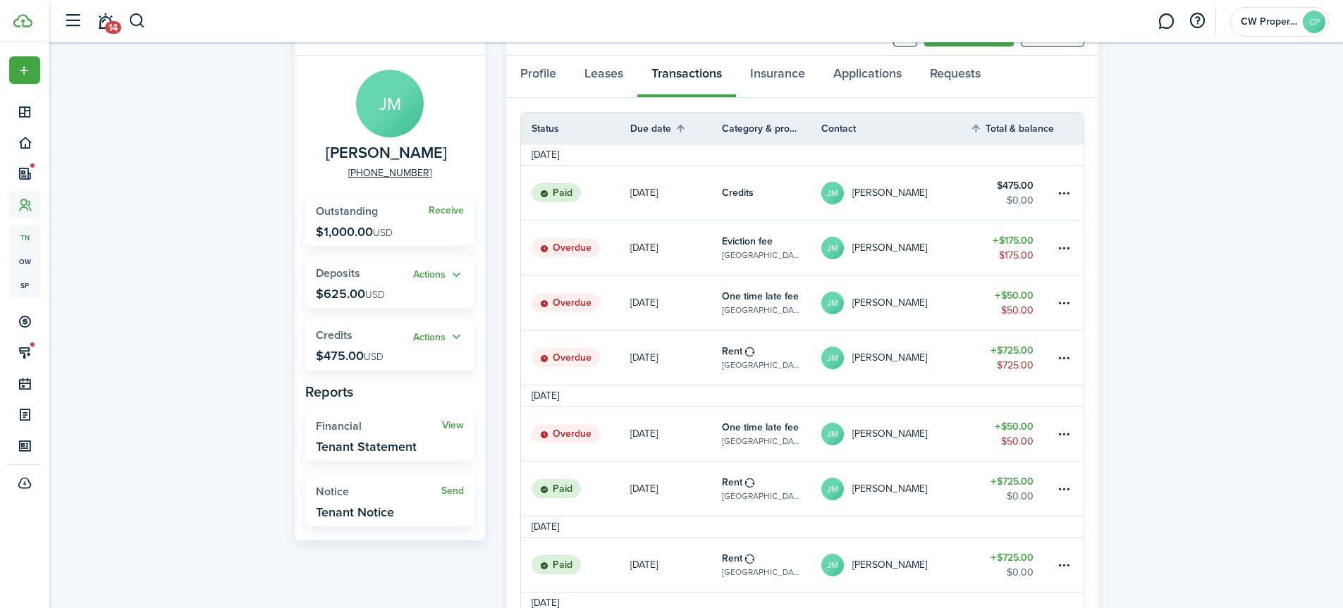
click at [609, 484] on link "Paid" at bounding box center [575, 489] width 109 height 54
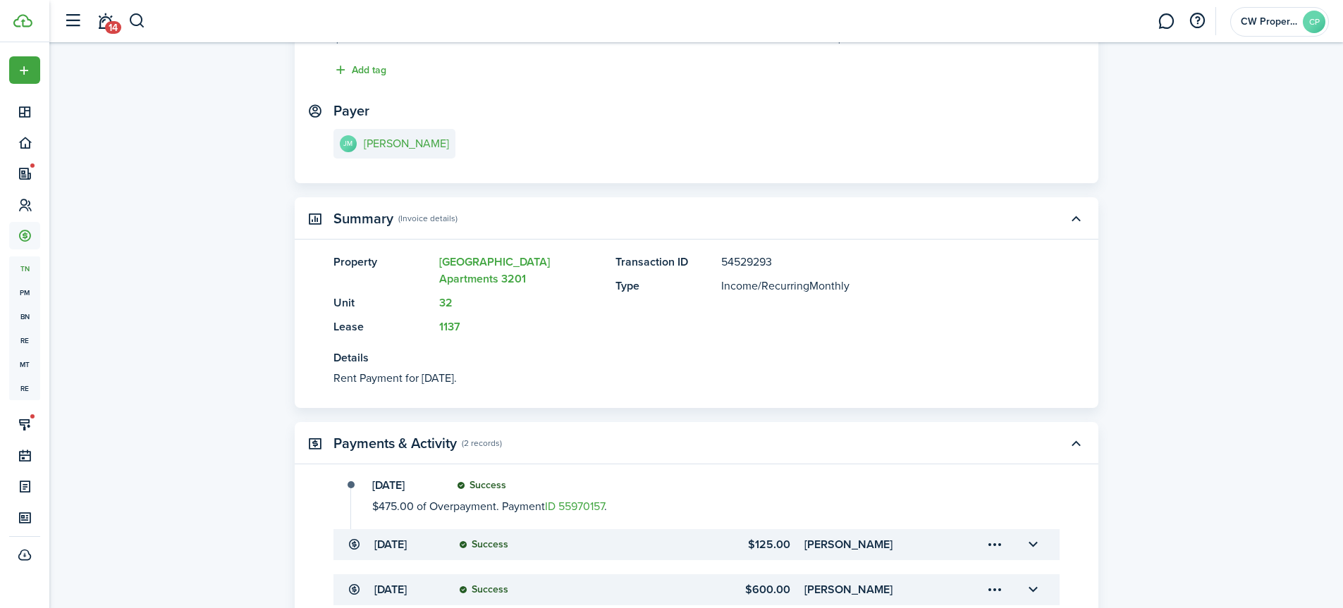
scroll to position [320, 0]
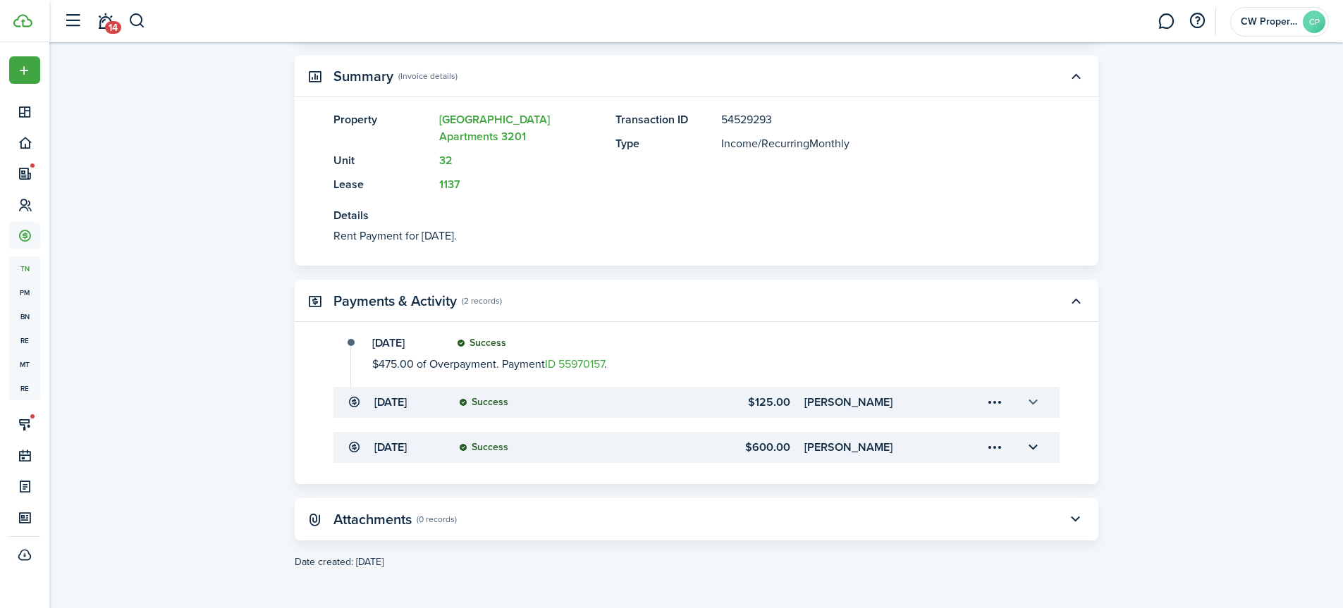
click at [1036, 405] on button "button" at bounding box center [1034, 403] width 24 height 24
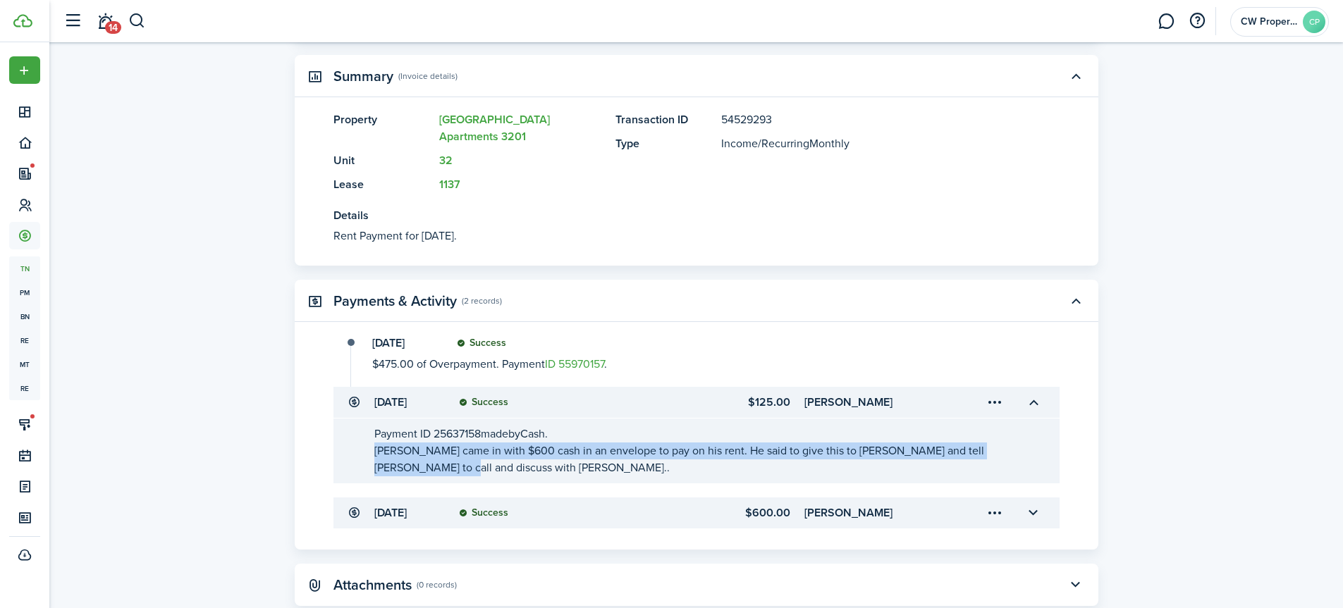
drag, startPoint x: 372, startPoint y: 451, endPoint x: 1053, endPoint y: 449, distance: 681.1
click at [1053, 449] on transaction-details-table-item-description "Payment ID 25637158 made by Cash. [PERSON_NAME] came in with $600 cash in an en…" at bounding box center [696, 451] width 726 height 65
copy span "[PERSON_NAME] came in with $600 cash in an envelope to pay on his rent. He said…"
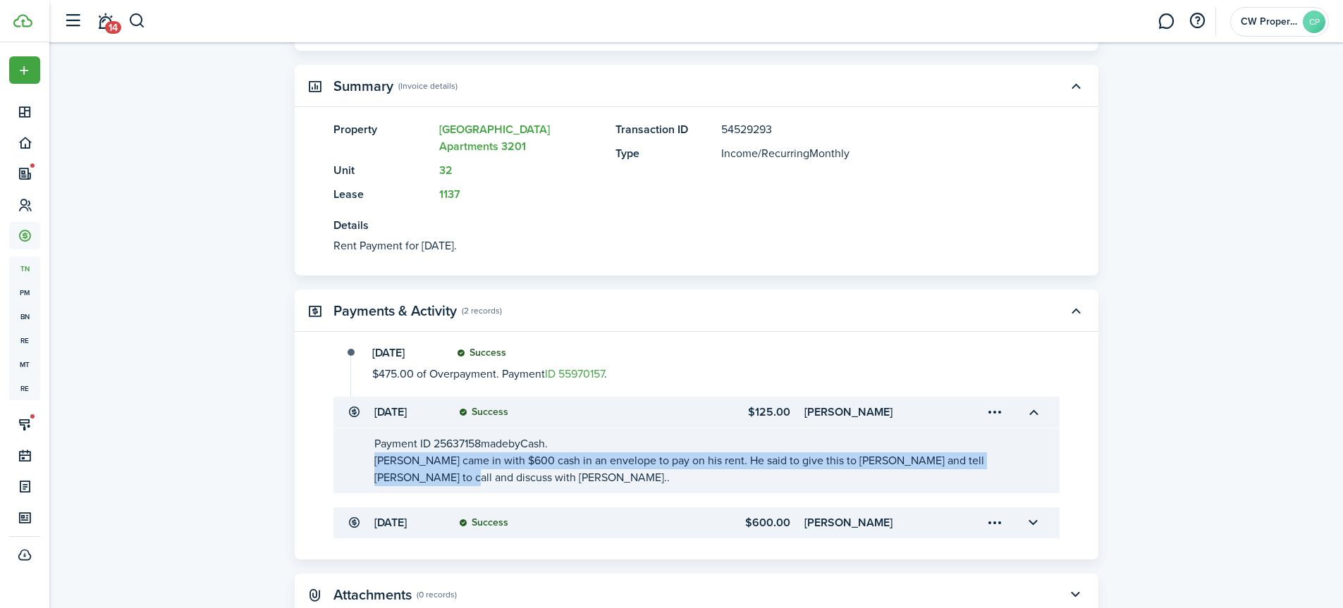
scroll to position [0, 0]
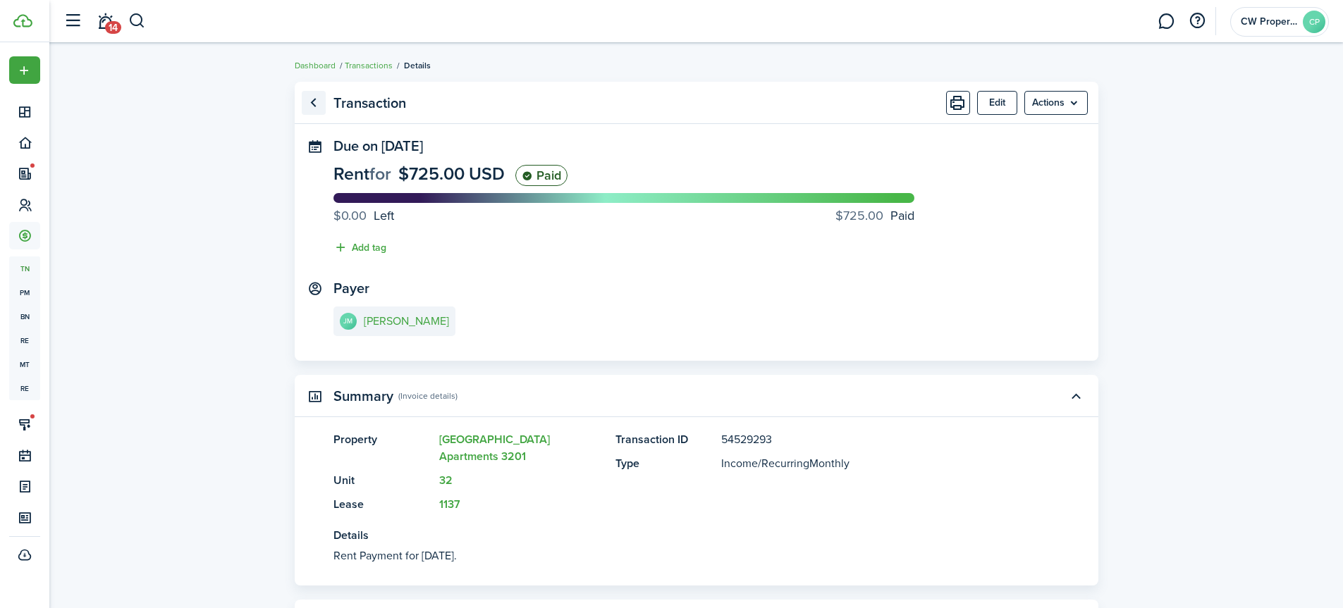
click at [314, 99] on link "Go back" at bounding box center [314, 103] width 24 height 24
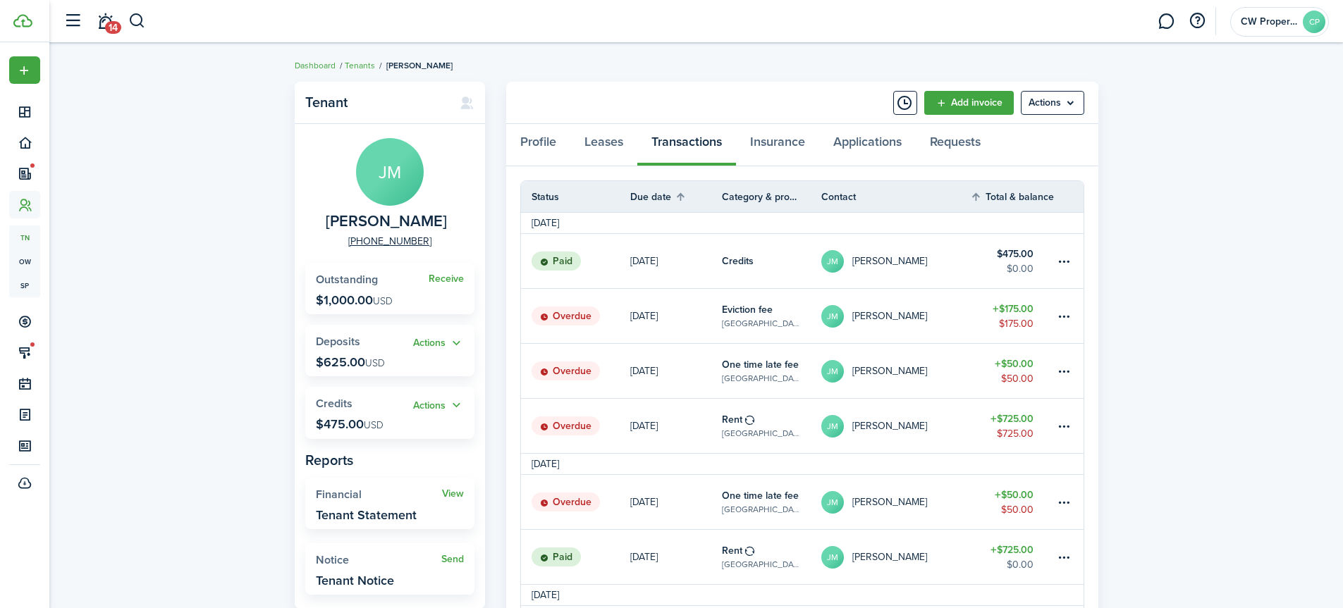
click at [601, 504] on link "Overdue" at bounding box center [575, 502] width 109 height 54
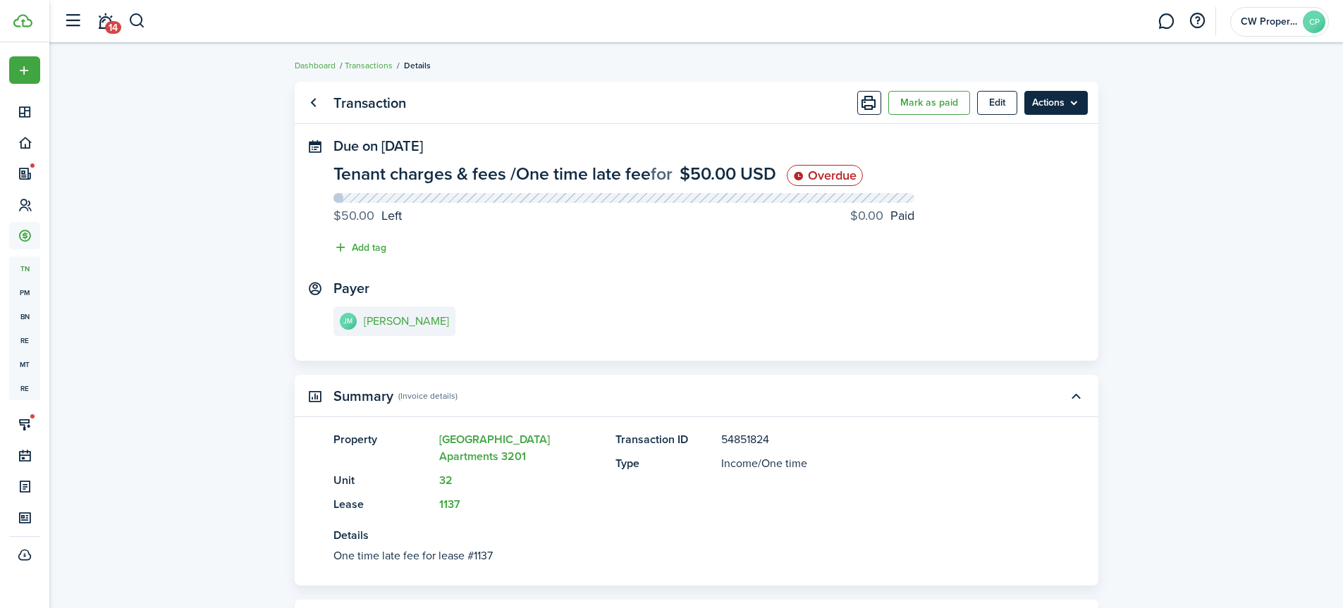
click at [1076, 102] on menu-btn "Actions" at bounding box center [1055, 103] width 63 height 24
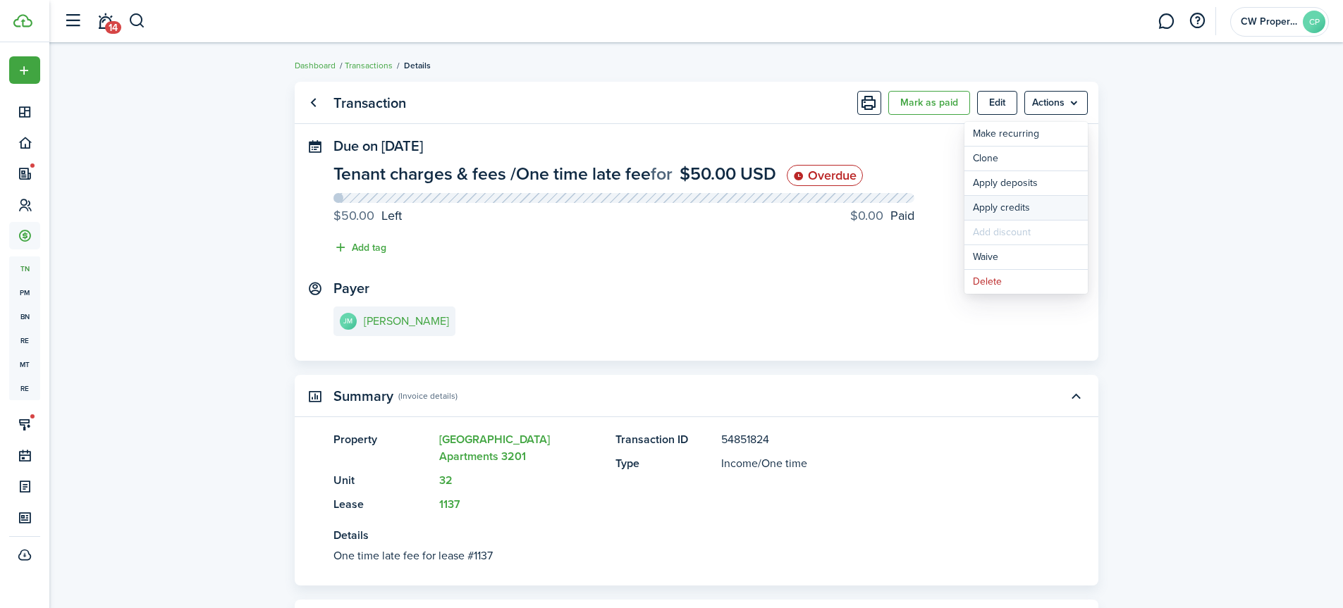
click at [1031, 204] on button "Apply credits" at bounding box center [1025, 208] width 123 height 24
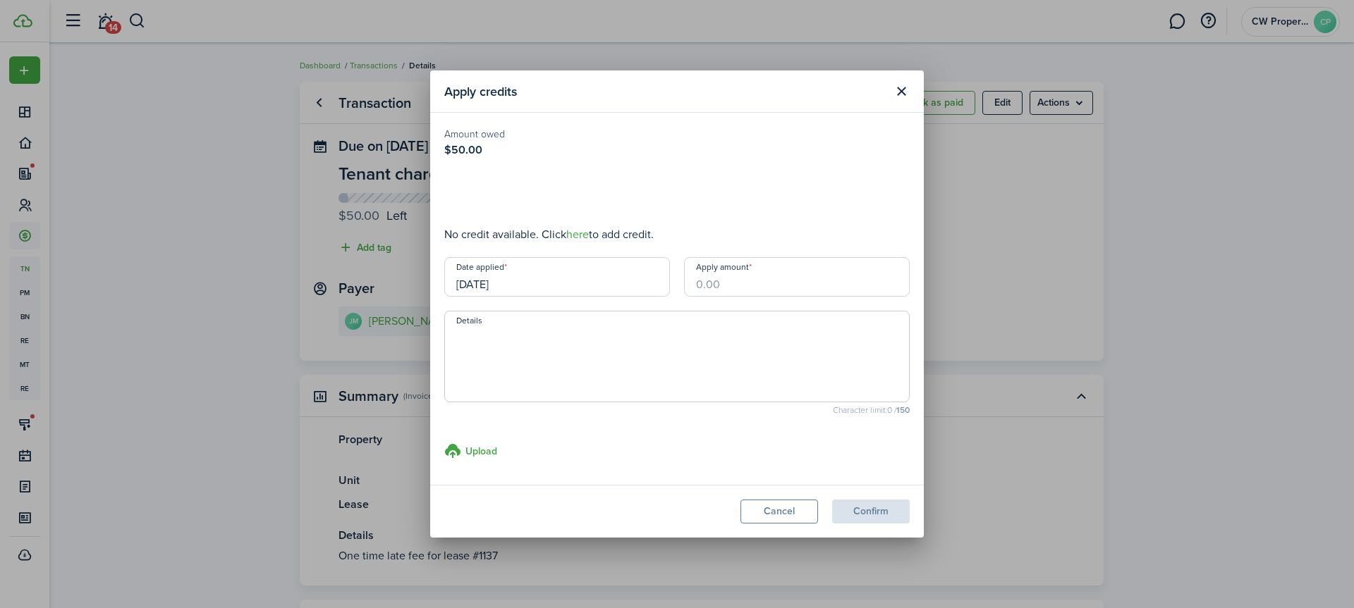
type input "$50.00"
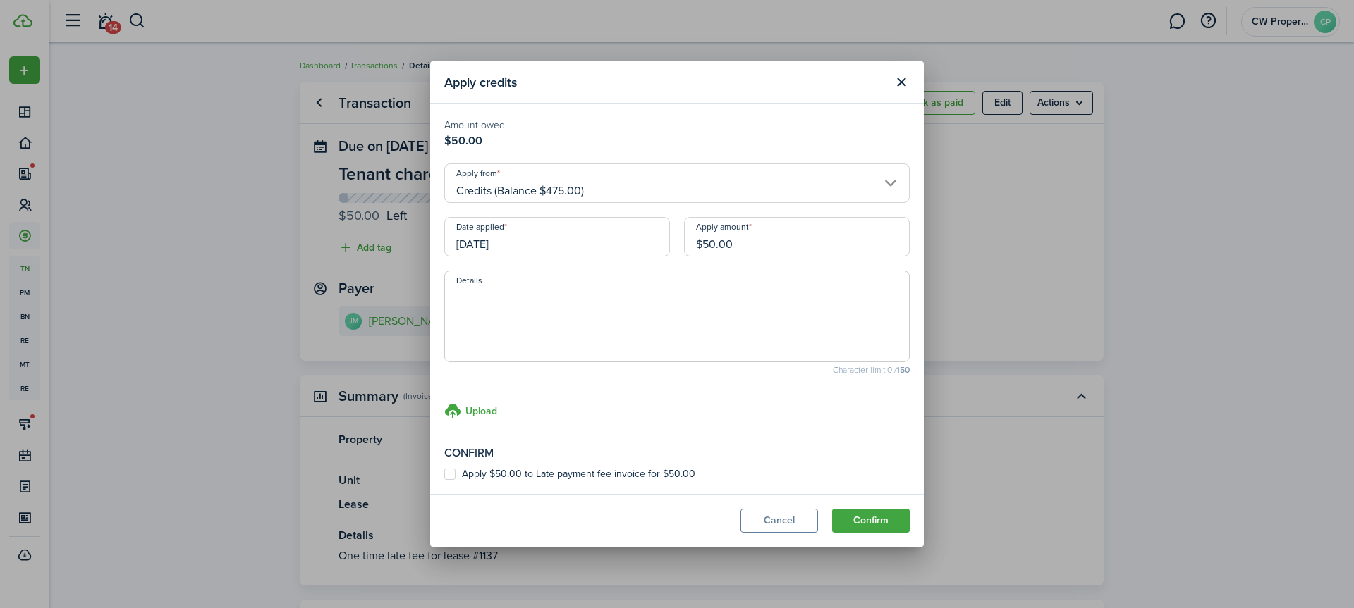
click at [506, 237] on input "[DATE]" at bounding box center [557, 236] width 226 height 39
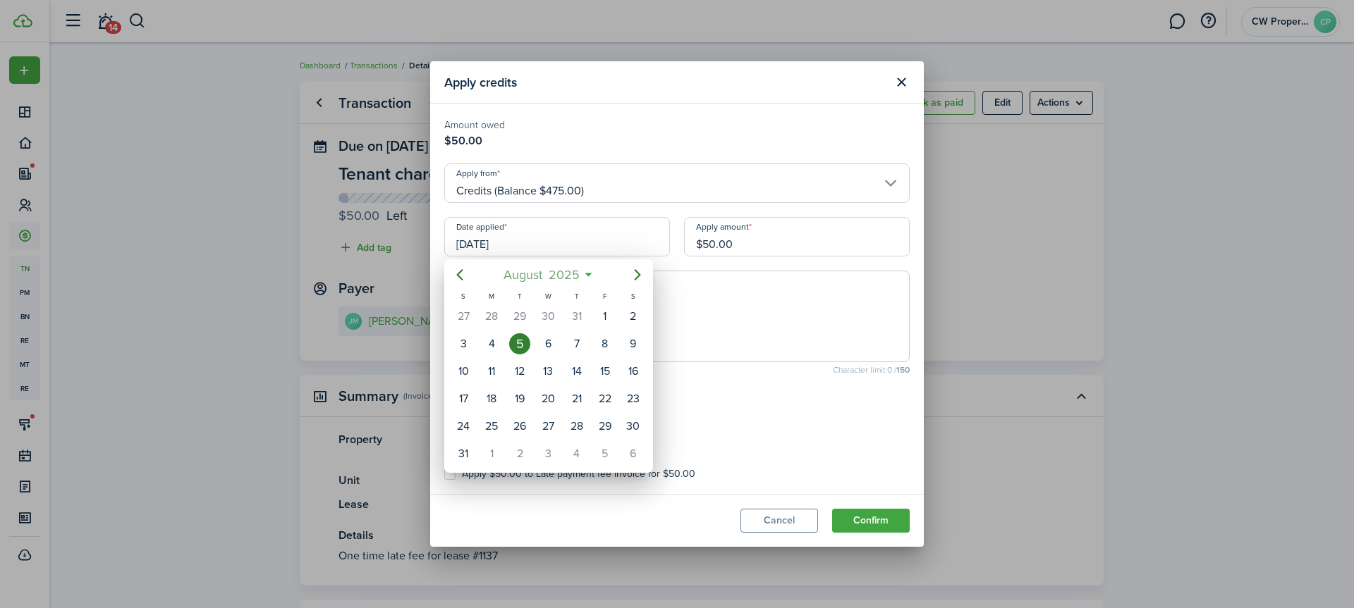
click at [545, 273] on span "2025" at bounding box center [563, 274] width 37 height 25
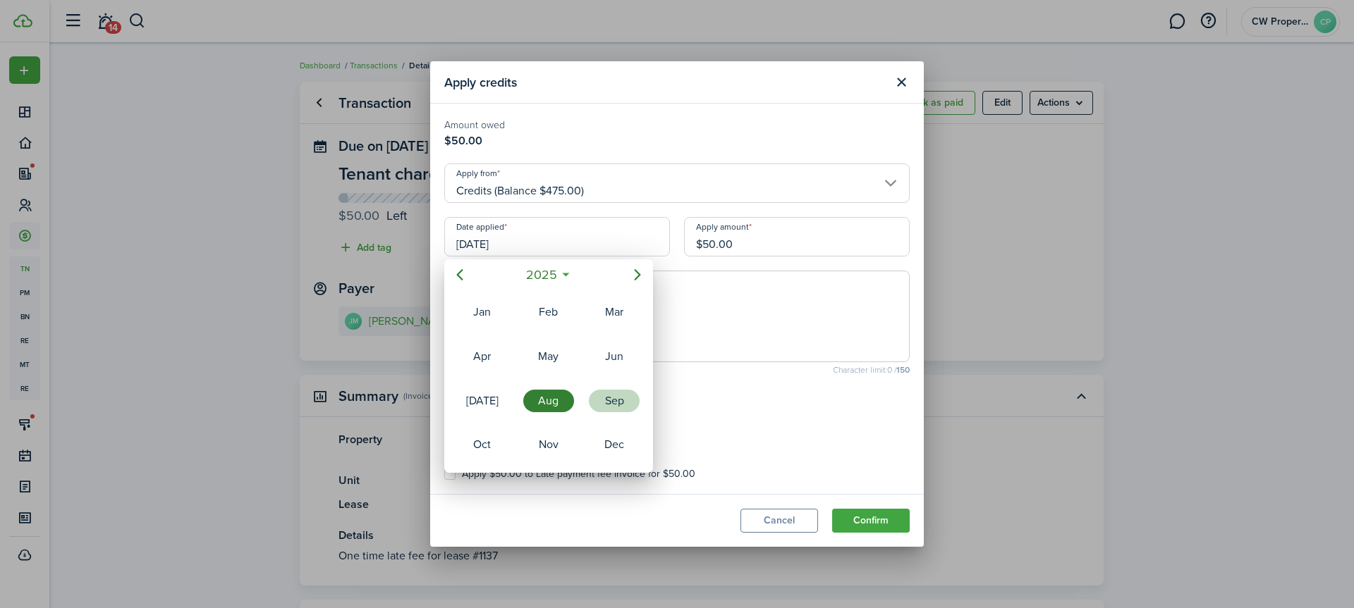
click at [611, 394] on div "Sep" at bounding box center [614, 401] width 51 height 23
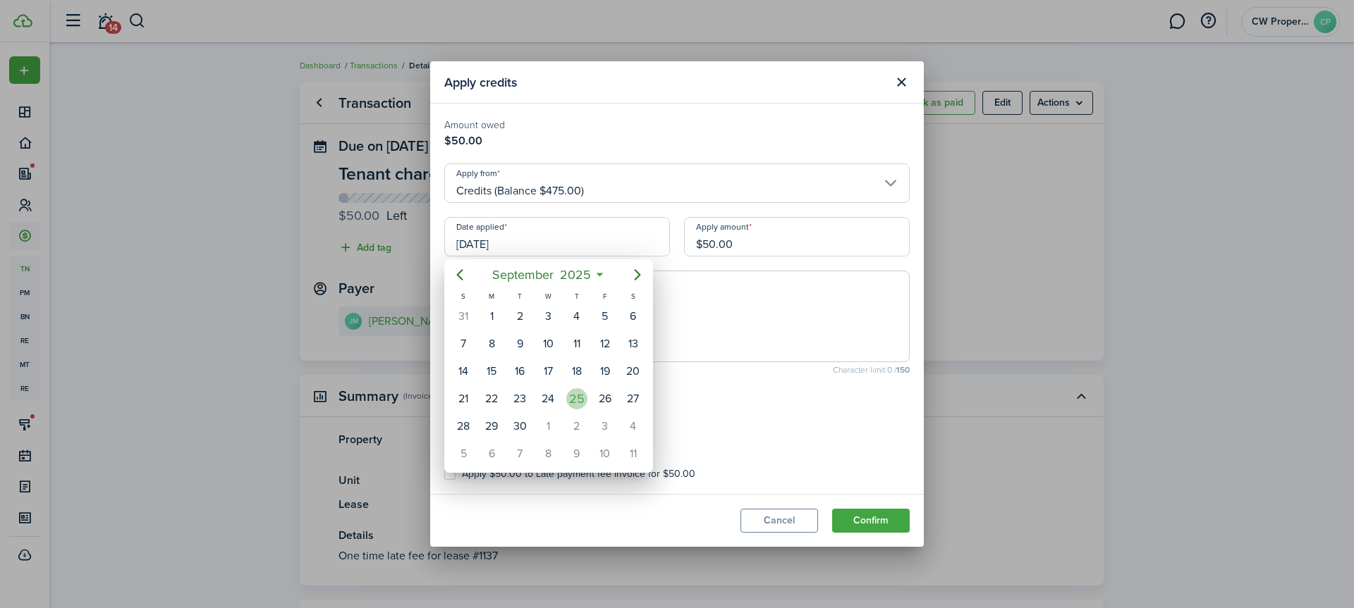
click at [572, 400] on div "25" at bounding box center [576, 398] width 21 height 21
type input "[DATE]"
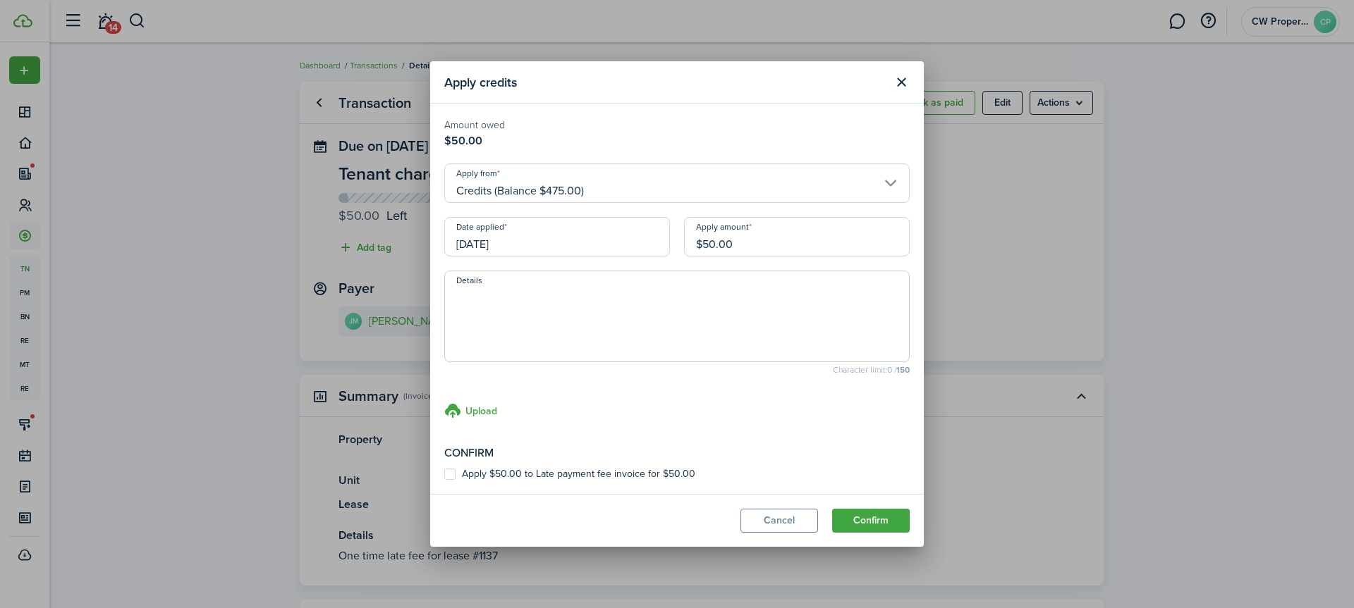
paste textarea "[PERSON_NAME] came in with $600 cash in an envelope to pay on his rent. He said…"
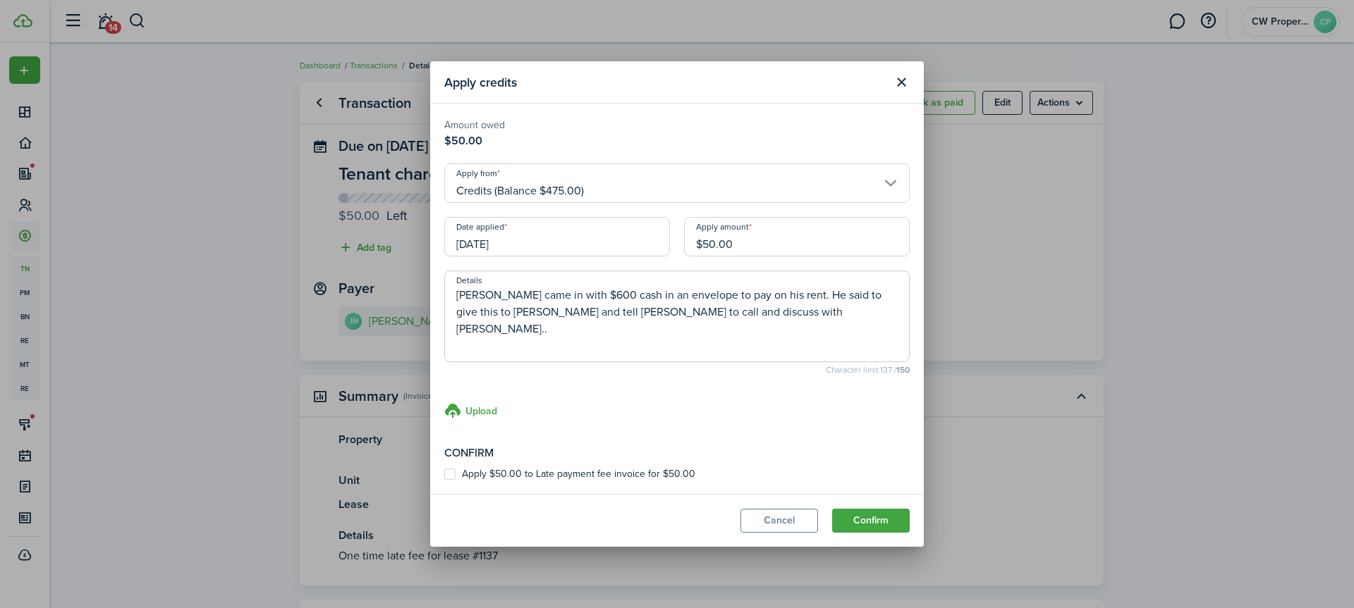
type textarea "[PERSON_NAME] came in with $600 cash in an envelope to pay on his rent. He said…"
click at [449, 477] on label "Apply $50.00 to Late payment fee invoice for $50.00" at bounding box center [569, 474] width 251 height 11
click at [444, 475] on input "Apply $50.00 to Late payment fee invoice for $50.00" at bounding box center [443, 474] width 1 height 1
checkbox input "true"
click at [859, 524] on button "Confirm" at bounding box center [871, 521] width 78 height 24
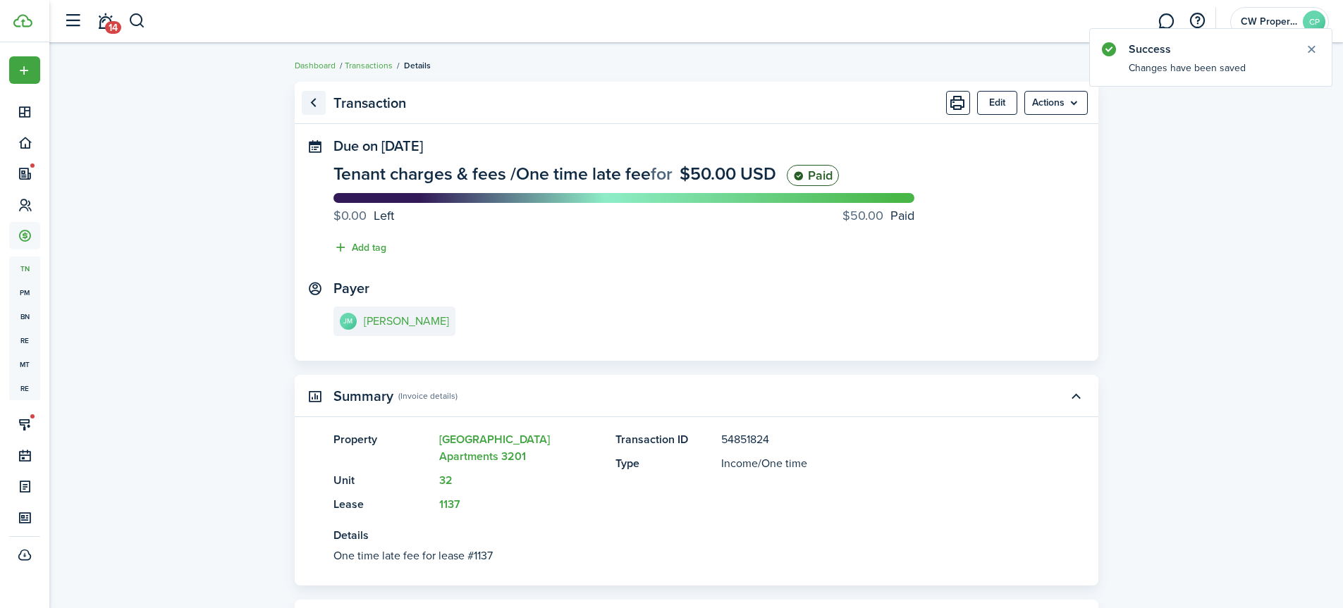
click at [306, 103] on link "Go back" at bounding box center [314, 103] width 24 height 24
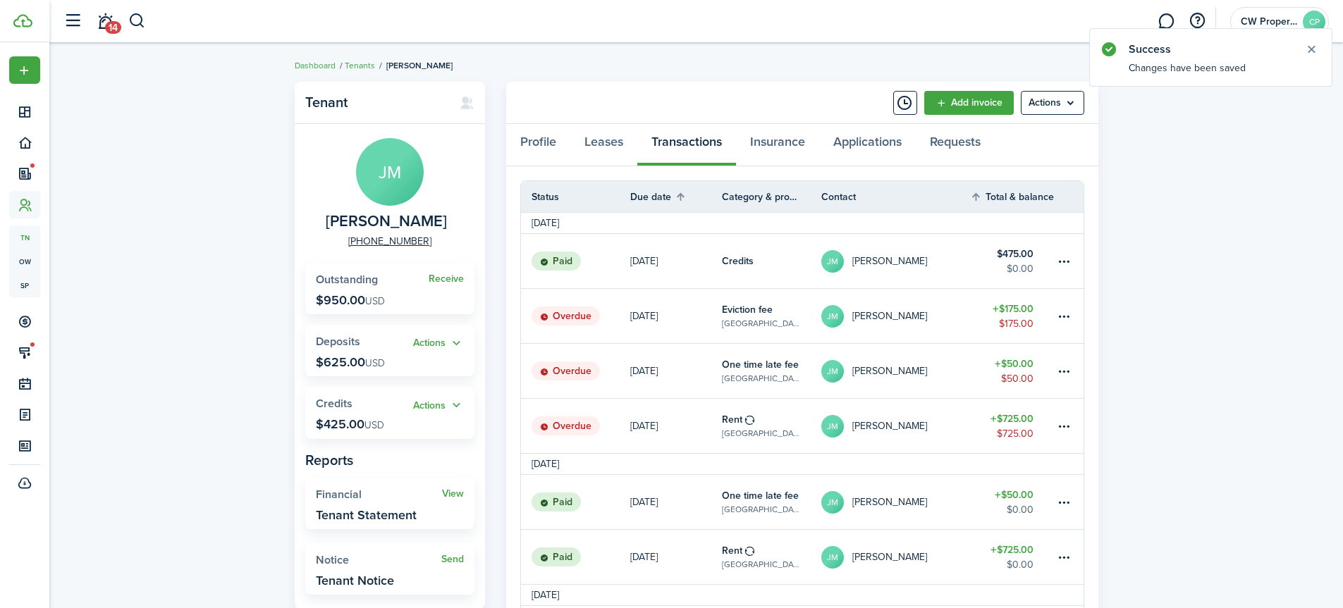
click at [569, 428] on status "Overdue" at bounding box center [566, 427] width 68 height 20
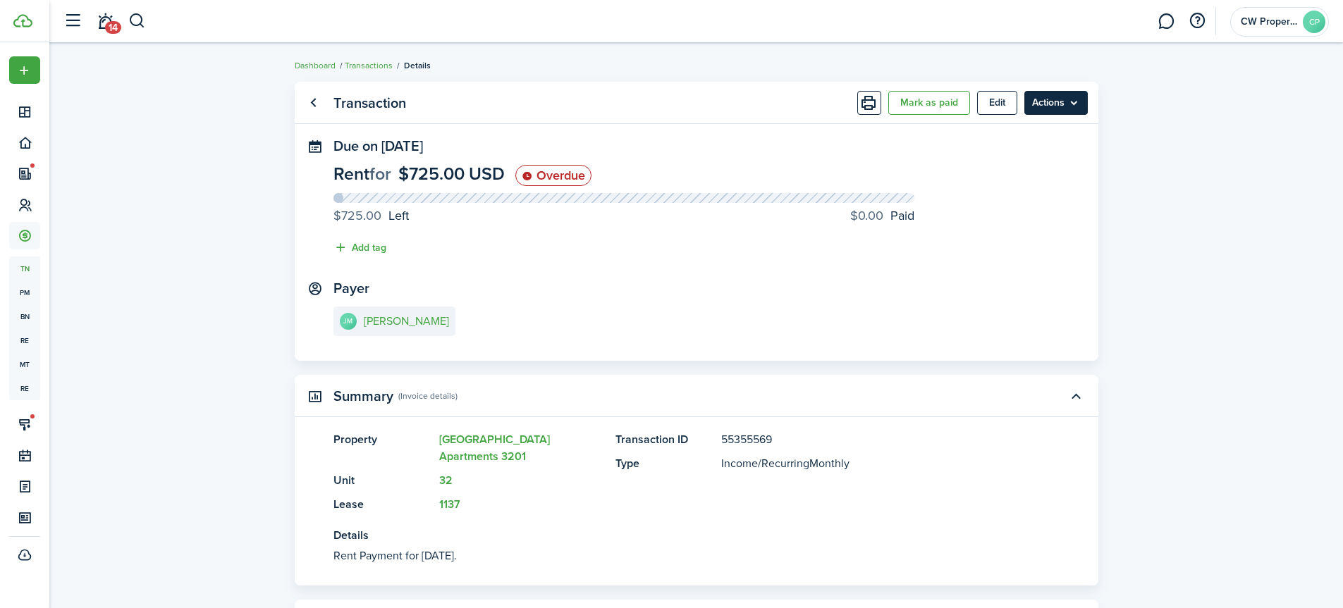
click at [1047, 102] on menu-btn "Actions" at bounding box center [1055, 103] width 63 height 24
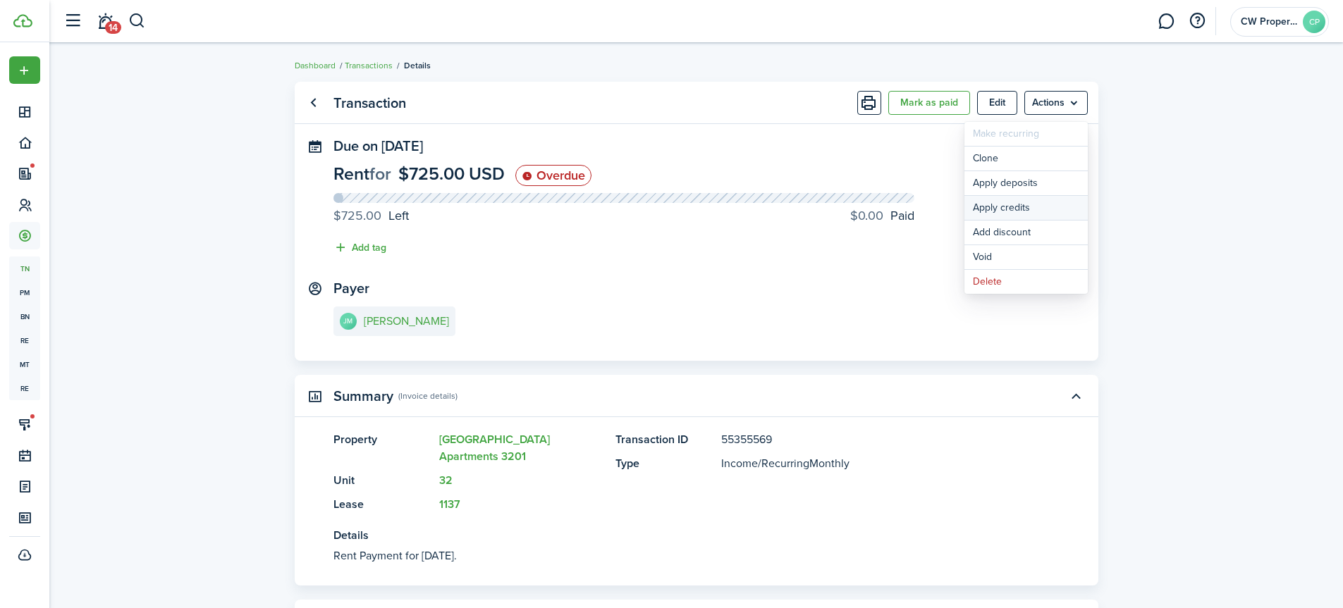
click at [1034, 209] on button "Apply credits" at bounding box center [1025, 208] width 123 height 24
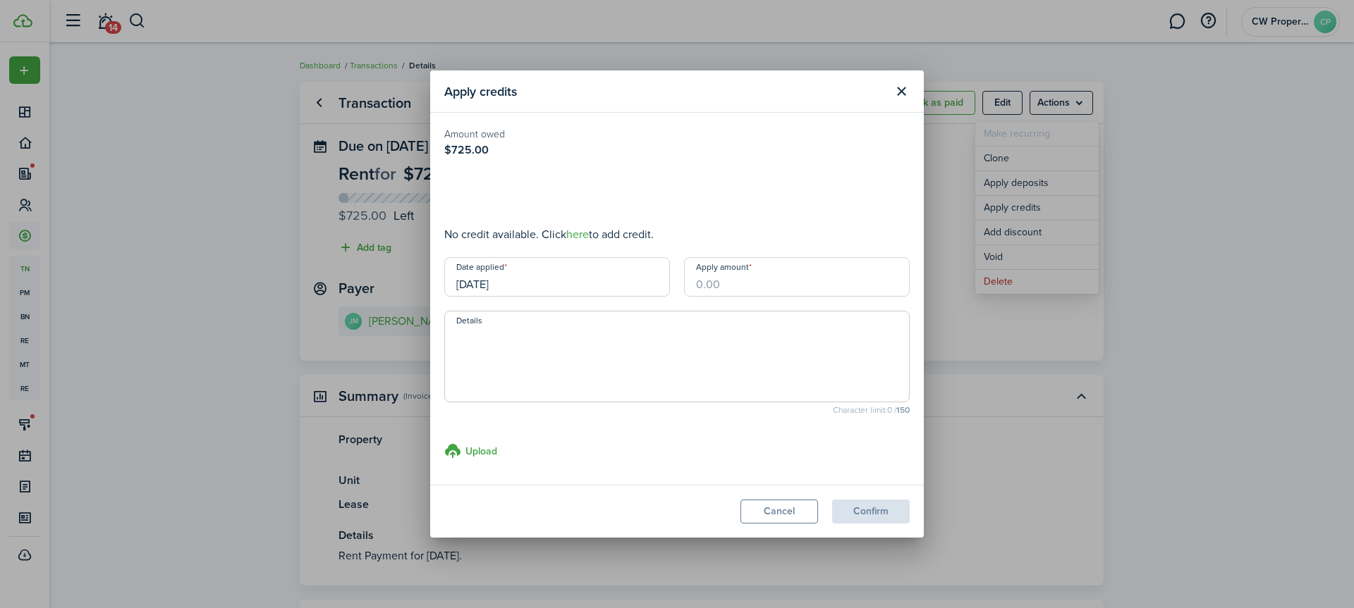
type input "$425.00"
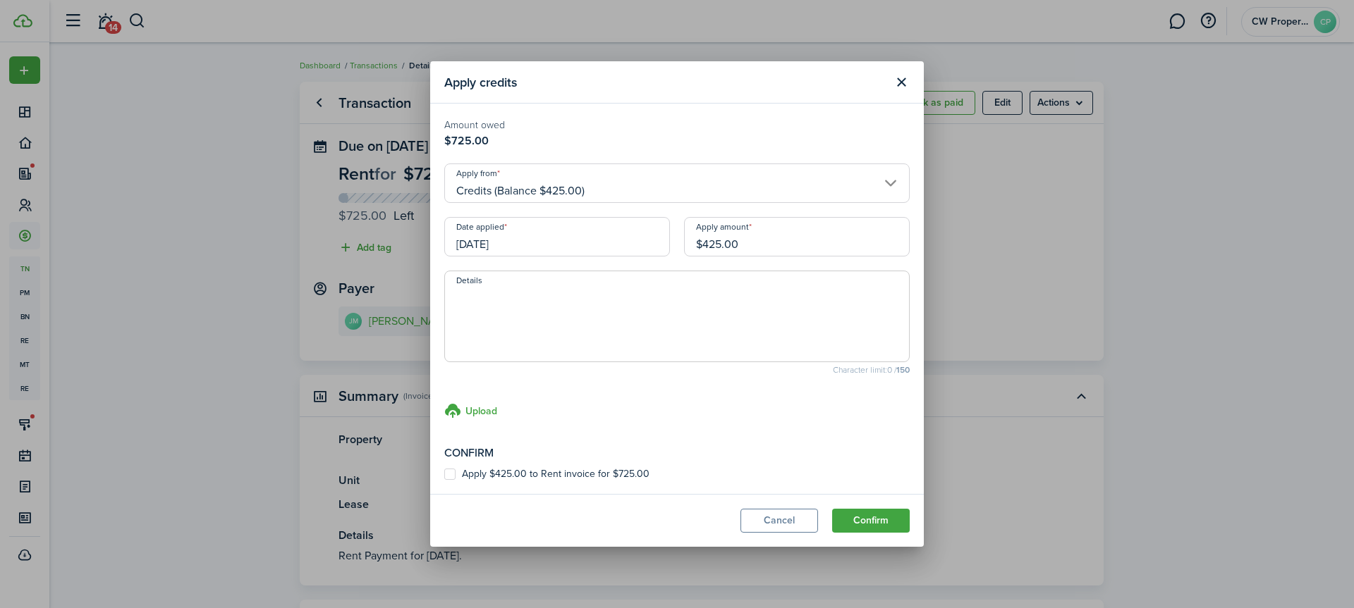
click at [517, 240] on input "[DATE]" at bounding box center [557, 236] width 226 height 39
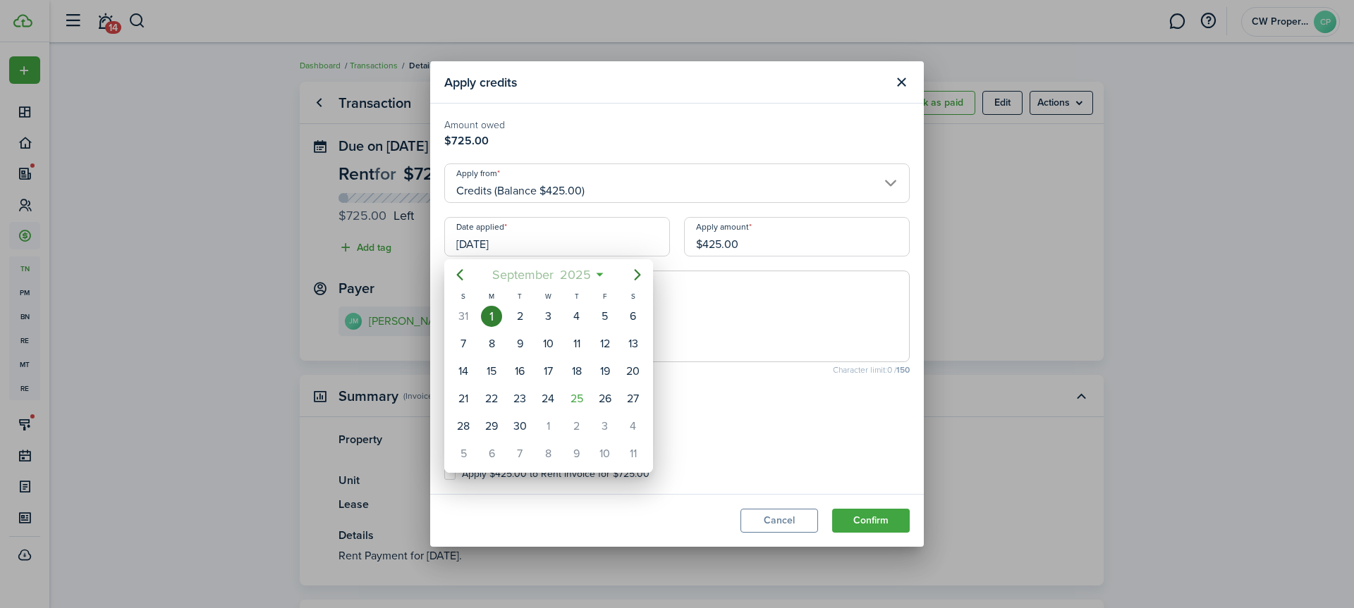
click at [544, 276] on span "September" at bounding box center [523, 274] width 68 height 25
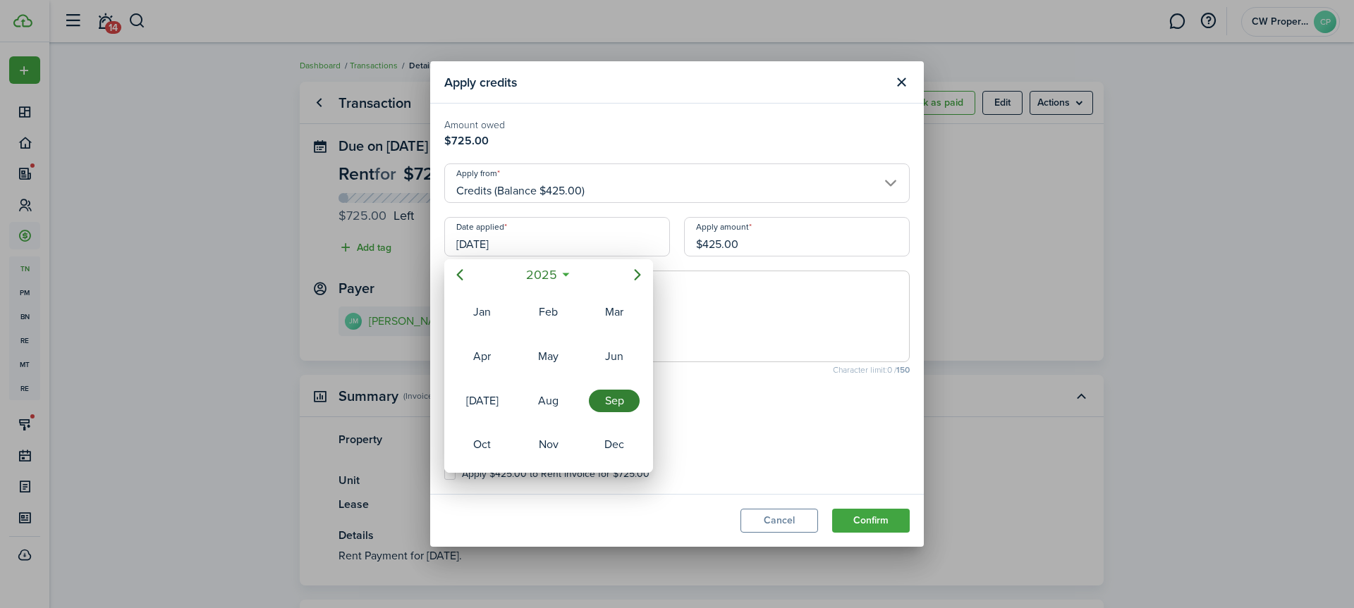
click at [601, 396] on div "Sep" at bounding box center [614, 401] width 51 height 23
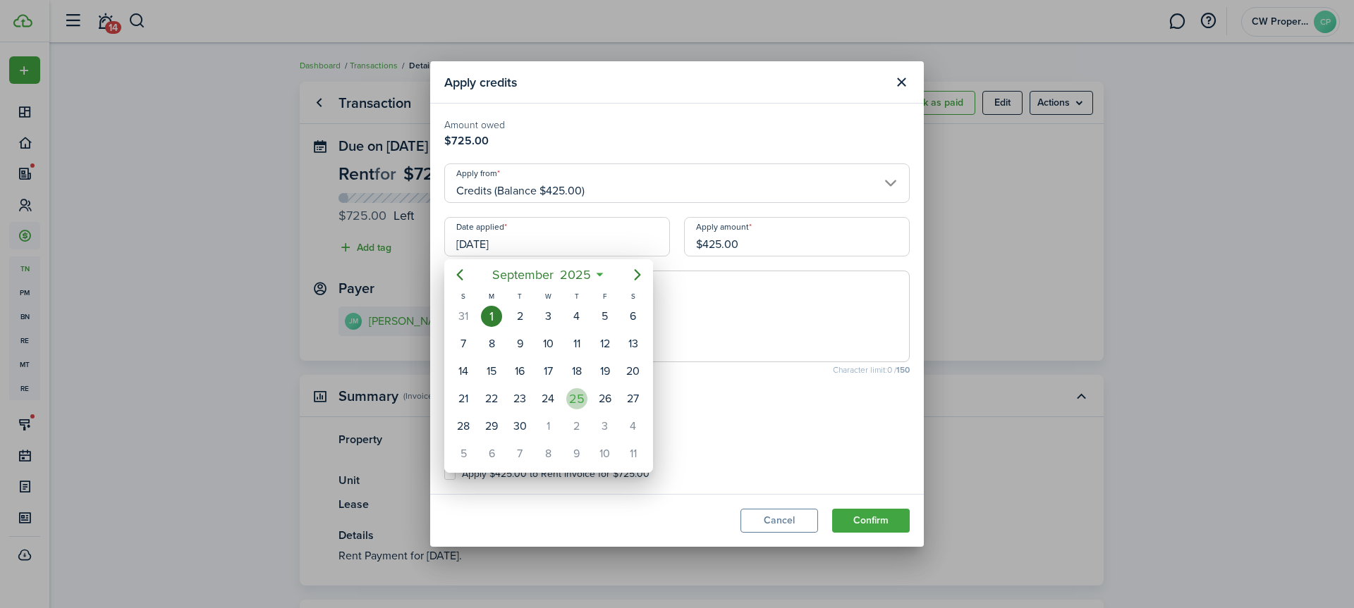
click at [573, 393] on div "25" at bounding box center [576, 398] width 21 height 21
type input "[DATE]"
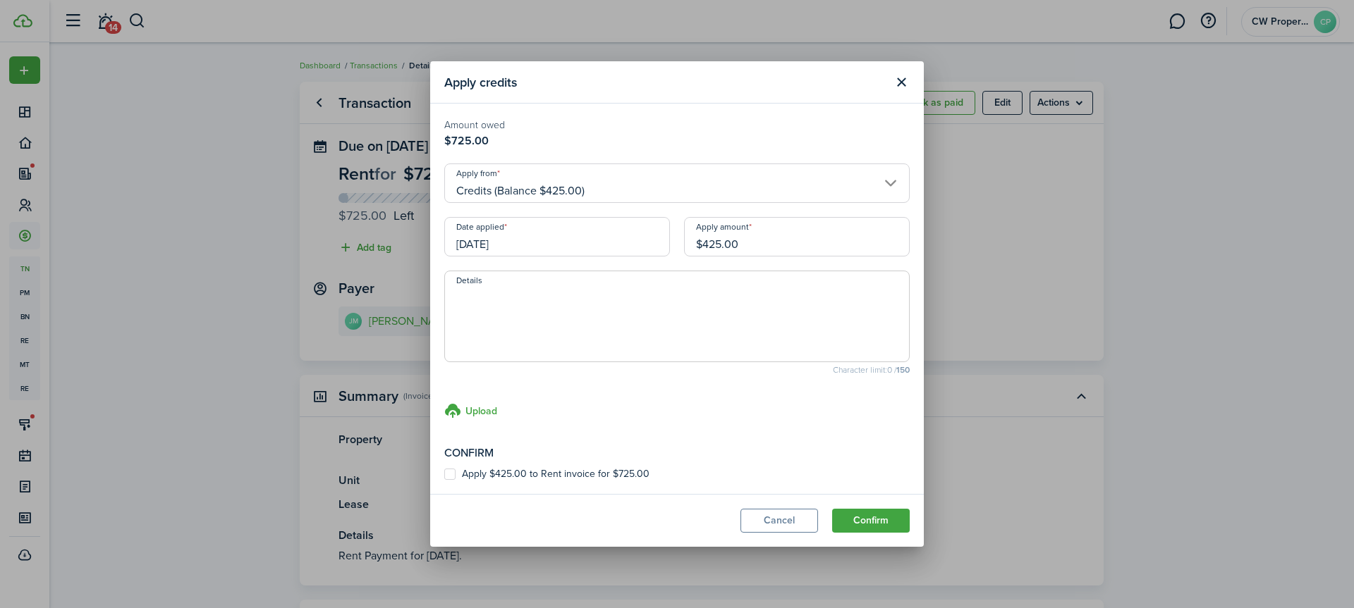
click at [484, 306] on textarea "Details" at bounding box center [677, 321] width 464 height 68
paste textarea "[PERSON_NAME] came in with $600 cash in an envelope to pay on his rent. He said…"
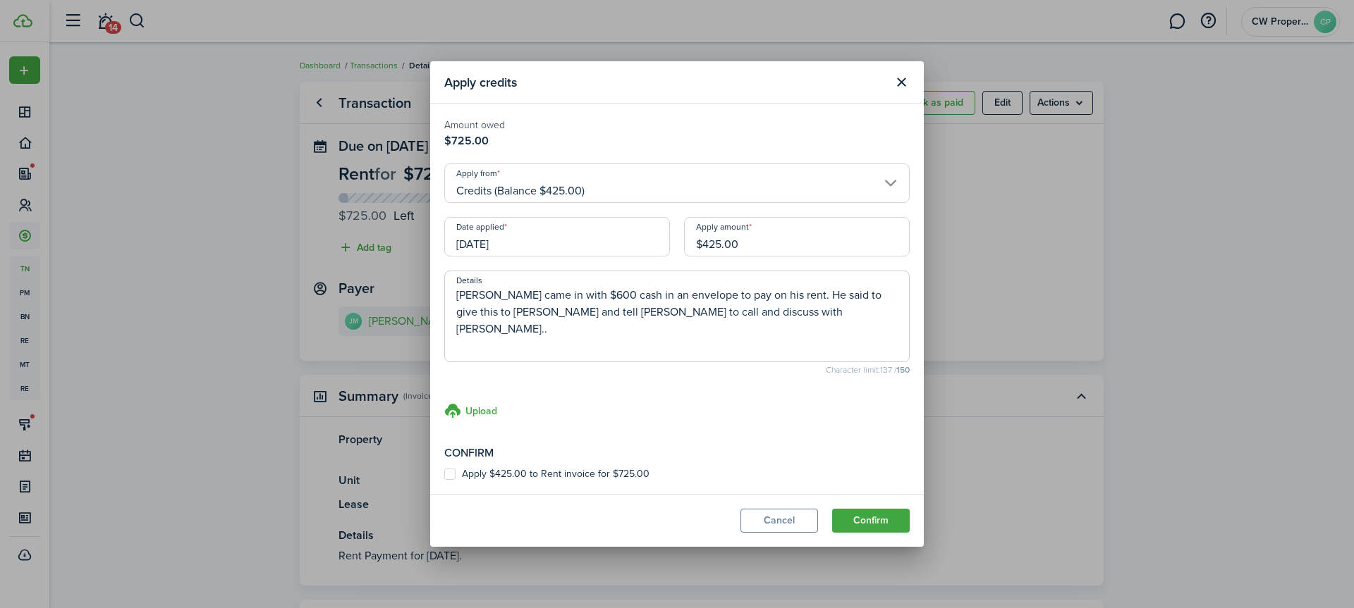
type textarea "[PERSON_NAME] came in with $600 cash in an envelope to pay on his rent. He said…"
click at [447, 473] on label "Apply $425.00 to Rent invoice for $725.00" at bounding box center [546, 474] width 205 height 11
click at [444, 474] on input "Apply $425.00 to Rent invoice for $725.00" at bounding box center [443, 474] width 1 height 1
checkbox input "true"
click at [862, 515] on button "Confirm" at bounding box center [871, 521] width 78 height 24
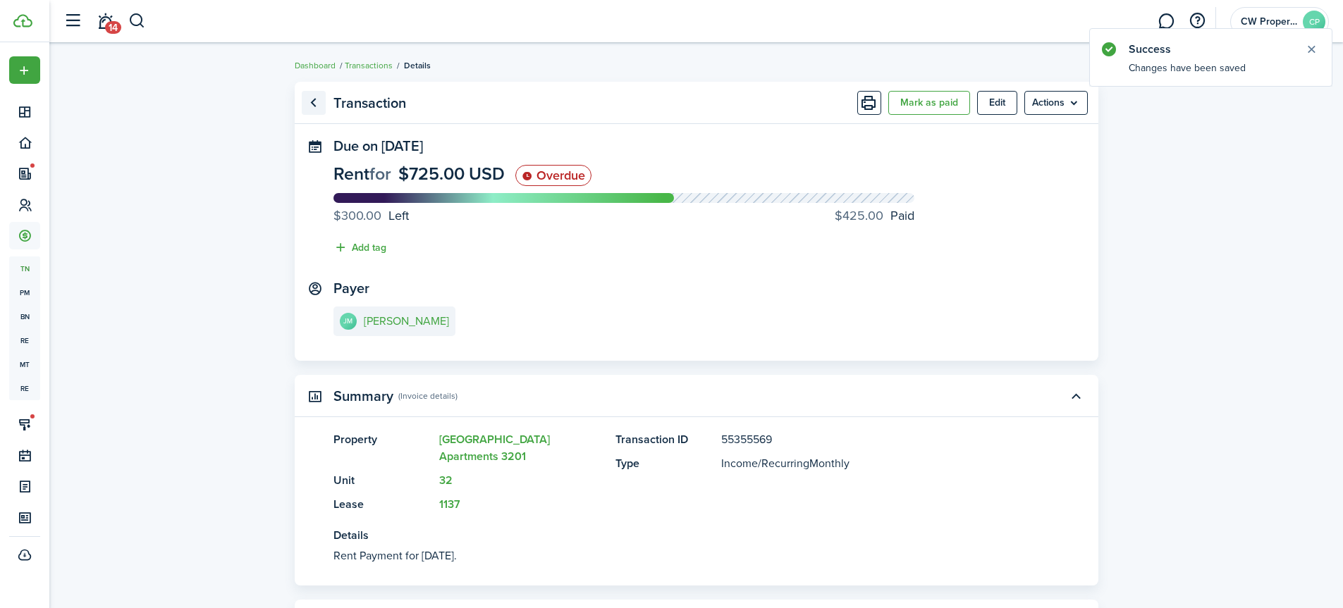
click at [310, 100] on link "Go back" at bounding box center [314, 103] width 24 height 24
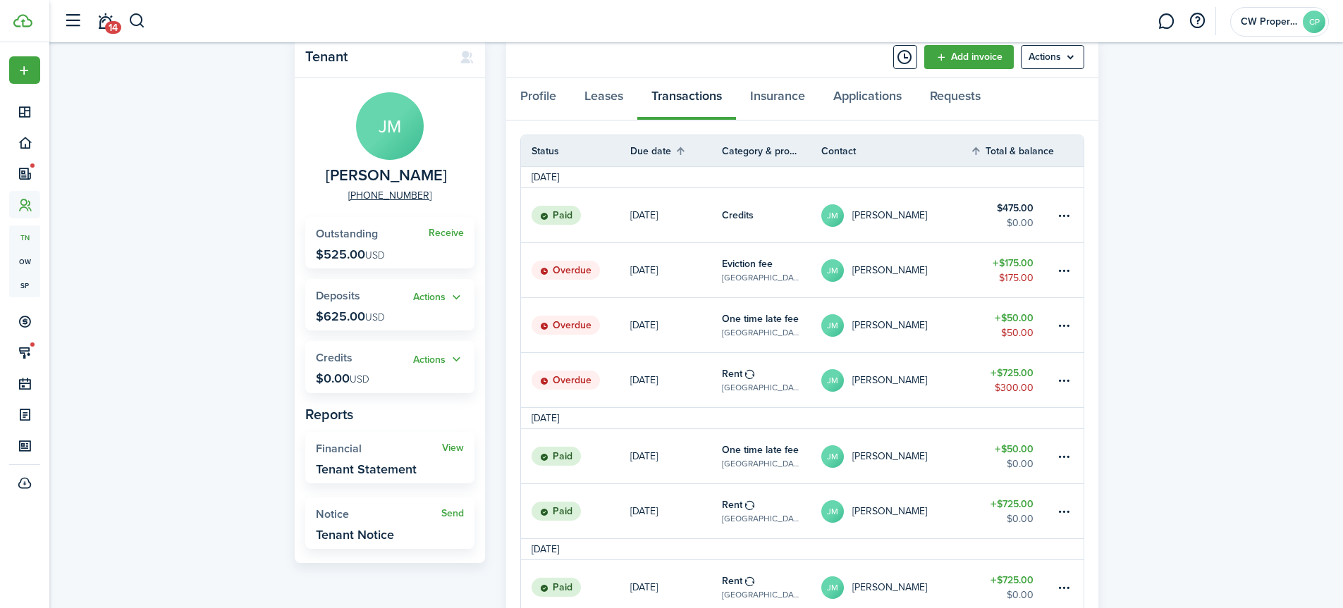
scroll to position [71, 0]
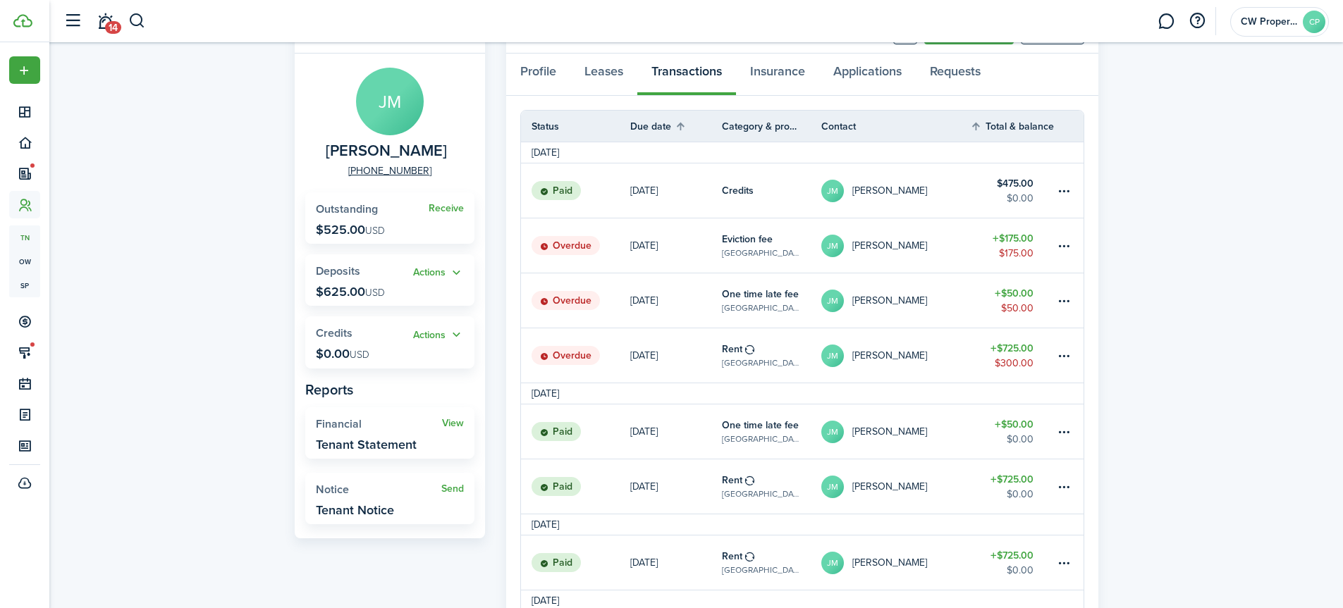
drag, startPoint x: 233, startPoint y: 236, endPoint x: 244, endPoint y: 228, distance: 13.1
click at [136, 18] on button "button" at bounding box center [137, 21] width 18 height 24
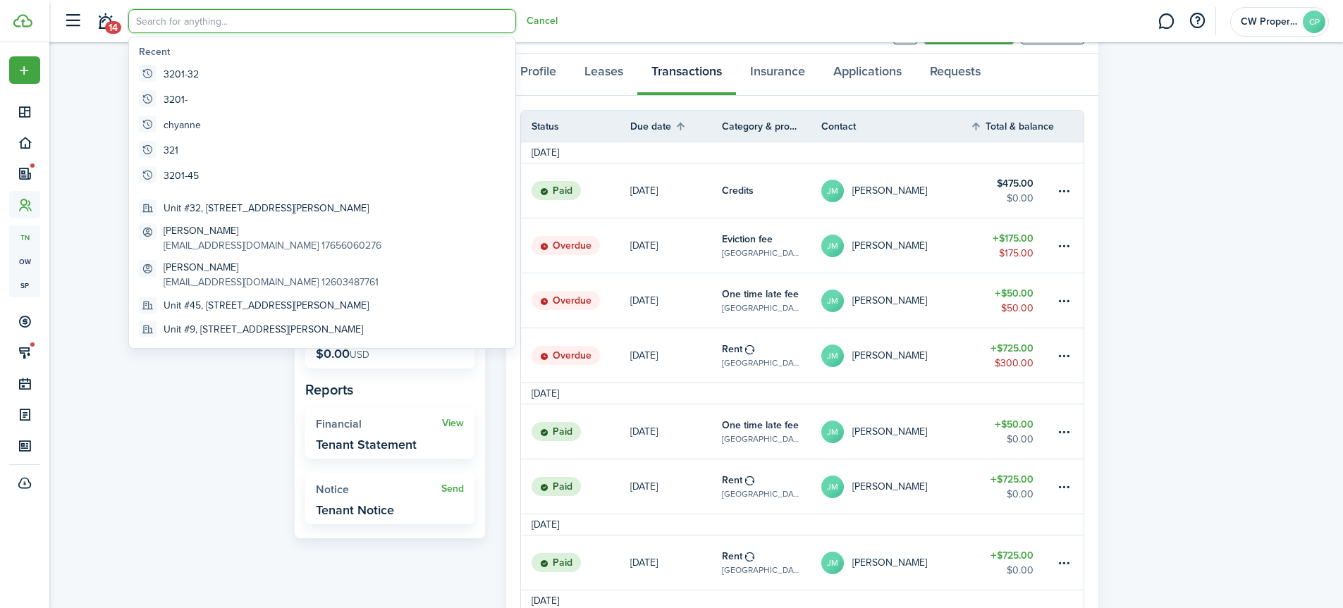
scroll to position [0, 0]
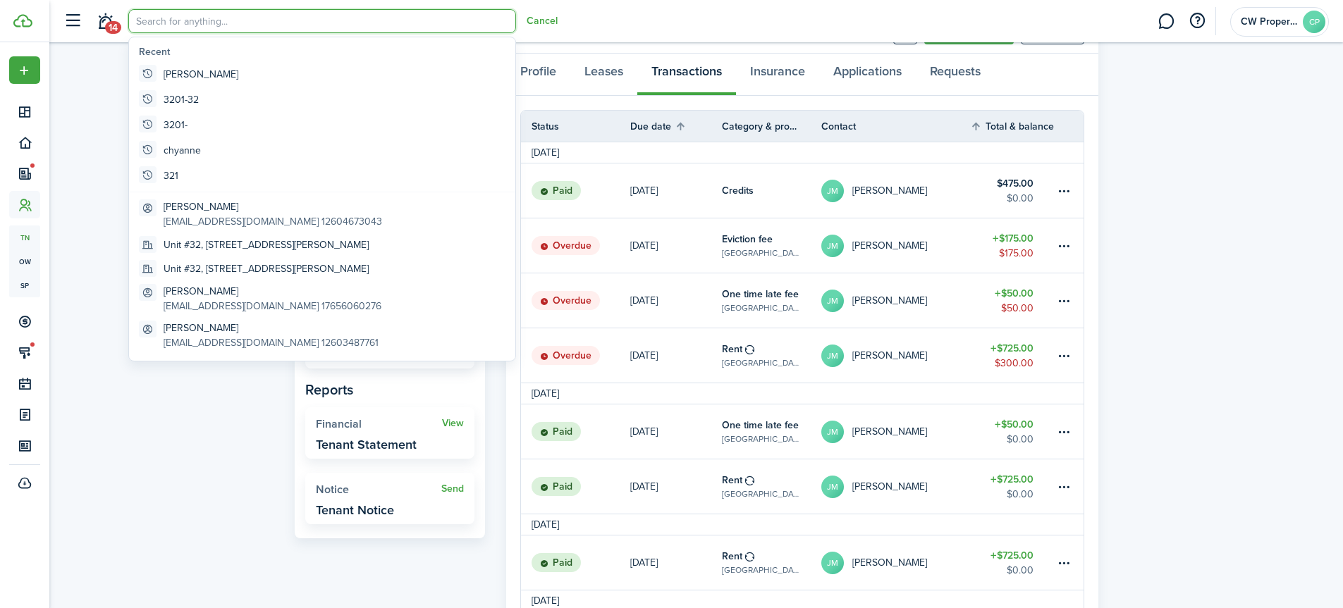
click at [708, 3] on header-wrapper "14 Cancel CW Properties CP" at bounding box center [692, 21] width 1273 height 42
